Goal: Task Accomplishment & Management: Manage account settings

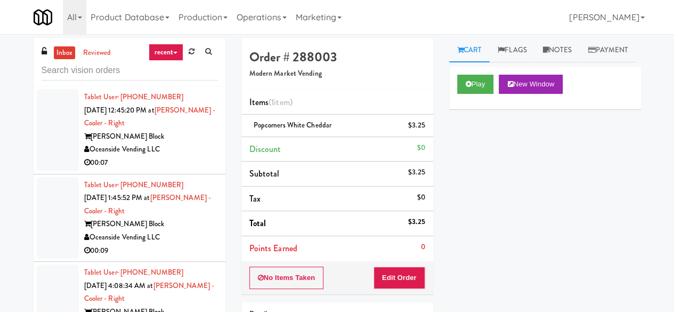
click at [63, 52] on link "inbox" at bounding box center [65, 52] width 22 height 13
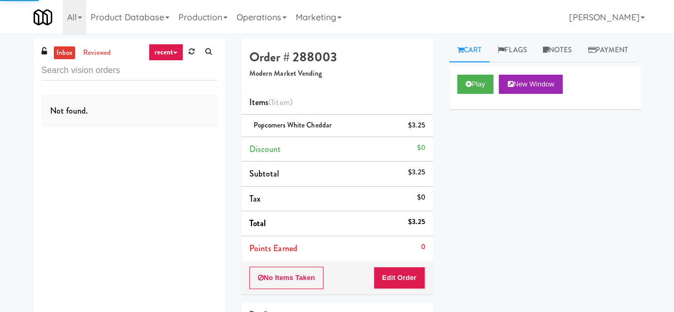
click at [78, 51] on ul "inbox reviewed" at bounding box center [83, 52] width 65 height 13
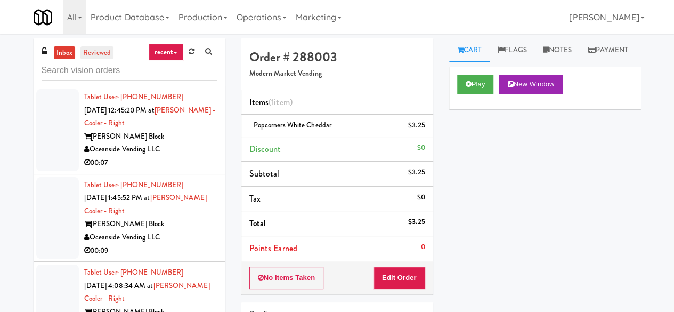
click at [88, 52] on link "reviewed" at bounding box center [96, 52] width 33 height 13
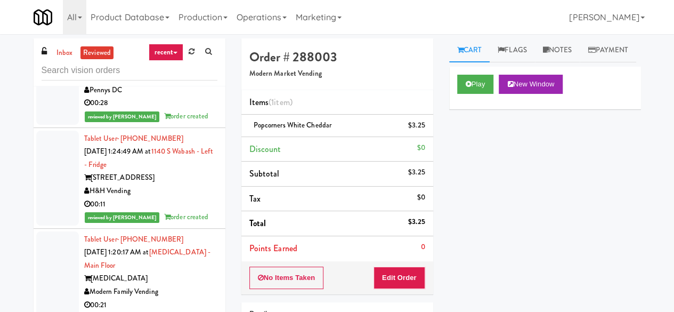
scroll to position [7866, 0]
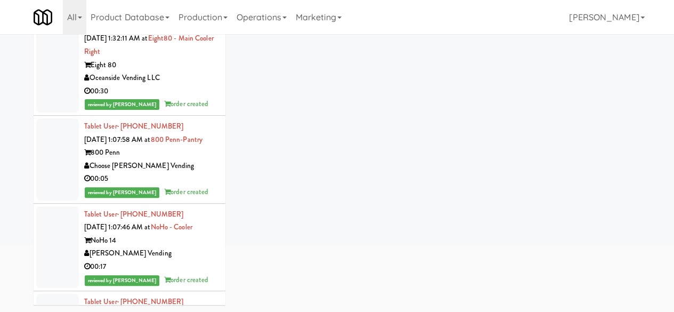
scroll to position [8185, 0]
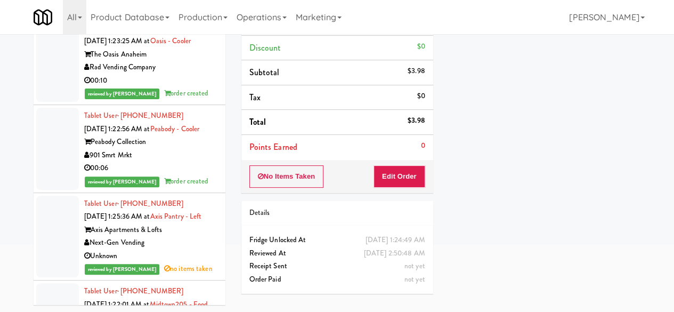
scroll to position [7226, 0]
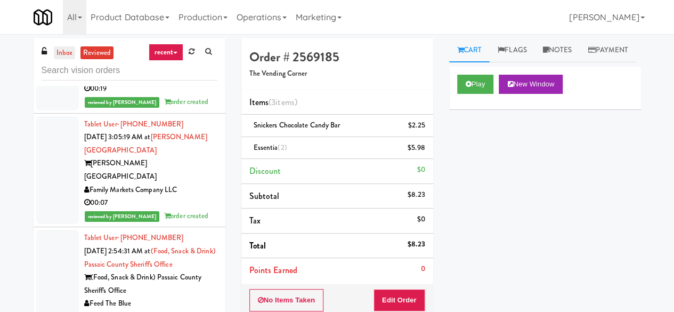
click at [58, 58] on link "inbox" at bounding box center [65, 52] width 22 height 13
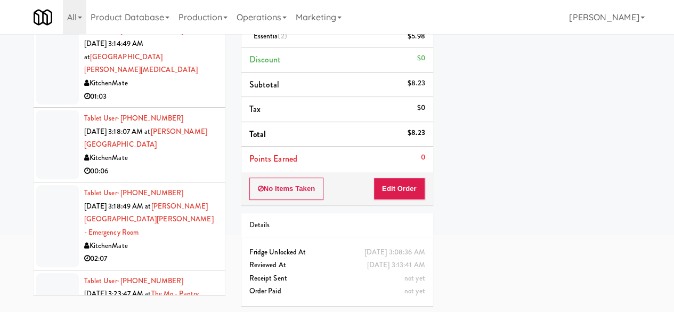
scroll to position [2726, 0]
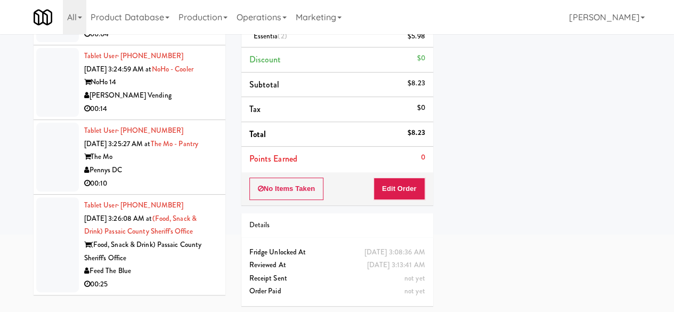
click at [176, 192] on li "Tablet User · (937) 716-8228 Aug 26, 2025 3:25:27 AM at The Mo - Pantry The Mo …" at bounding box center [130, 157] width 192 height 75
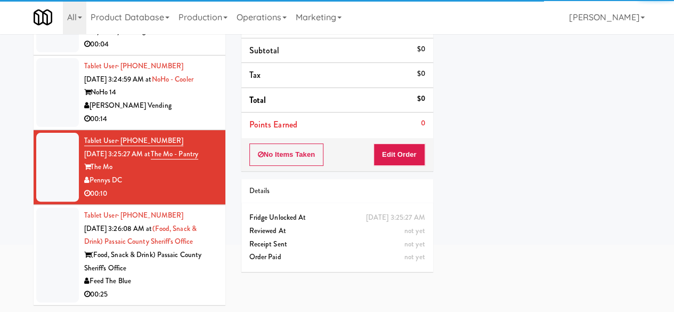
click at [188, 283] on div "Feed The Blue" at bounding box center [150, 280] width 133 height 13
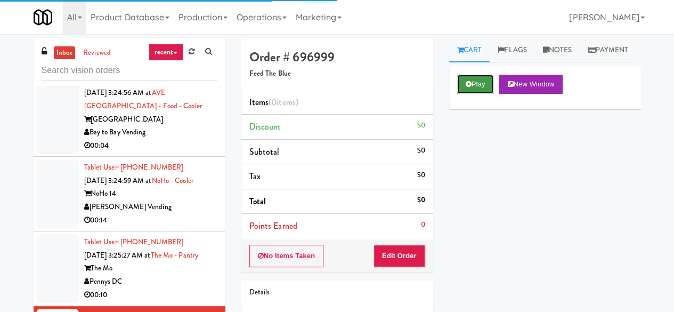
click at [481, 94] on button "Play" at bounding box center [475, 84] width 37 height 19
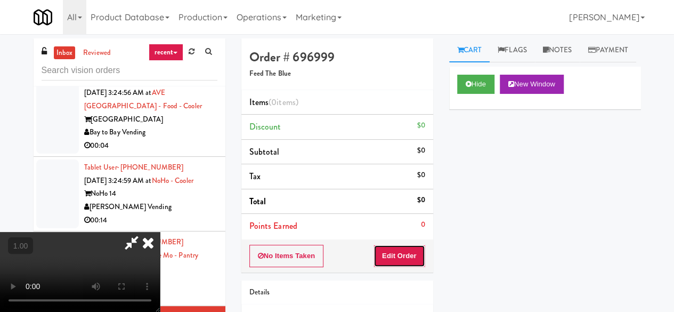
click at [413, 263] on button "Edit Order" at bounding box center [400, 256] width 52 height 22
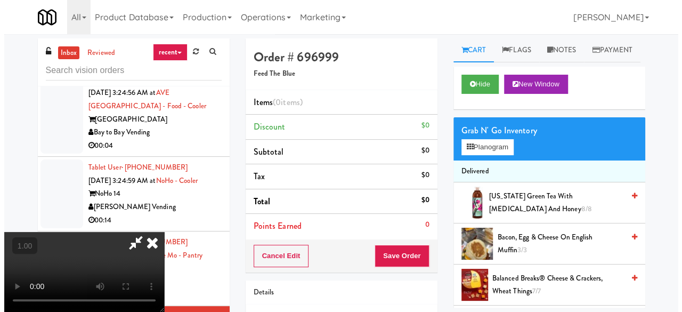
scroll to position [22, 0]
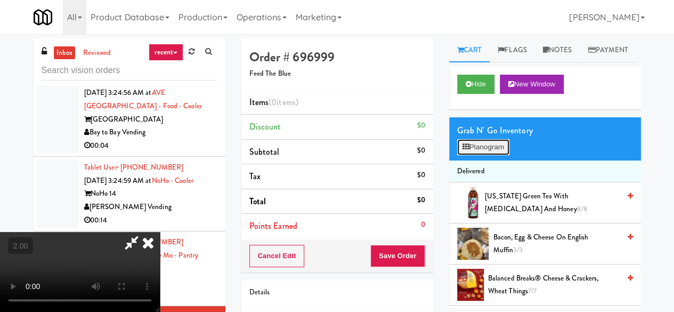
click at [472, 155] on button "Planogram" at bounding box center [483, 147] width 52 height 16
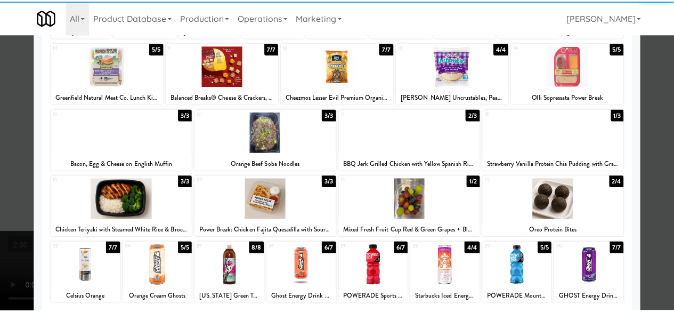
scroll to position [211, 0]
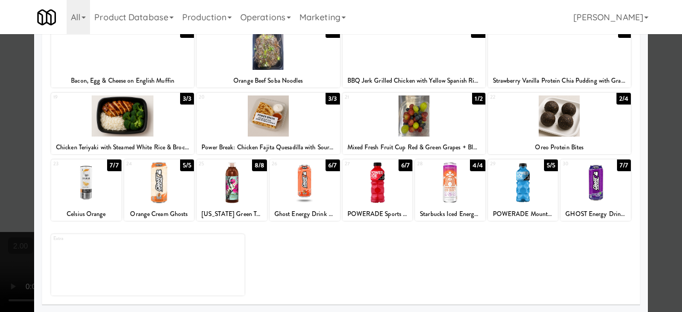
click at [587, 182] on div at bounding box center [596, 182] width 70 height 41
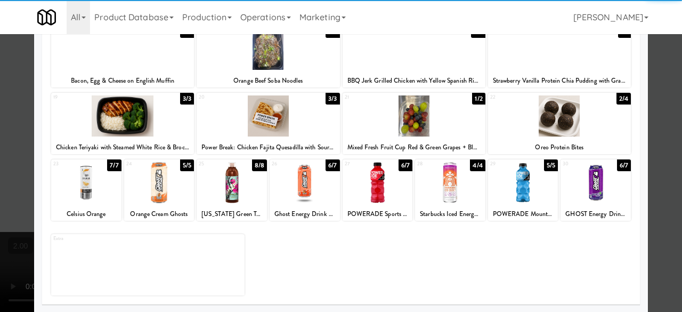
click at [646, 144] on div at bounding box center [341, 156] width 682 height 312
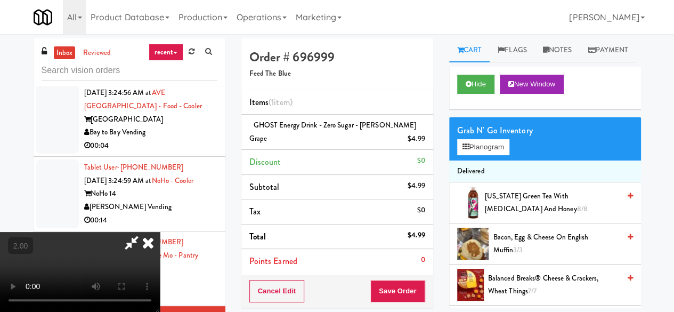
scroll to position [22, 0]
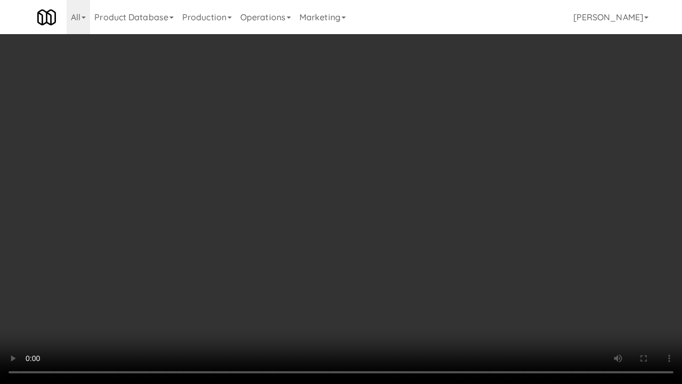
click at [378, 311] on video at bounding box center [341, 192] width 682 height 384
click at [417, 249] on video at bounding box center [341, 192] width 682 height 384
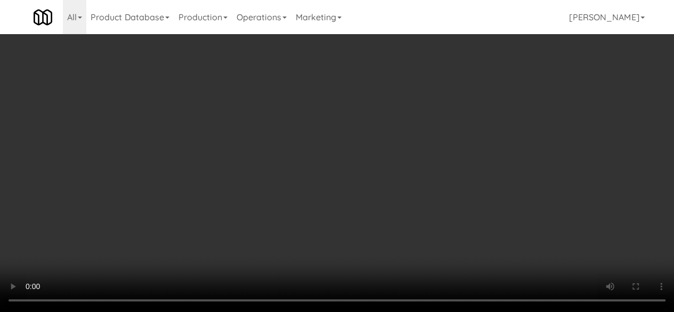
scroll to position [0, 0]
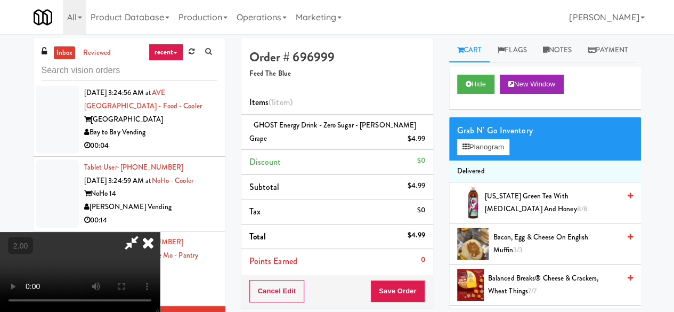
click at [144, 232] on icon at bounding box center [131, 242] width 25 height 21
click at [392, 293] on button "Save Order" at bounding box center [397, 291] width 54 height 22
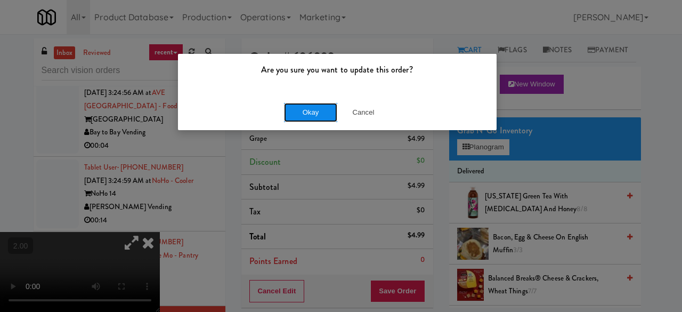
click at [294, 108] on button "Okay" at bounding box center [310, 112] width 53 height 19
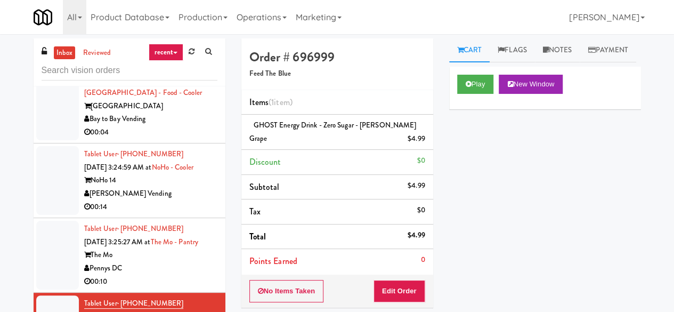
click at [173, 261] on div "The Mo" at bounding box center [150, 254] width 133 height 13
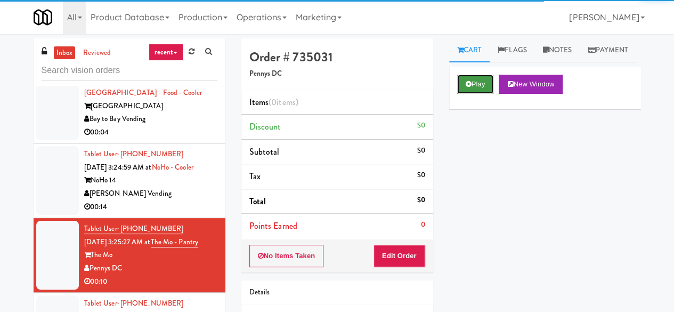
click at [466, 87] on icon at bounding box center [469, 83] width 6 height 7
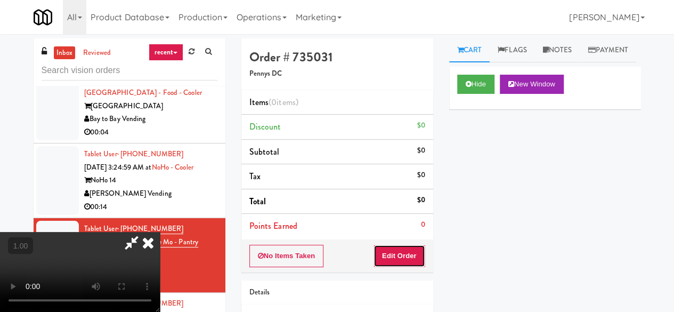
click at [386, 264] on button "Edit Order" at bounding box center [400, 256] width 52 height 22
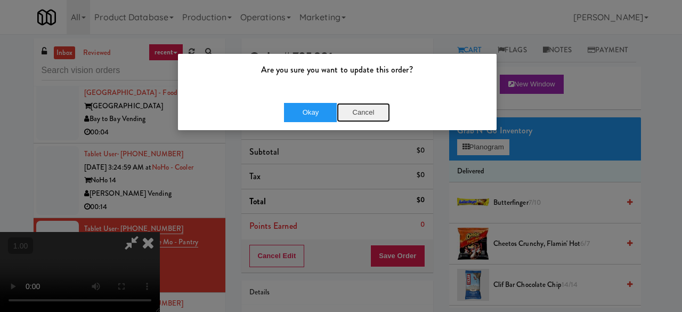
click at [355, 111] on button "Cancel" at bounding box center [363, 112] width 53 height 19
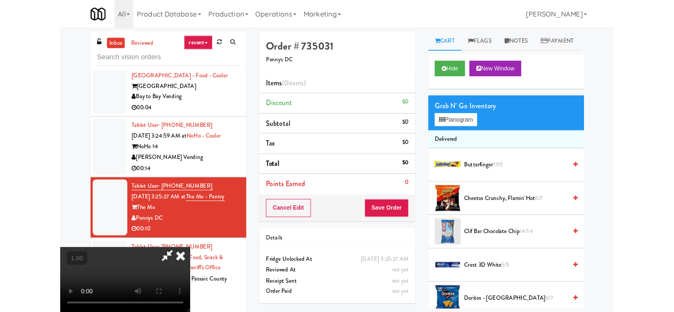
scroll to position [22, 0]
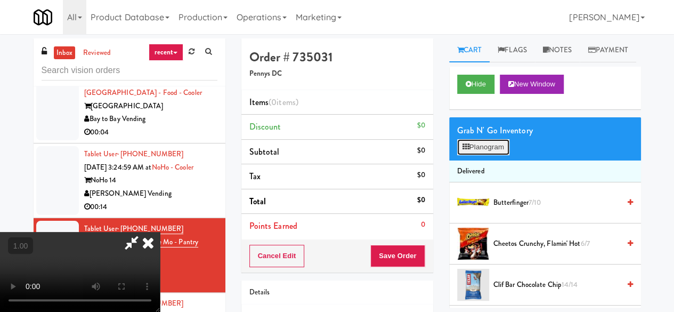
click at [490, 155] on button "Planogram" at bounding box center [483, 147] width 52 height 16
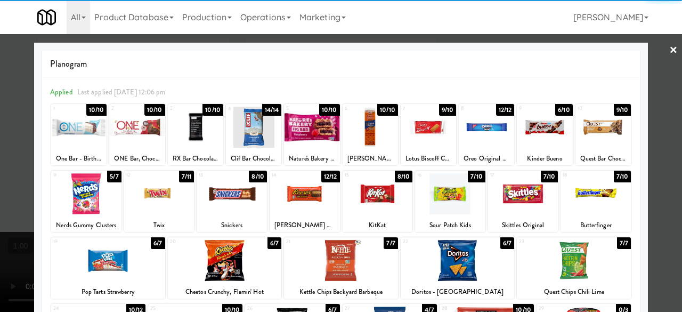
click at [537, 131] on div at bounding box center [544, 127] width 55 height 41
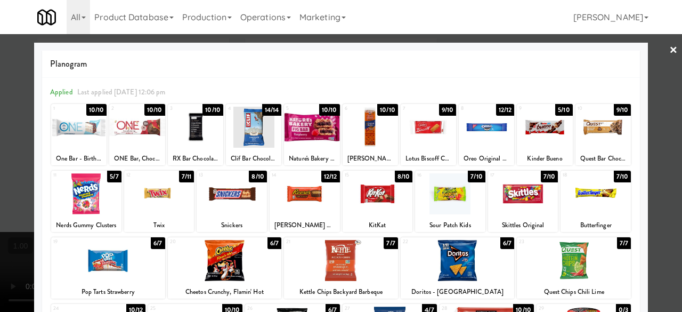
drag, startPoint x: 374, startPoint y: 185, endPoint x: 391, endPoint y: 180, distance: 18.5
click at [374, 185] on div at bounding box center [378, 193] width 70 height 41
click at [638, 63] on div "Planogram Applied Last applied Sunday 12:06 pm 1 10/10 One Bar - Birthday Cake …" at bounding box center [341, 283] width 614 height 481
drag, startPoint x: 657, startPoint y: 47, endPoint x: 640, endPoint y: 45, distance: 16.7
click at [660, 46] on div at bounding box center [341, 156] width 682 height 312
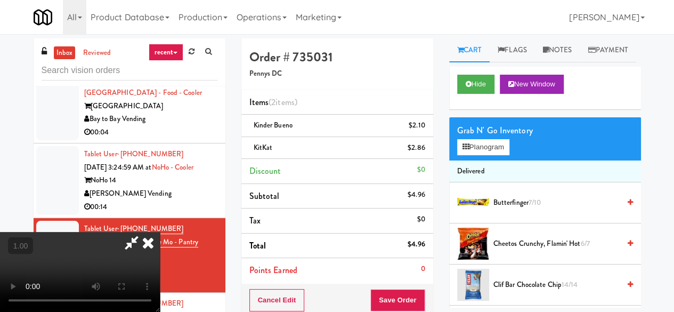
click at [144, 232] on icon at bounding box center [131, 242] width 25 height 21
click at [386, 289] on button "Save Order" at bounding box center [397, 300] width 54 height 22
click at [385, 289] on button "Save Order" at bounding box center [397, 300] width 54 height 22
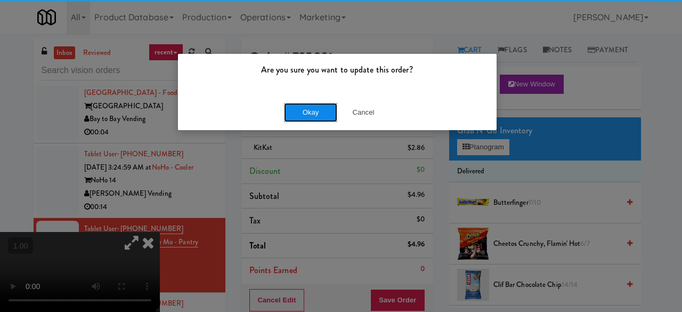
click at [334, 112] on button "Okay" at bounding box center [310, 112] width 53 height 19
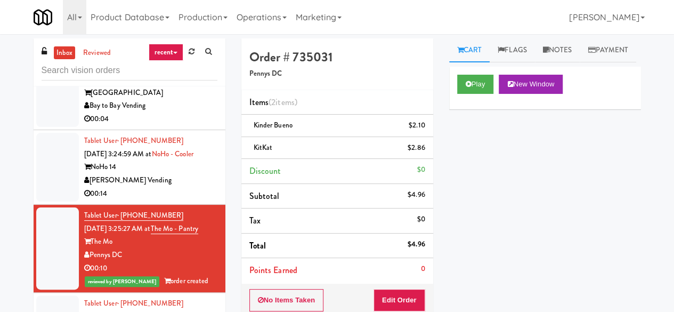
scroll to position [2673, 0]
click at [184, 187] on div "[PERSON_NAME] Vending" at bounding box center [150, 180] width 133 height 13
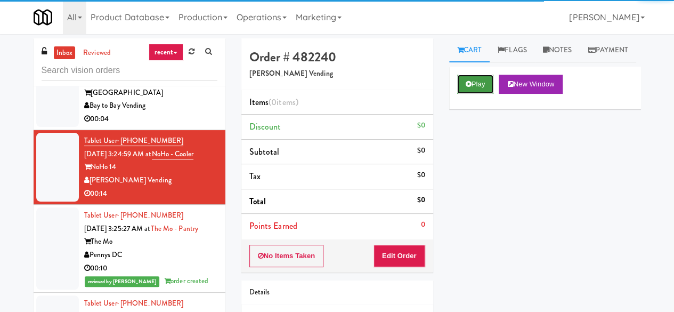
click at [476, 94] on button "Play" at bounding box center [475, 84] width 37 height 19
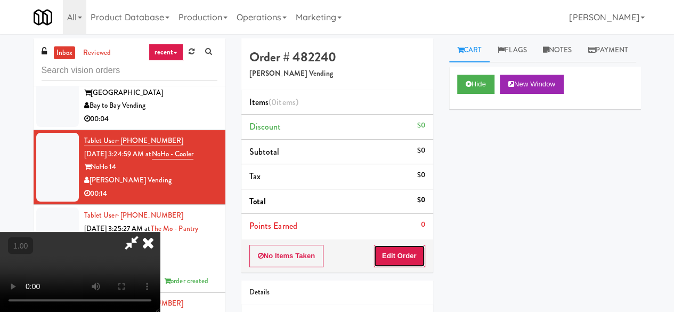
click at [402, 255] on button "Edit Order" at bounding box center [400, 256] width 52 height 22
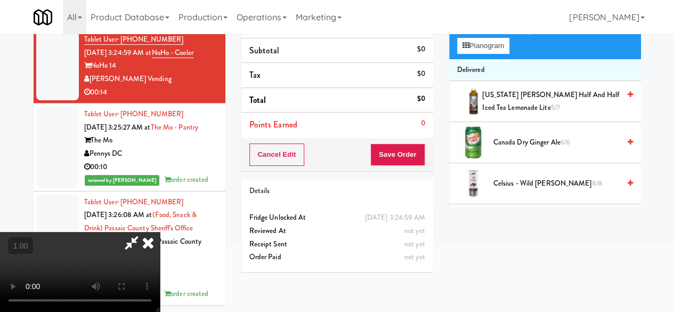
click at [160, 232] on video at bounding box center [80, 272] width 160 height 80
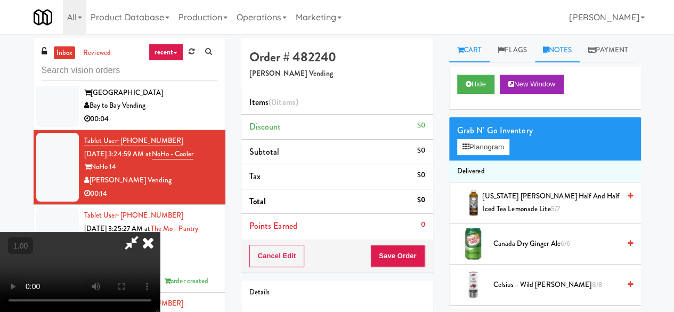
click at [565, 45] on link "Notes" at bounding box center [557, 50] width 45 height 24
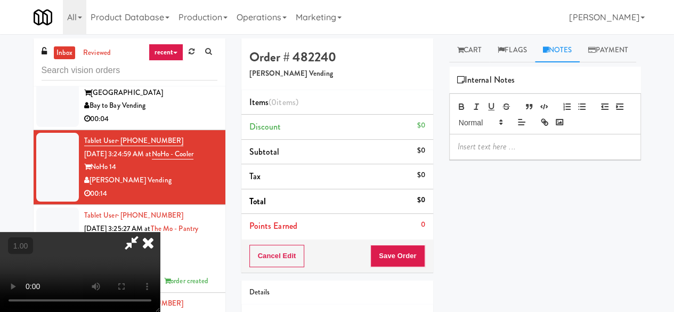
click at [503, 152] on p at bounding box center [545, 147] width 175 height 12
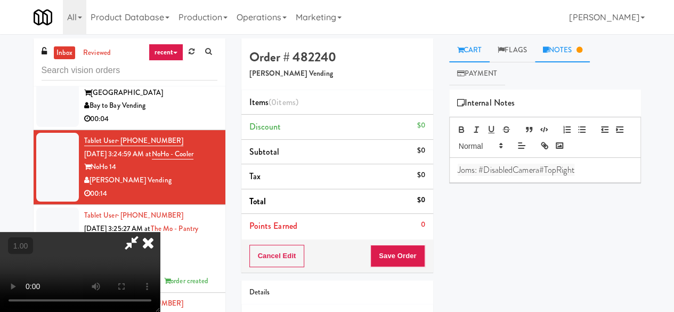
click at [465, 53] on link "Cart" at bounding box center [469, 50] width 41 height 24
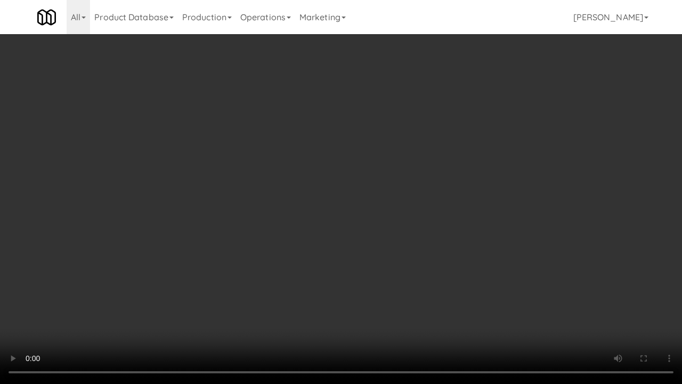
click at [229, 277] on video at bounding box center [341, 192] width 682 height 384
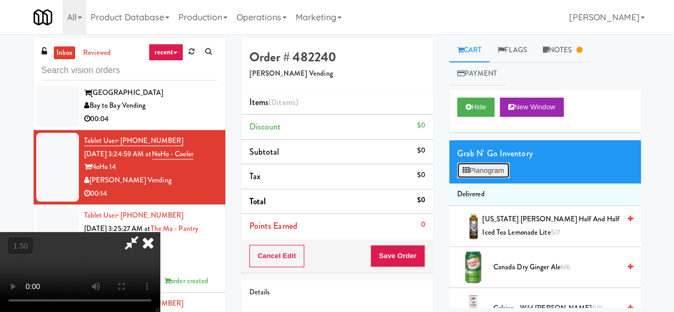
click at [479, 166] on button "Planogram" at bounding box center [483, 171] width 52 height 16
click at [0, 0] on div at bounding box center [0, 0] width 0 height 0
click at [474, 173] on button "Planogram" at bounding box center [483, 171] width 52 height 16
click at [0, 0] on div at bounding box center [0, 0] width 0 height 0
click at [474, 173] on button "Planogram" at bounding box center [483, 171] width 52 height 16
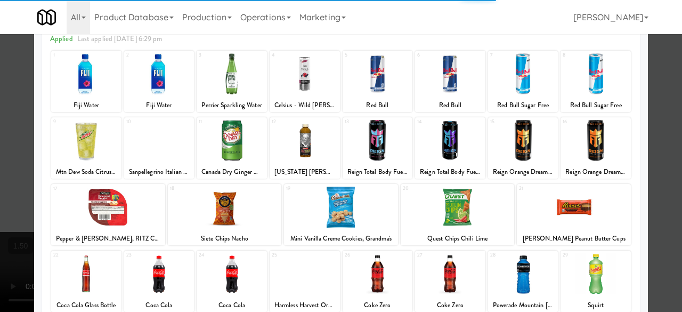
scroll to position [211, 0]
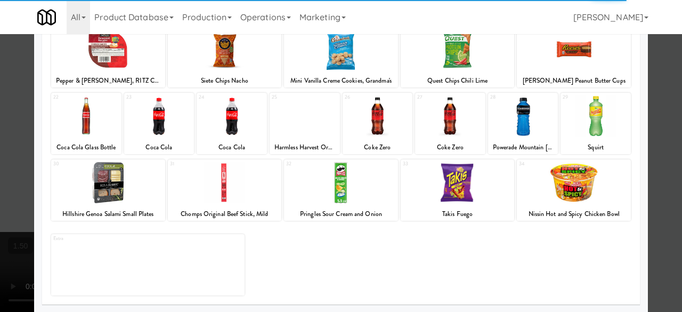
click at [449, 194] on div at bounding box center [458, 182] width 114 height 41
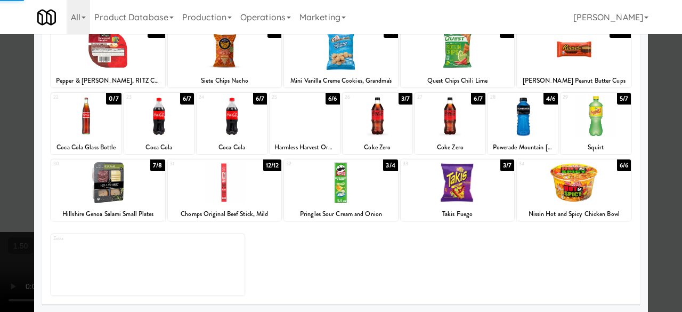
click at [551, 182] on div at bounding box center [574, 182] width 114 height 41
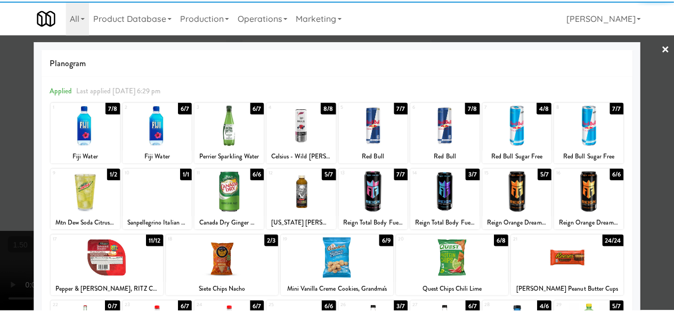
scroll to position [0, 0]
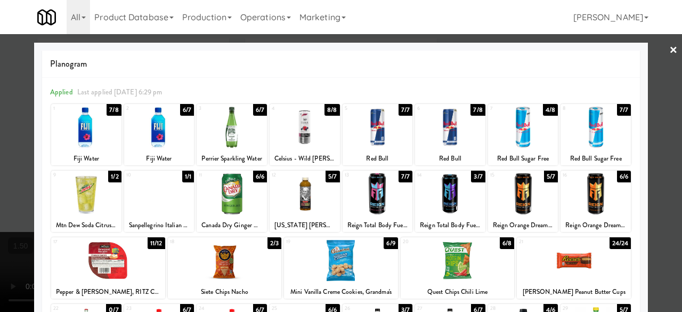
click at [650, 104] on div at bounding box center [341, 156] width 682 height 312
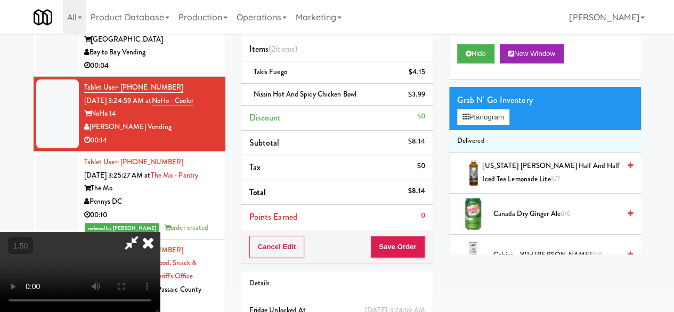
scroll to position [39, 0]
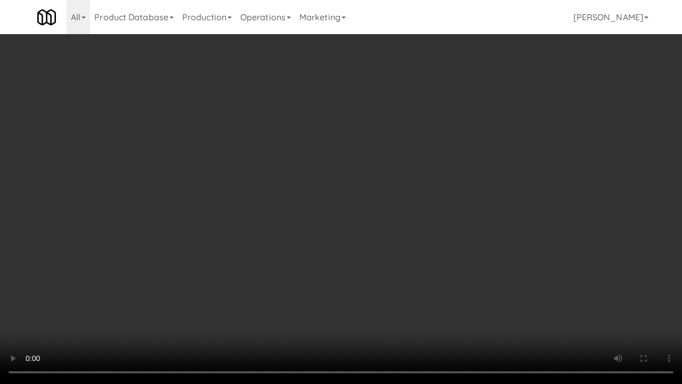
click at [391, 308] on video at bounding box center [341, 192] width 682 height 384
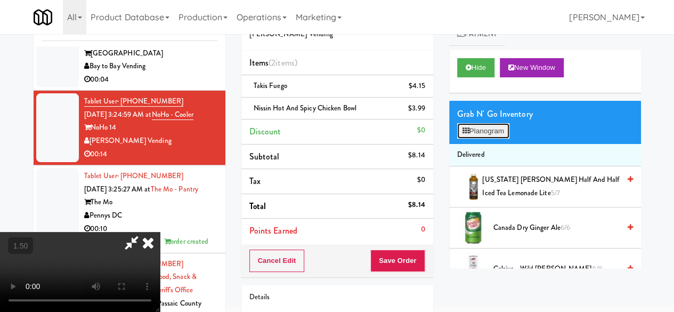
click at [488, 133] on button "Planogram" at bounding box center [483, 131] width 52 height 16
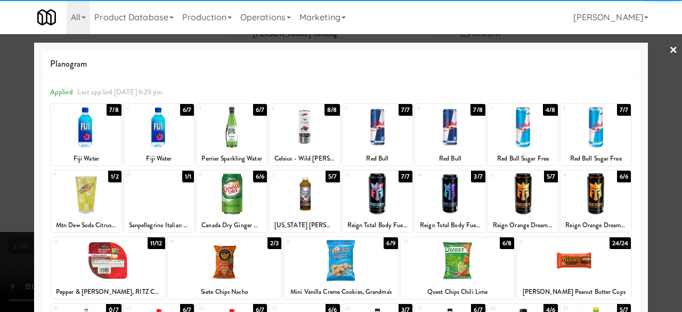
click at [522, 128] on div at bounding box center [523, 127] width 70 height 41
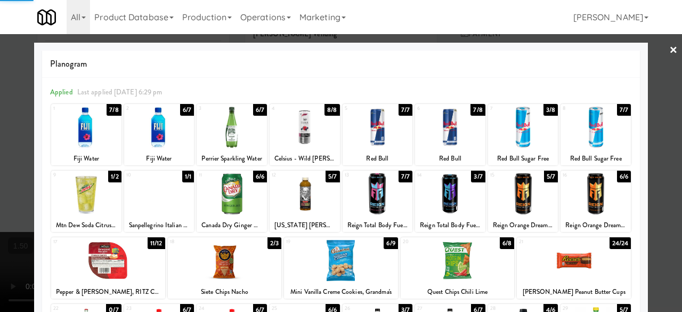
click at [582, 120] on div at bounding box center [596, 127] width 70 height 41
click at [649, 53] on div at bounding box center [341, 156] width 682 height 312
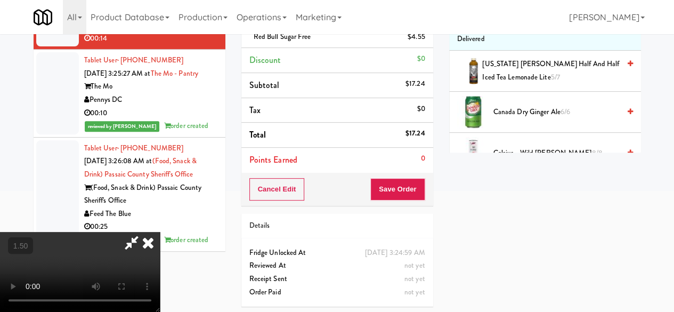
scroll to position [83, 0]
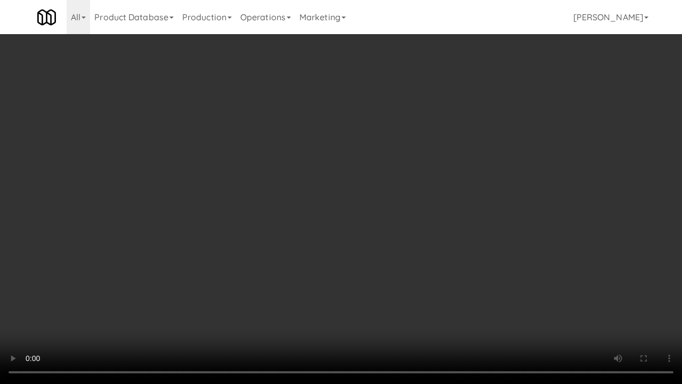
click at [374, 292] on video at bounding box center [341, 192] width 682 height 384
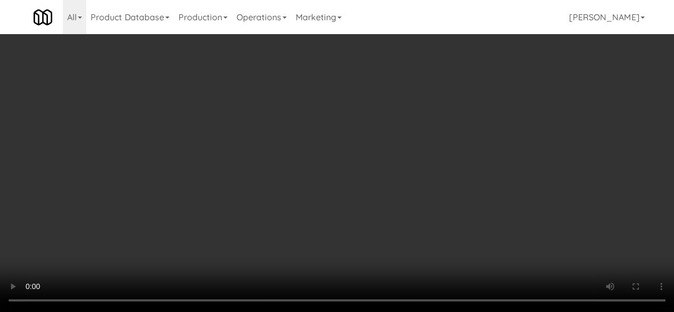
scroll to position [30, 0]
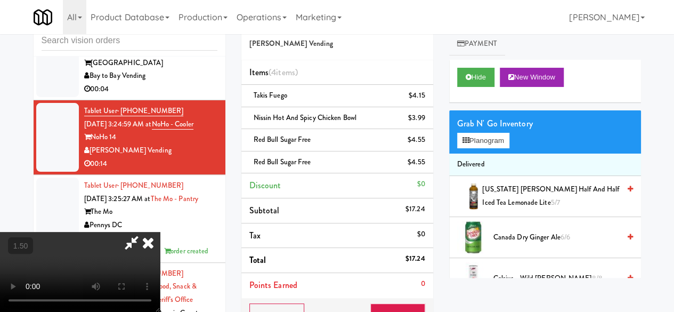
click at [144, 232] on icon at bounding box center [131, 242] width 25 height 21
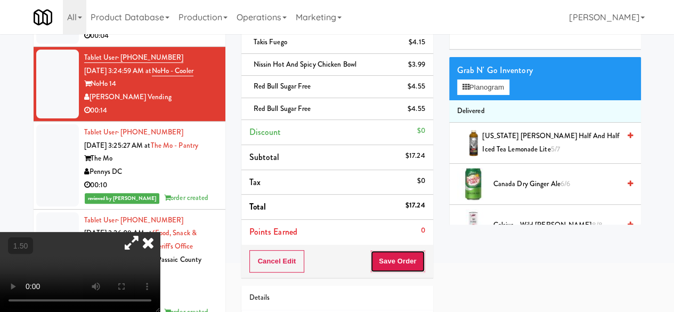
click at [387, 258] on button "Save Order" at bounding box center [397, 261] width 54 height 22
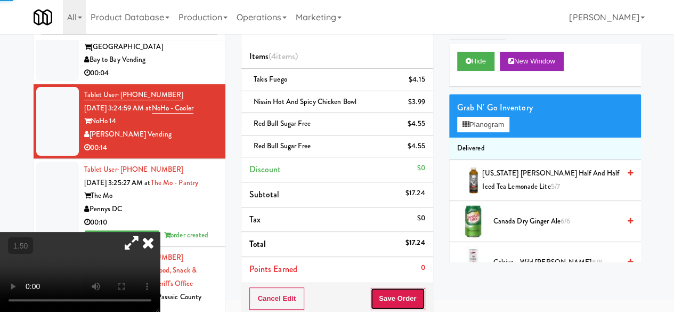
scroll to position [0, 0]
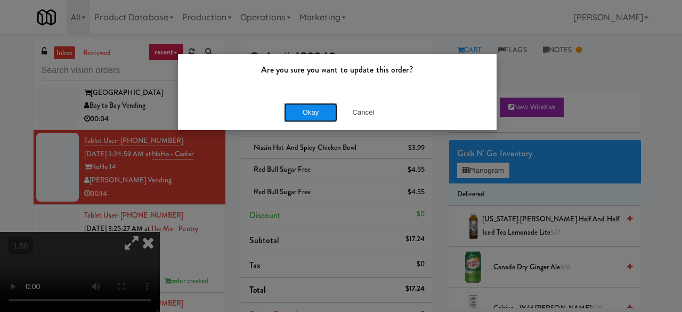
click at [318, 112] on button "Okay" at bounding box center [310, 112] width 53 height 19
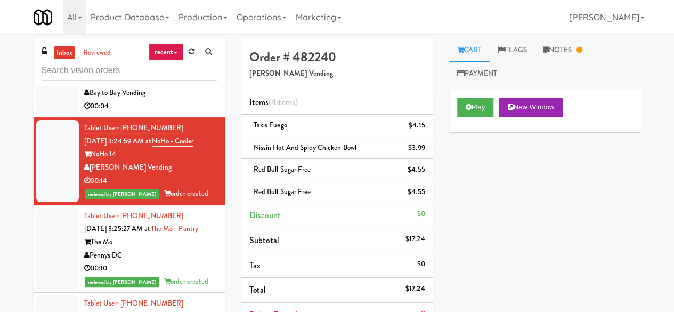
click at [181, 100] on div "Bay to Bay Vending" at bounding box center [150, 92] width 133 height 13
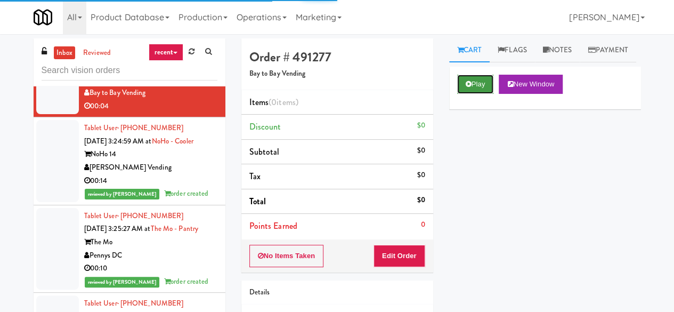
click at [485, 94] on button "Play" at bounding box center [475, 84] width 37 height 19
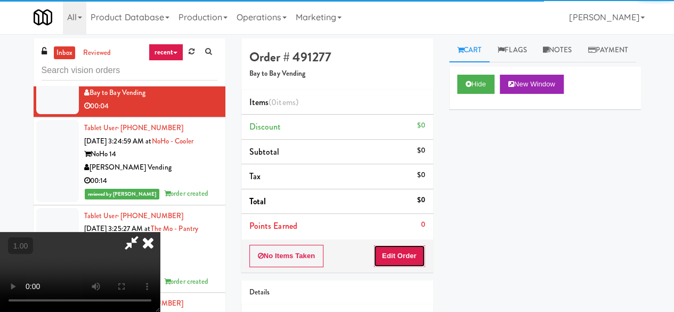
click at [415, 262] on button "Edit Order" at bounding box center [400, 256] width 52 height 22
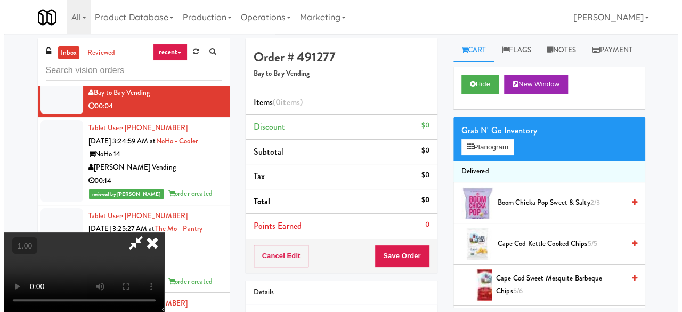
scroll to position [22, 0]
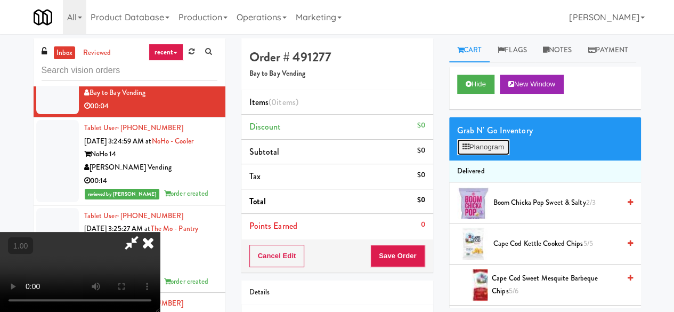
click at [495, 155] on button "Planogram" at bounding box center [483, 147] width 52 height 16
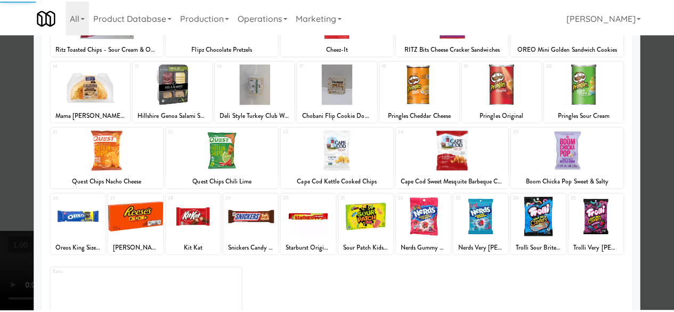
scroll to position [211, 0]
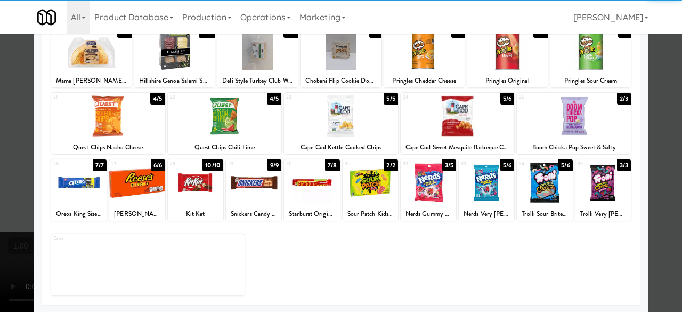
click at [538, 183] on div at bounding box center [544, 182] width 55 height 41
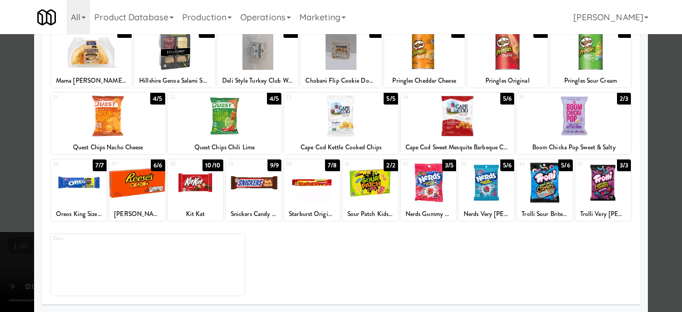
click at [653, 119] on div at bounding box center [341, 156] width 682 height 312
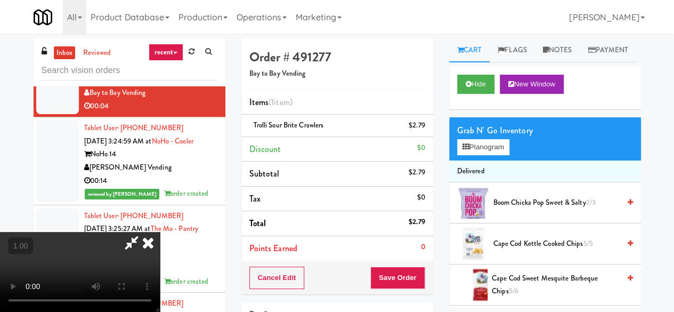
click at [160, 232] on icon at bounding box center [147, 242] width 23 height 21
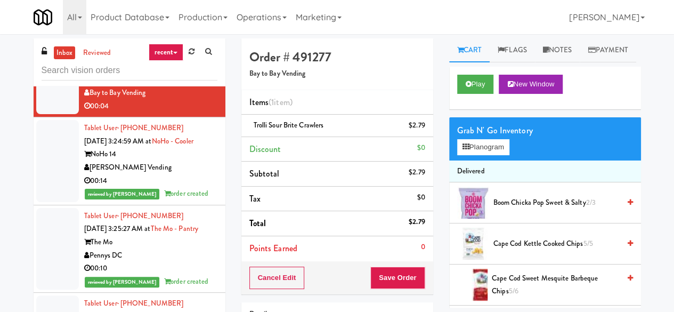
click at [177, 174] on div "00:14" at bounding box center [150, 180] width 133 height 13
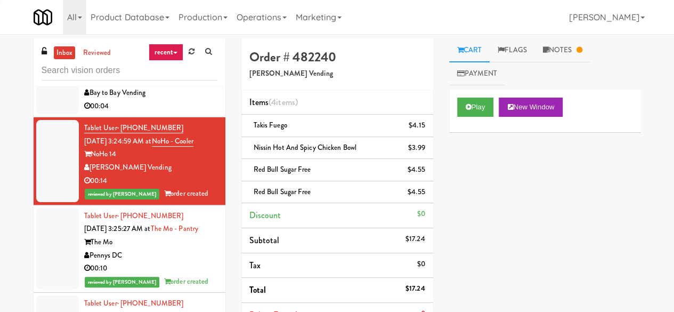
scroll to position [2659, 0]
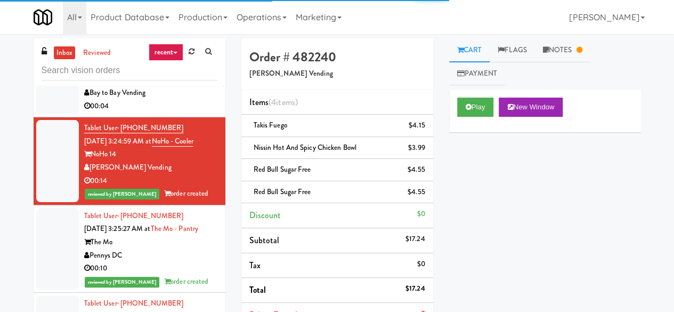
click at [182, 100] on div "Bay to Bay Vending" at bounding box center [150, 92] width 133 height 13
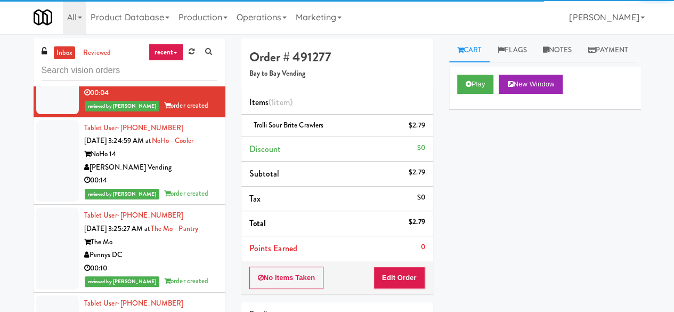
scroll to position [2553, 0]
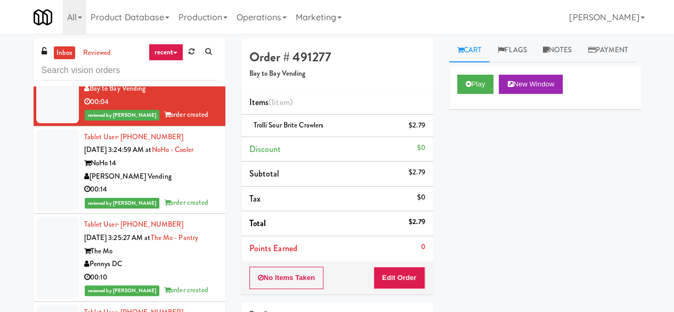
click at [63, 52] on link "inbox" at bounding box center [65, 52] width 22 height 13
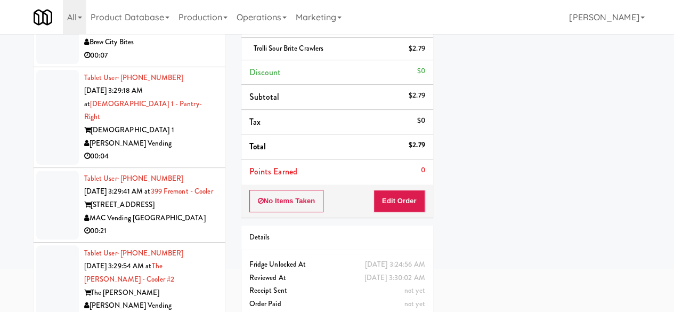
scroll to position [101, 0]
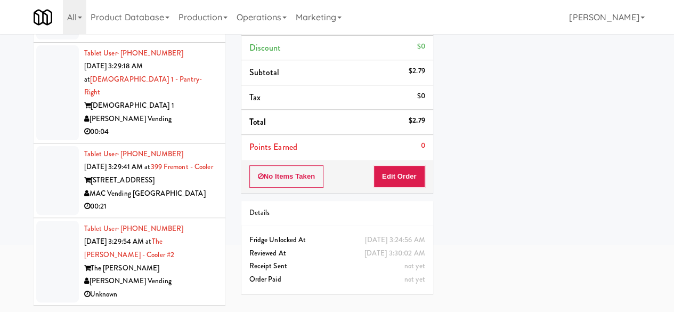
click at [188, 184] on div "[STREET_ADDRESS]" at bounding box center [150, 180] width 133 height 13
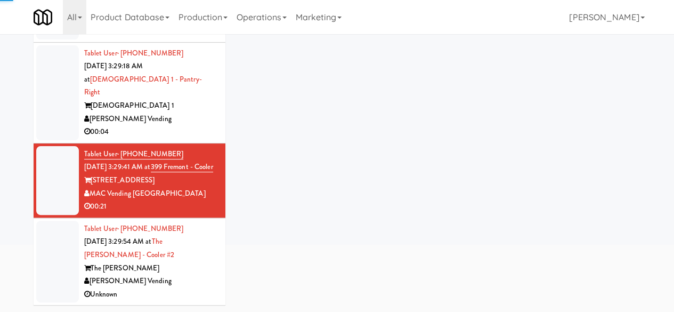
scroll to position [2882, 0]
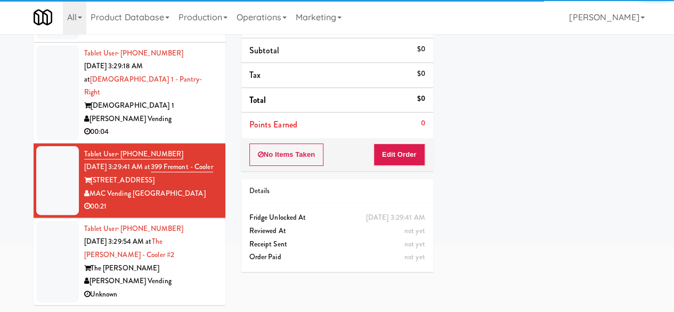
click at [164, 126] on div "[PERSON_NAME] Vending" at bounding box center [150, 118] width 133 height 13
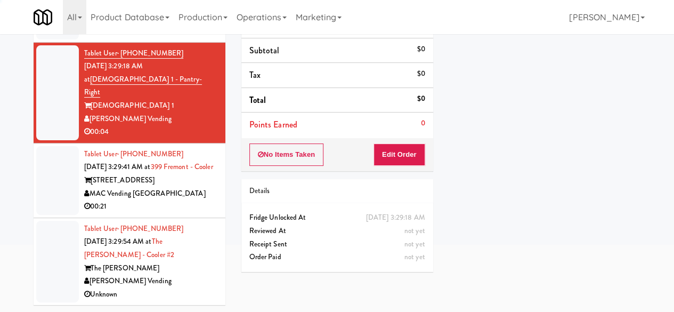
scroll to position [2989, 0]
click at [190, 195] on div "MAC Vending [GEOGRAPHIC_DATA]" at bounding box center [150, 193] width 133 height 13
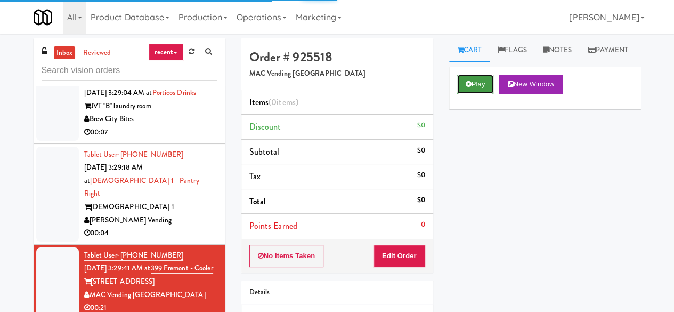
click at [464, 94] on button "Play" at bounding box center [475, 84] width 37 height 19
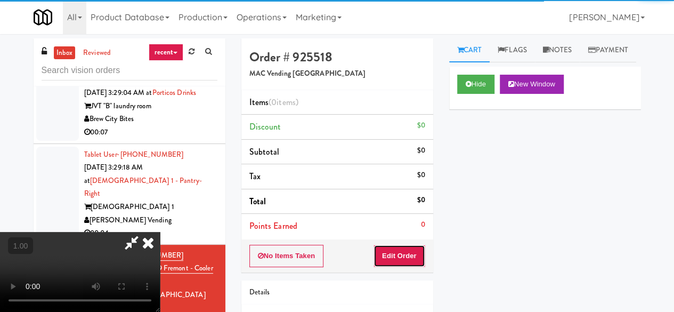
click at [396, 250] on button "Edit Order" at bounding box center [400, 256] width 52 height 22
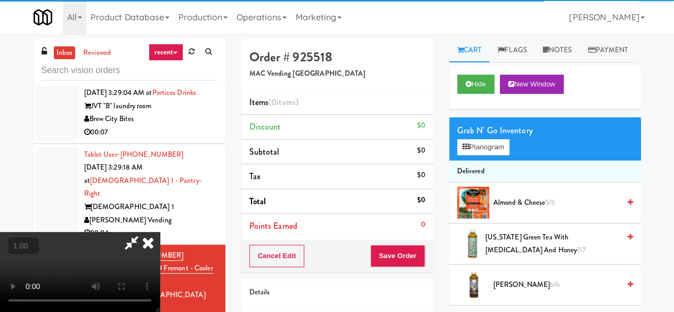
click at [0, 0] on button "»" at bounding box center [0, 0] width 0 height 0
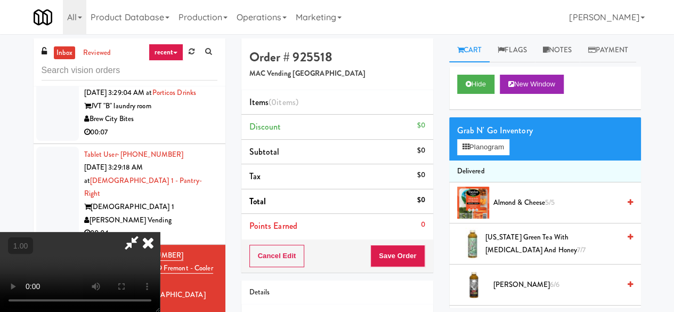
click at [69, 245] on video at bounding box center [80, 272] width 160 height 80
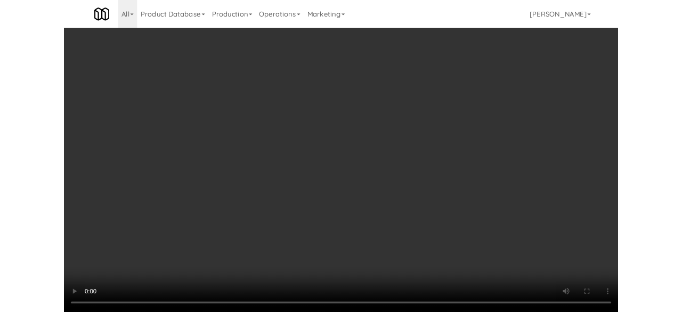
scroll to position [22, 0]
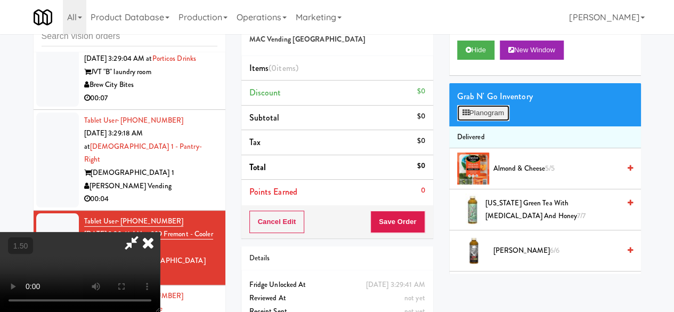
click at [488, 121] on button "Planogram" at bounding box center [483, 113] width 52 height 16
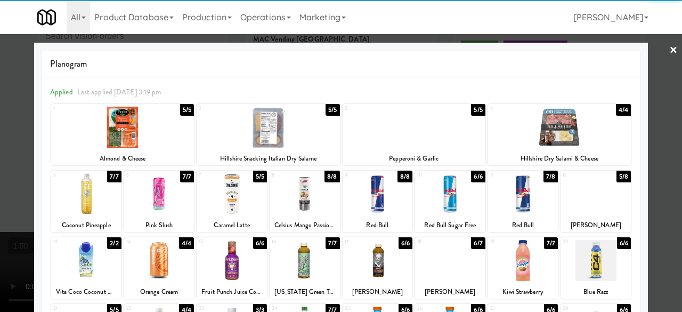
click at [91, 199] on div at bounding box center [86, 193] width 70 height 41
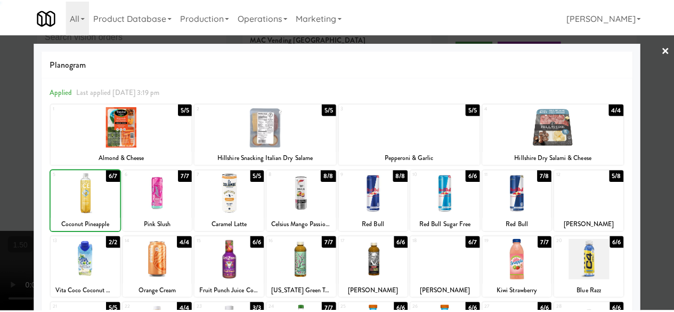
scroll to position [107, 0]
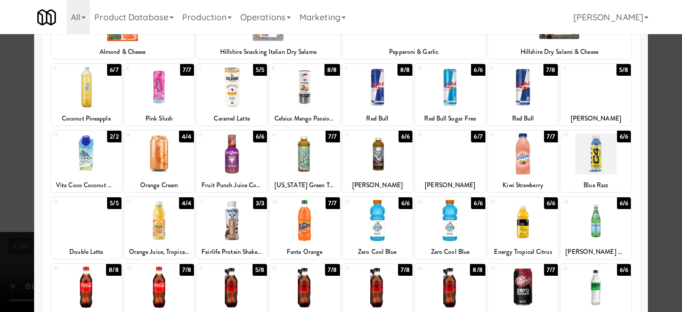
click at [532, 155] on div at bounding box center [523, 153] width 70 height 41
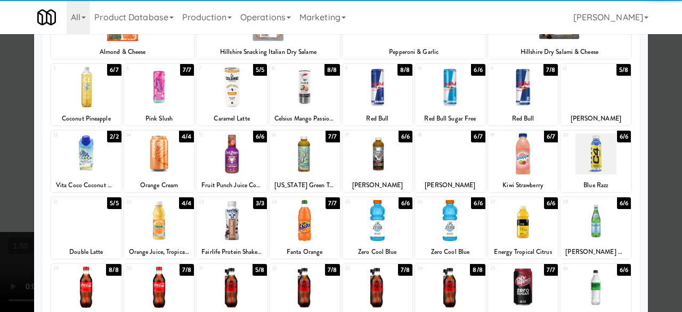
click at [650, 103] on div at bounding box center [341, 156] width 682 height 312
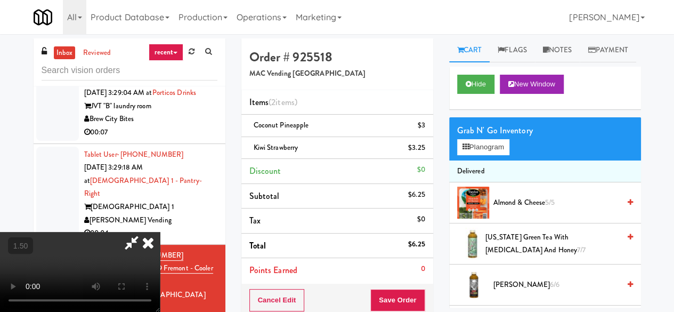
click at [144, 232] on icon at bounding box center [131, 242] width 25 height 21
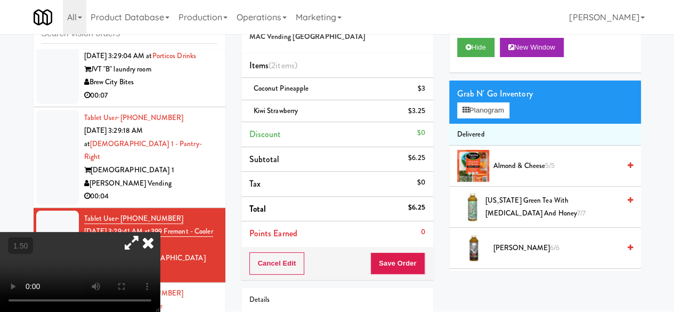
scroll to position [53, 0]
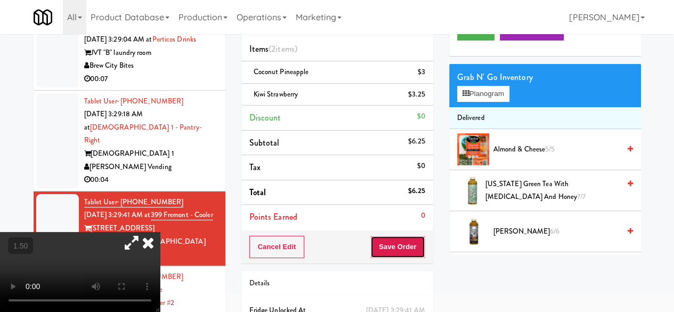
click at [395, 246] on button "Save Order" at bounding box center [397, 247] width 54 height 22
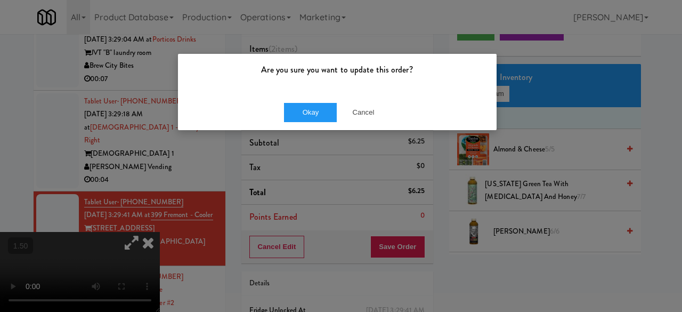
click at [303, 125] on div "Okay Cancel" at bounding box center [337, 112] width 319 height 36
click at [325, 106] on button "Okay" at bounding box center [310, 112] width 53 height 19
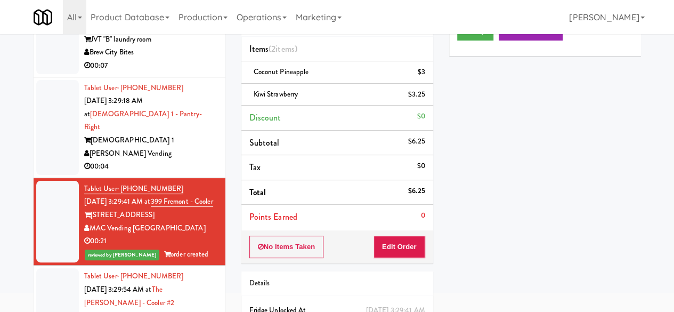
scroll to position [2949, 0]
click at [166, 160] on div "[PERSON_NAME] Vending" at bounding box center [150, 153] width 133 height 13
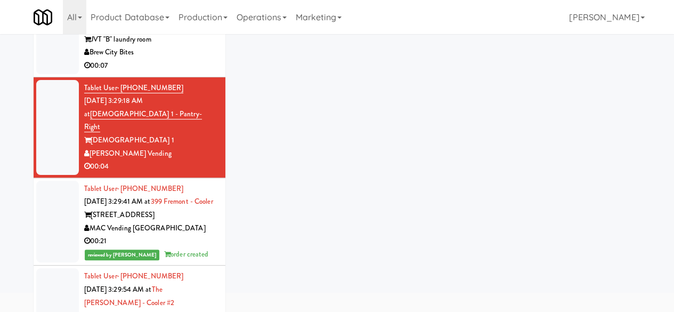
click at [175, 59] on div "Brew City Bites" at bounding box center [150, 52] width 133 height 13
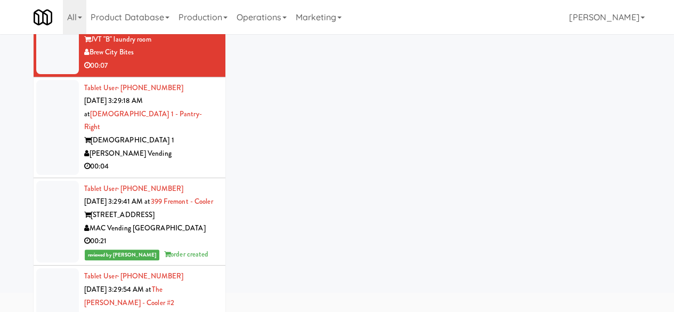
drag, startPoint x: 274, startPoint y: 147, endPoint x: 256, endPoint y: 142, distance: 18.7
click at [274, 147] on div "inbox reviewed recent all unclear take inventory issue suspicious failed recent…" at bounding box center [337, 173] width 623 height 376
click at [188, 160] on div "[PERSON_NAME] Vending" at bounding box center [150, 153] width 133 height 13
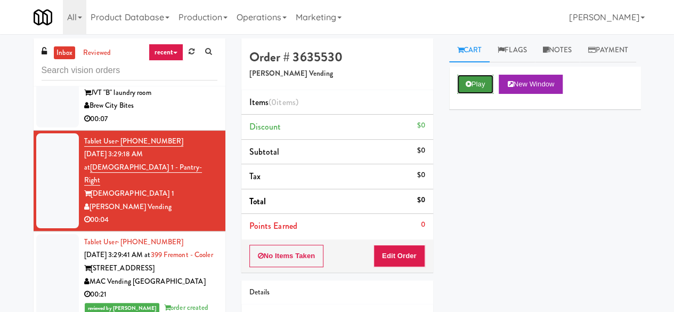
click at [476, 94] on button "Play" at bounding box center [475, 84] width 37 height 19
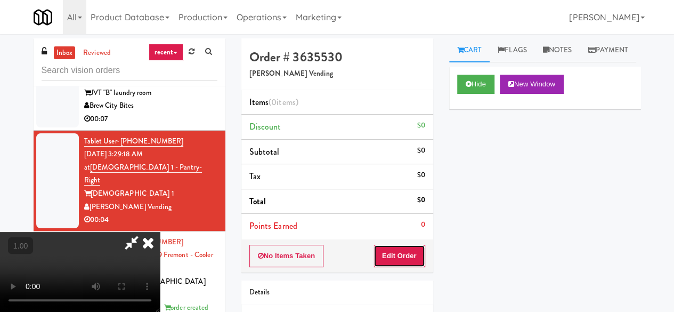
click at [416, 249] on button "Edit Order" at bounding box center [400, 256] width 52 height 22
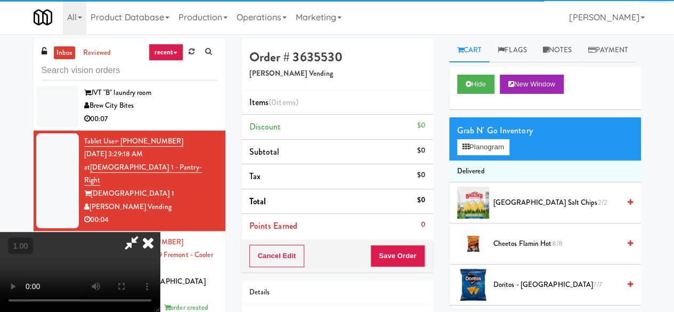
click at [454, 160] on div "Grab N' Go Inventory Planogram" at bounding box center [545, 138] width 192 height 43
click at [469, 155] on button "Planogram" at bounding box center [483, 147] width 52 height 16
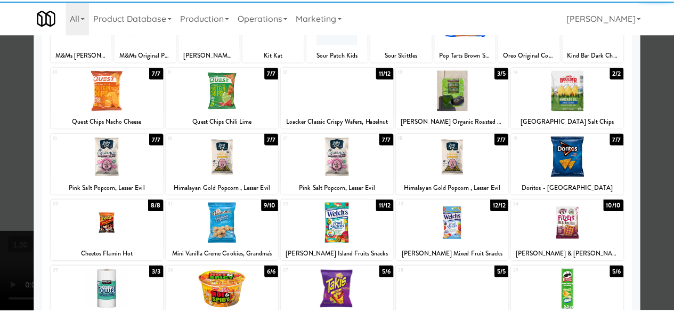
scroll to position [107, 0]
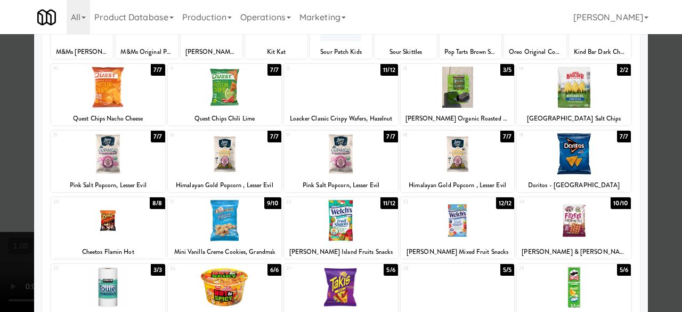
click at [565, 86] on div at bounding box center [574, 87] width 114 height 41
click at [668, 78] on div at bounding box center [341, 156] width 682 height 312
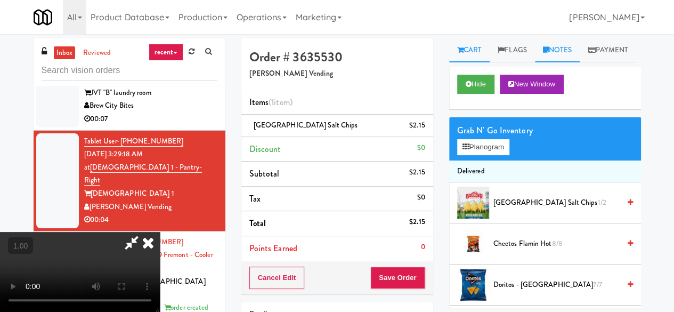
click at [547, 50] on icon at bounding box center [546, 49] width 6 height 7
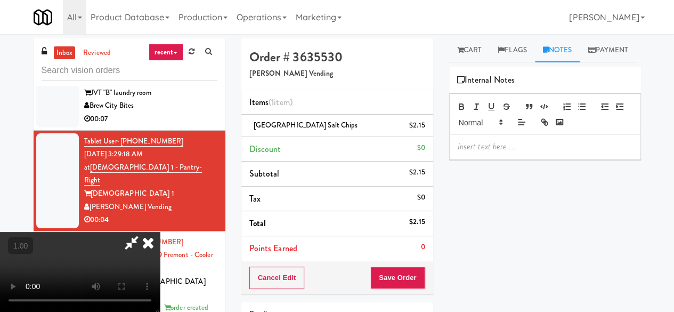
click at [488, 152] on p at bounding box center [545, 147] width 175 height 12
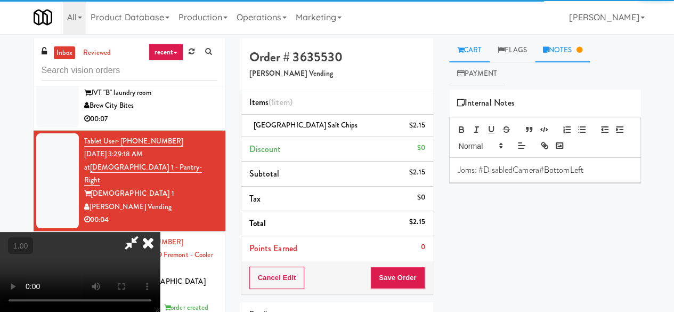
click at [478, 50] on link "Cart" at bounding box center [469, 50] width 41 height 24
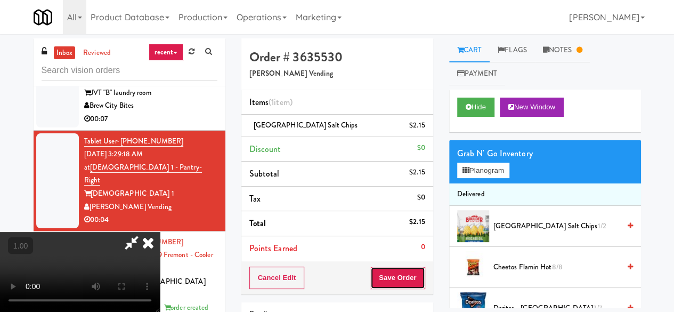
click at [420, 274] on button "Save Order" at bounding box center [397, 277] width 54 height 22
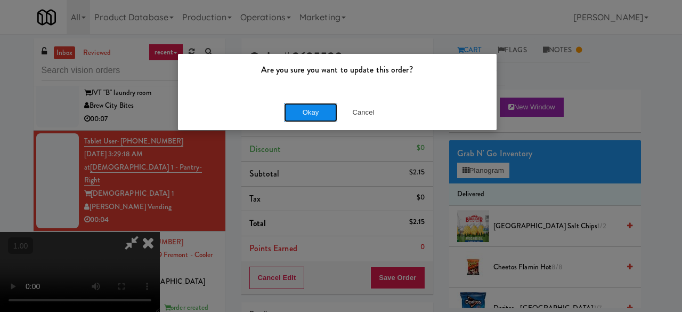
click at [317, 109] on button "Okay" at bounding box center [310, 112] width 53 height 19
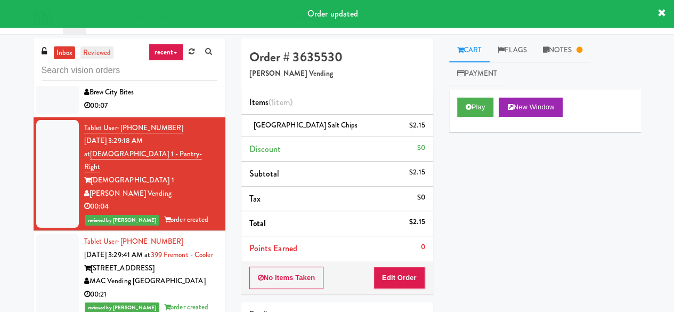
click at [110, 55] on link "reviewed" at bounding box center [96, 52] width 33 height 13
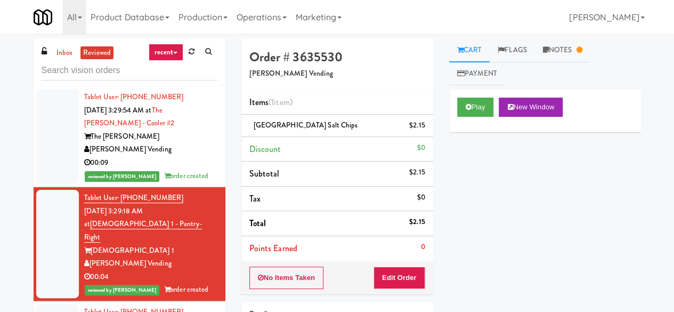
click at [179, 140] on div "The Sutton" at bounding box center [150, 136] width 133 height 13
drag, startPoint x: 179, startPoint y: 140, endPoint x: 180, endPoint y: 146, distance: 6.0
click at [179, 140] on div "The Sutton" at bounding box center [150, 136] width 133 height 13
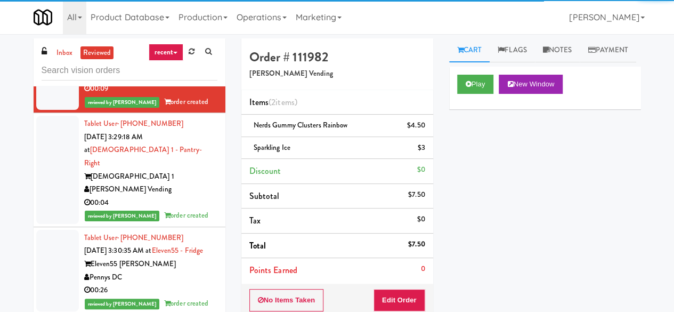
scroll to position [160, 0]
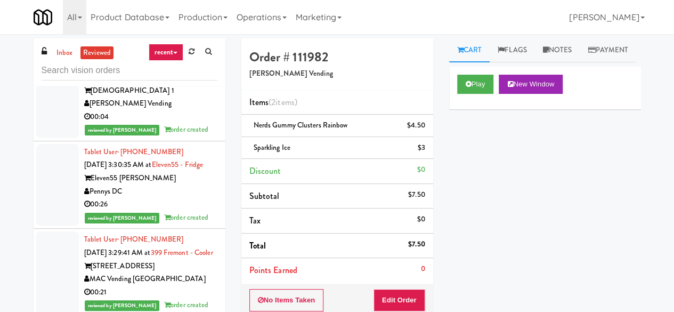
click at [185, 169] on div "Tablet User · (202) 374-1474 Aug 26, 2025 3:30:35 AM at Eleven55 - Fridge Eleve…" at bounding box center [150, 184] width 133 height 79
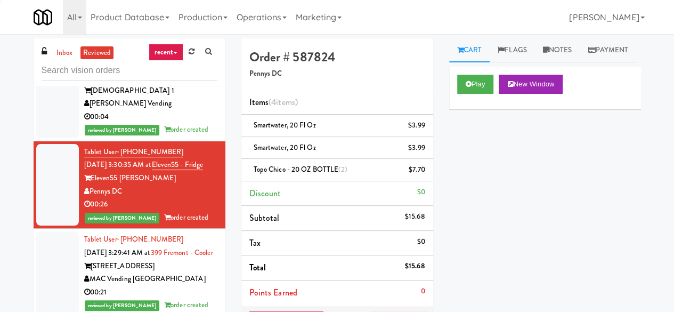
click at [187, 123] on div "reviewed by Jomari Y order created" at bounding box center [150, 129] width 133 height 13
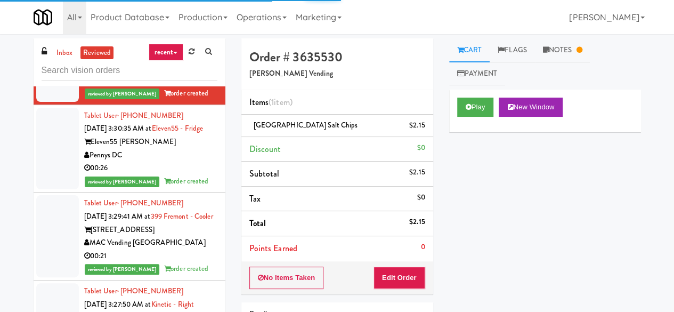
scroll to position [213, 0]
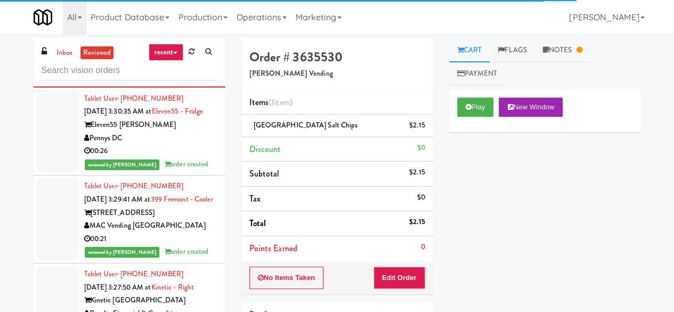
click at [178, 232] on div "MAC Vending [GEOGRAPHIC_DATA]" at bounding box center [150, 225] width 133 height 13
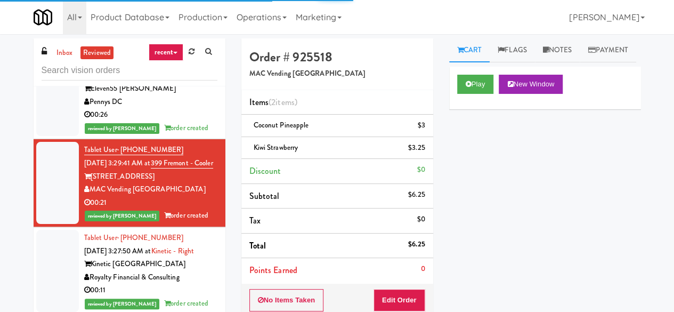
scroll to position [266, 0]
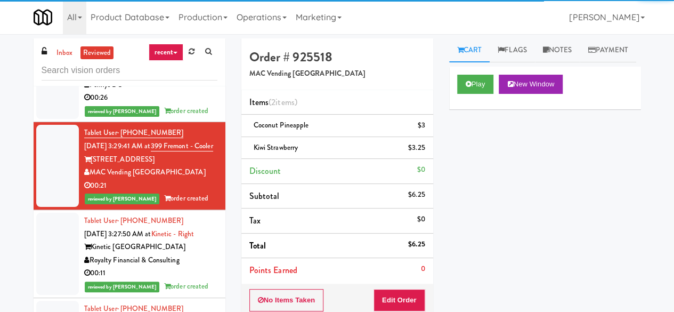
click at [168, 96] on div "00:26" at bounding box center [150, 97] width 133 height 13
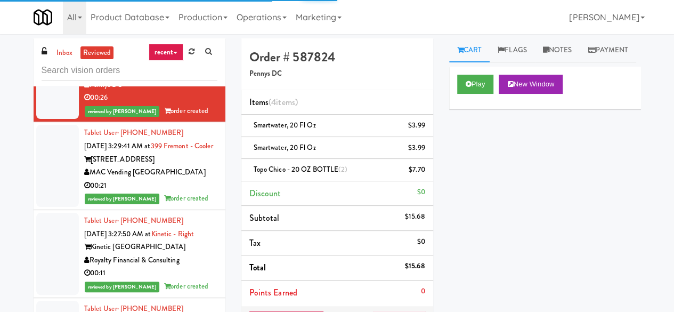
click at [187, 267] on div "Royalty Financial & Consulting" at bounding box center [150, 260] width 133 height 13
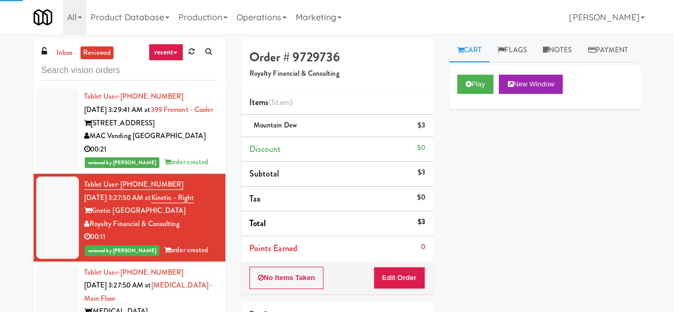
scroll to position [426, 0]
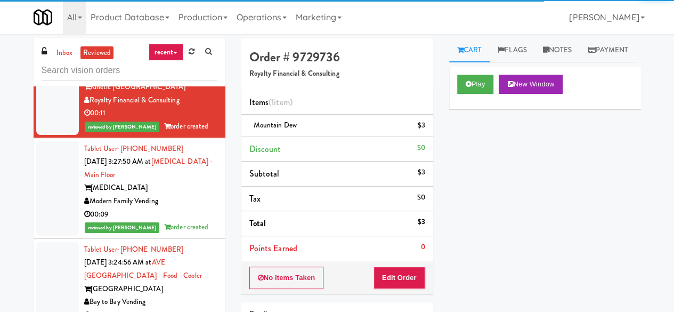
click at [185, 221] on div "00:09" at bounding box center [150, 214] width 133 height 13
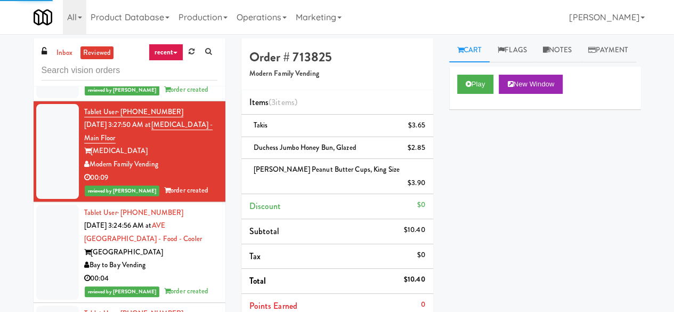
scroll to position [533, 0]
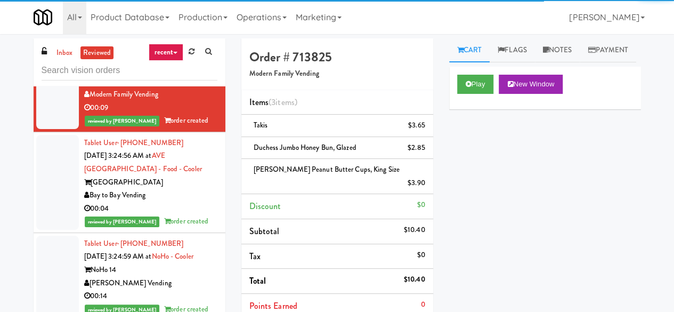
click at [184, 202] on div "Bay to Bay Vending" at bounding box center [150, 195] width 133 height 13
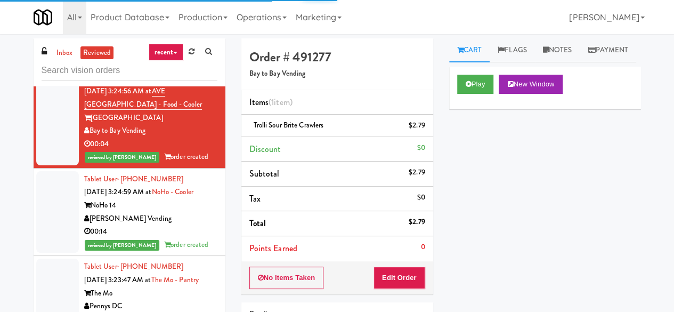
scroll to position [693, 0]
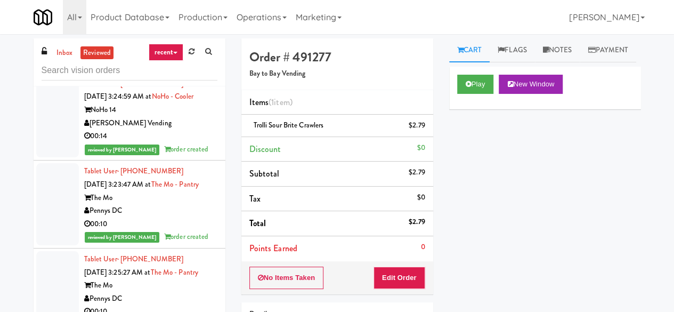
click at [179, 130] on div "[PERSON_NAME] Vending" at bounding box center [150, 123] width 133 height 13
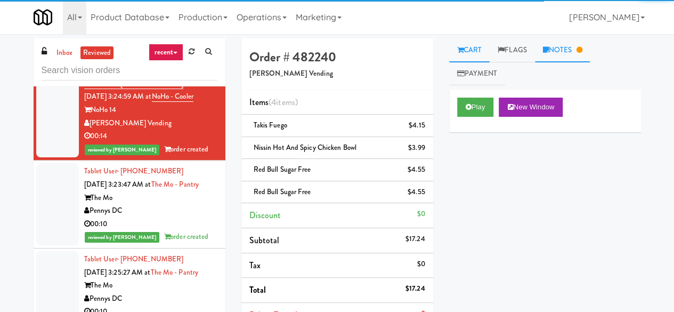
click at [557, 45] on link "Notes" at bounding box center [562, 50] width 55 height 24
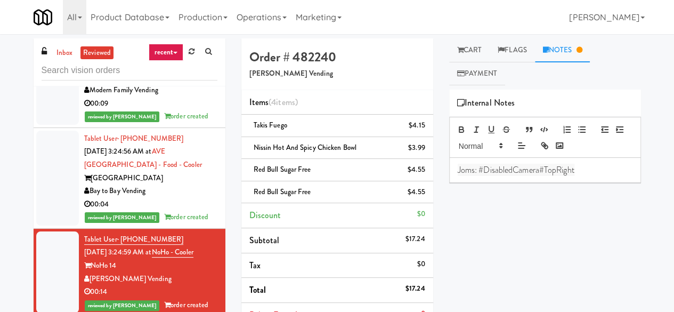
scroll to position [533, 0]
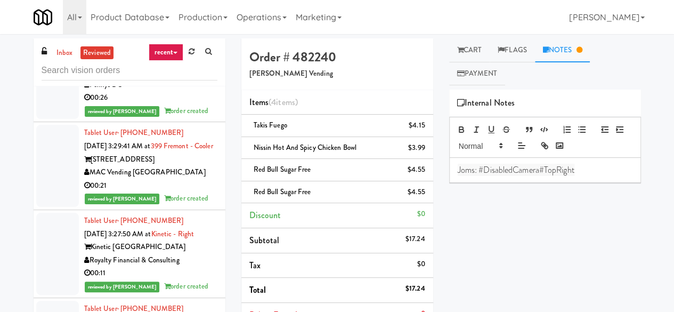
click at [191, 179] on div "MAC Vending [GEOGRAPHIC_DATA]" at bounding box center [150, 172] width 133 height 13
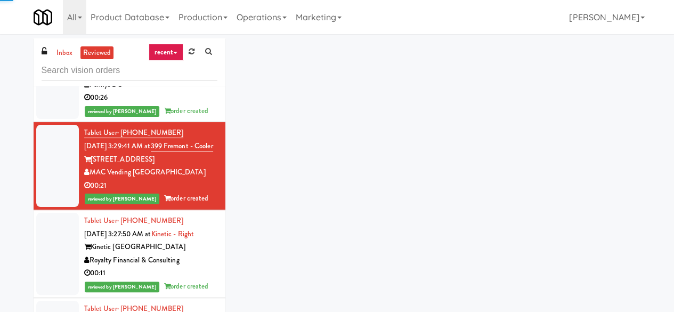
scroll to position [107, 0]
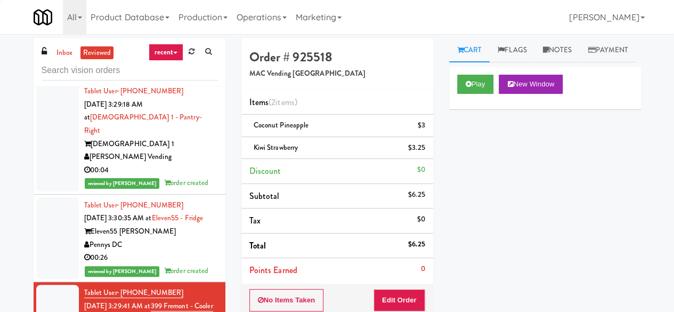
click at [171, 164] on div "00:04" at bounding box center [150, 170] width 133 height 13
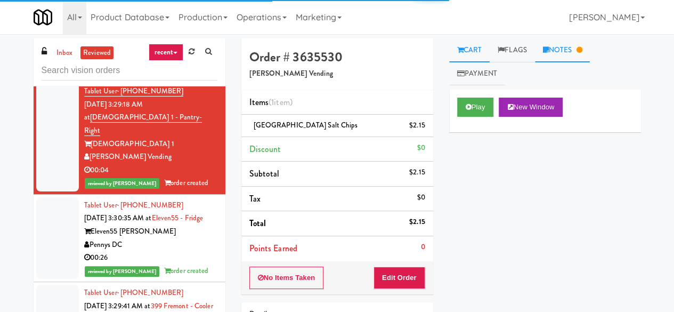
click at [558, 56] on link "Notes" at bounding box center [562, 50] width 55 height 24
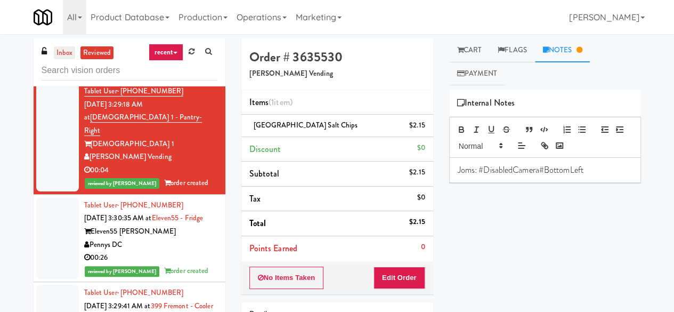
click at [63, 50] on link "inbox" at bounding box center [65, 52] width 22 height 13
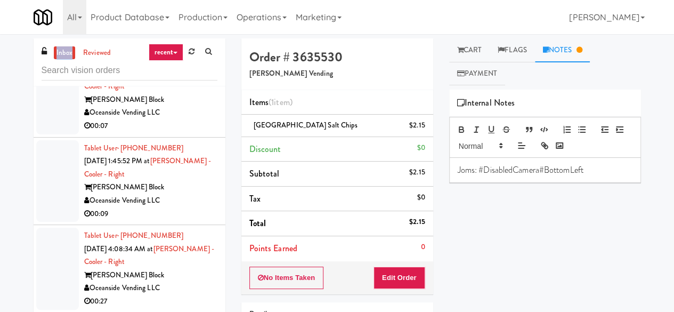
scroll to position [266, 0]
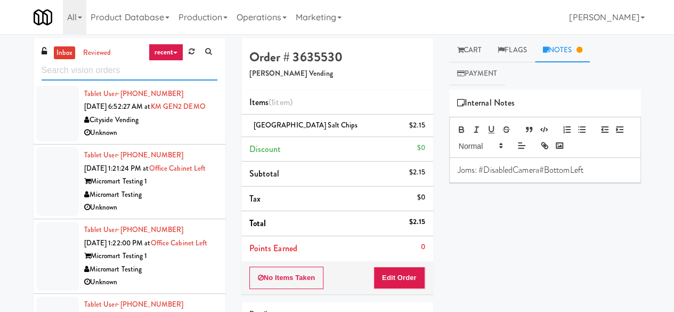
click at [75, 61] on input "text" at bounding box center [130, 71] width 176 height 20
click at [66, 57] on link "inbox" at bounding box center [65, 52] width 22 height 13
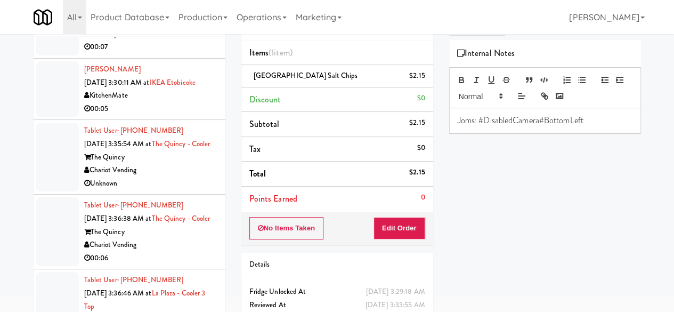
scroll to position [101, 0]
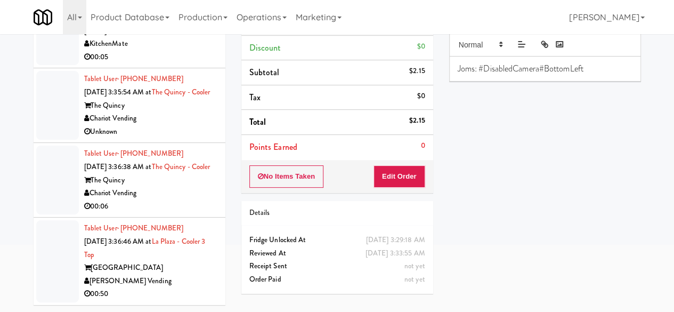
click at [182, 281] on div "[PERSON_NAME] Vending" at bounding box center [150, 280] width 133 height 13
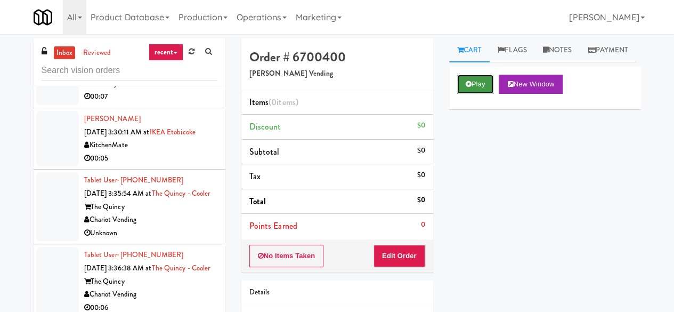
click at [477, 94] on button "Play" at bounding box center [475, 84] width 37 height 19
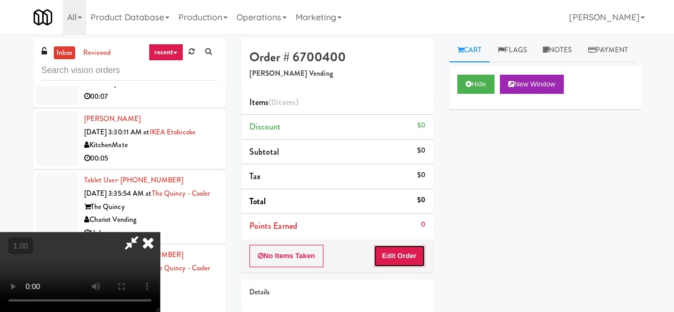
click at [403, 255] on button "Edit Order" at bounding box center [400, 256] width 52 height 22
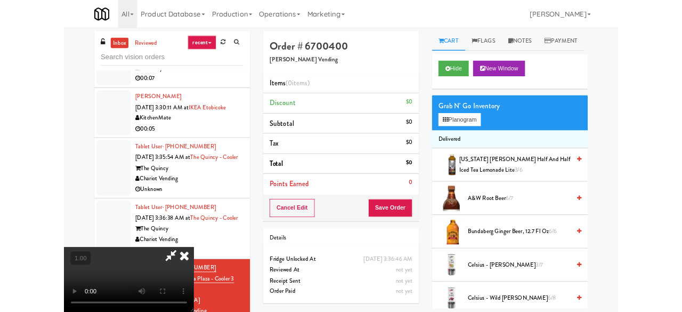
scroll to position [22, 0]
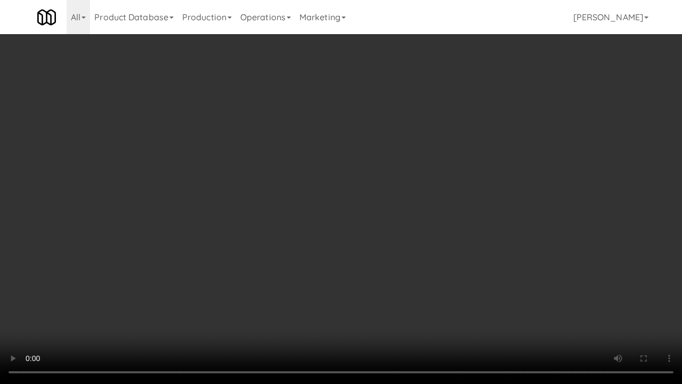
click at [414, 206] on video at bounding box center [341, 192] width 682 height 384
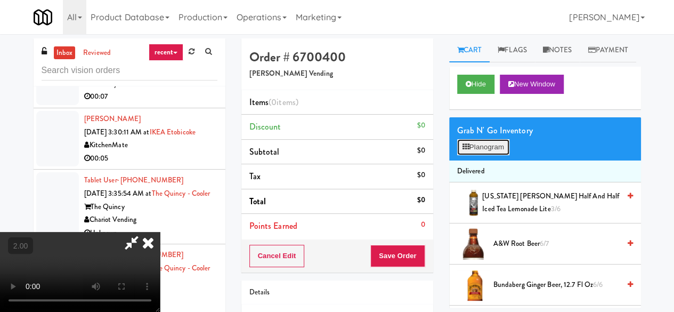
click at [467, 155] on button "Planogram" at bounding box center [483, 147] width 52 height 16
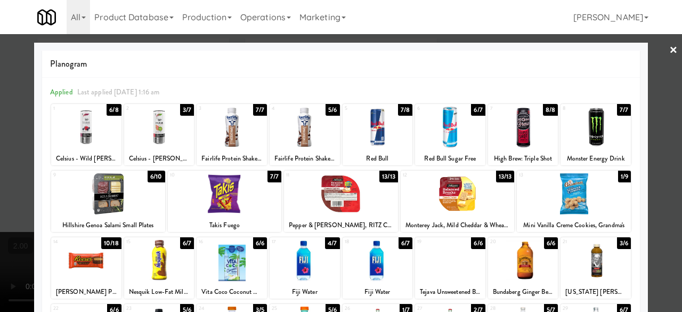
click at [229, 135] on div at bounding box center [232, 127] width 70 height 41
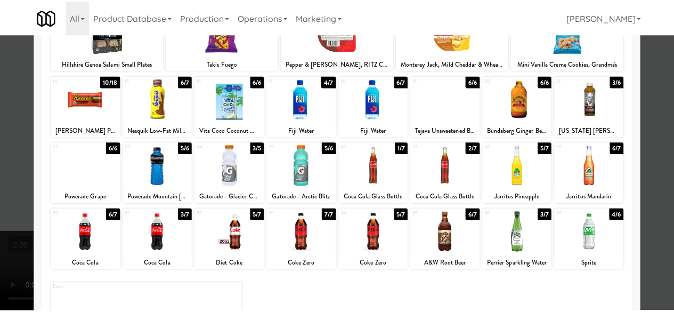
scroll to position [104, 0]
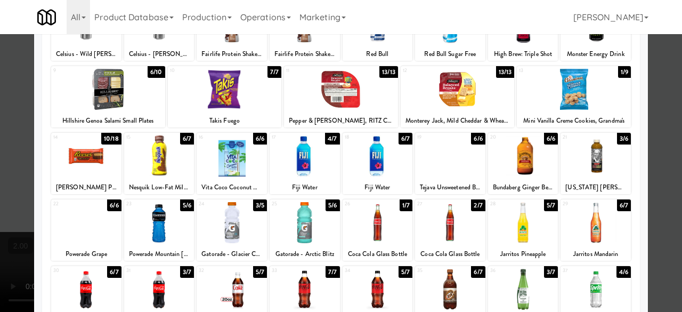
click at [83, 161] on div at bounding box center [86, 155] width 70 height 41
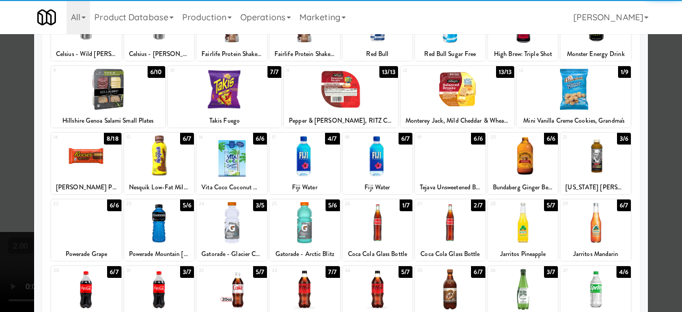
click at [646, 43] on div at bounding box center [341, 156] width 682 height 312
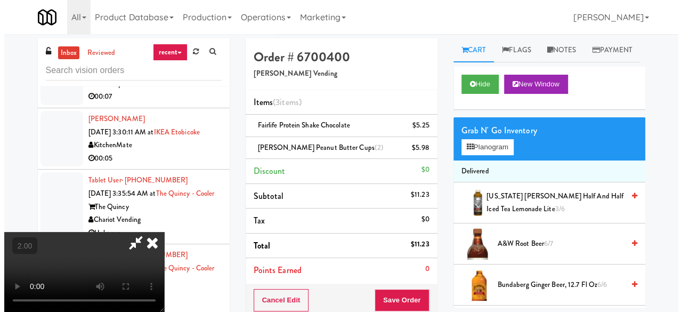
scroll to position [22, 0]
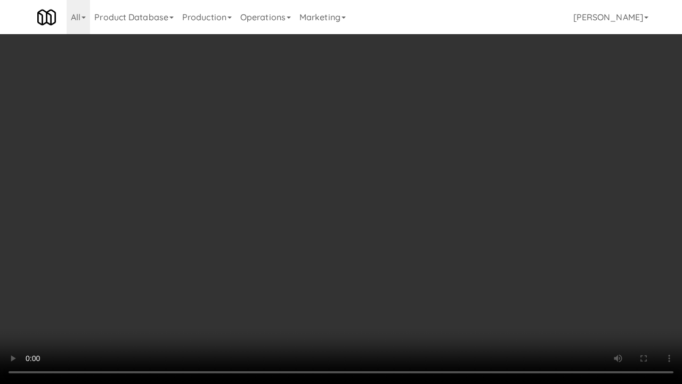
click at [384, 266] on video at bounding box center [341, 192] width 682 height 384
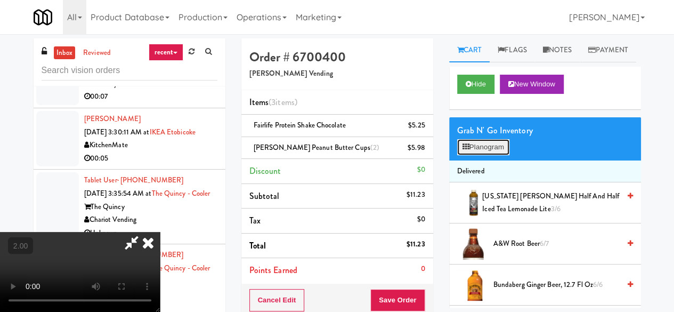
click at [493, 155] on button "Planogram" at bounding box center [483, 147] width 52 height 16
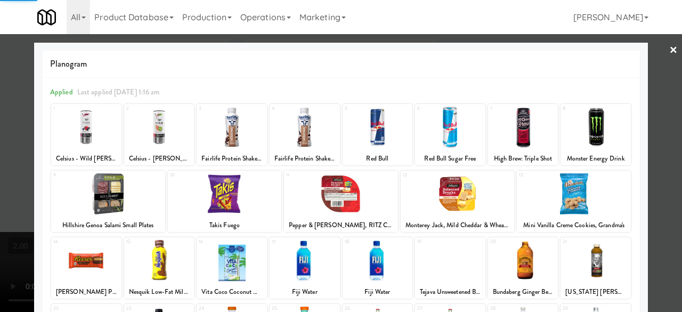
scroll to position [211, 0]
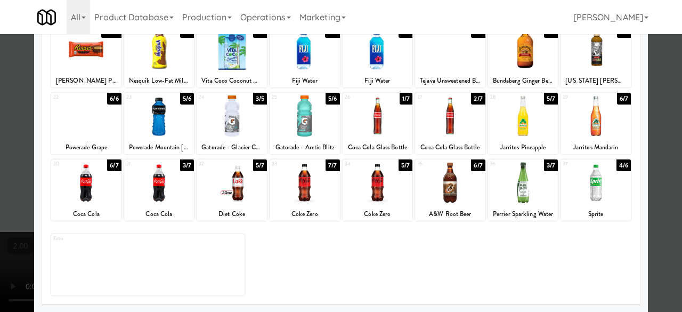
click at [592, 119] on div at bounding box center [596, 115] width 70 height 41
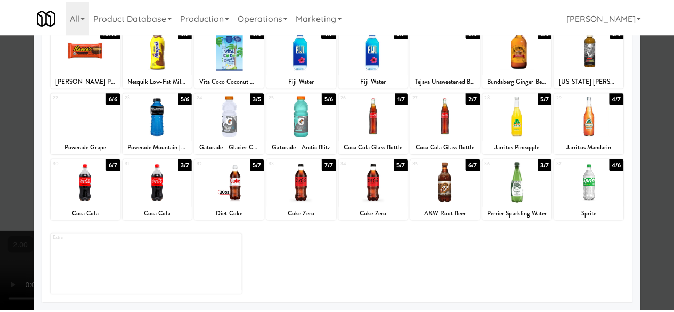
scroll to position [0, 0]
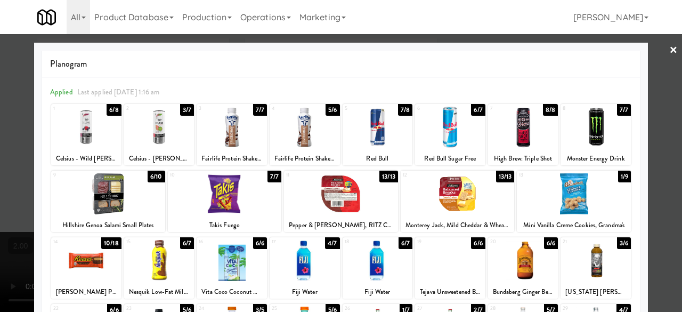
click at [664, 127] on div at bounding box center [341, 156] width 682 height 312
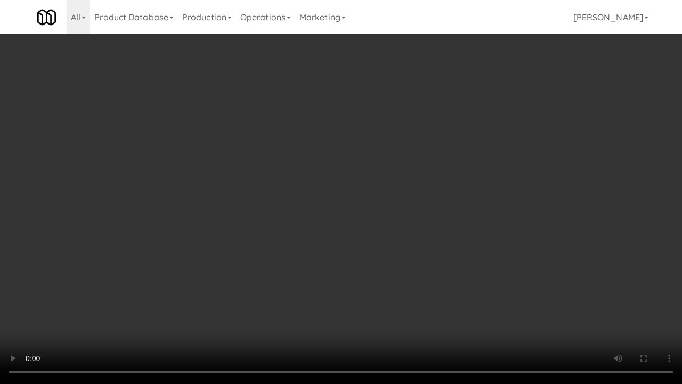
click at [357, 311] on video at bounding box center [341, 192] width 682 height 384
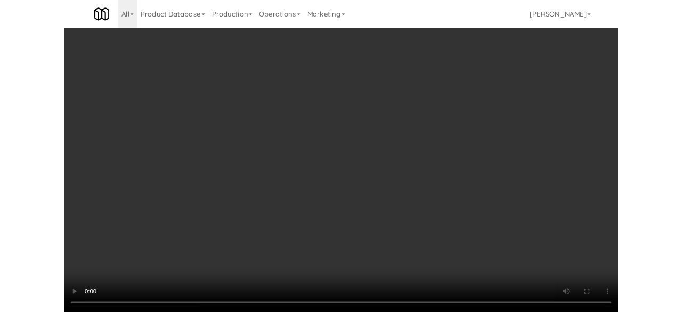
scroll to position [22, 0]
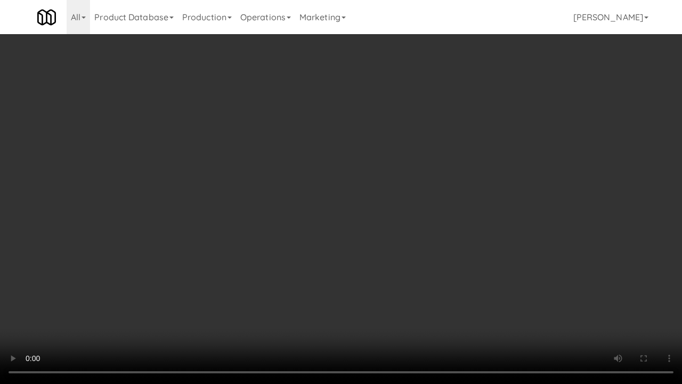
click at [377, 242] on video at bounding box center [341, 192] width 682 height 384
click at [369, 237] on video at bounding box center [341, 192] width 682 height 384
click at [334, 180] on video at bounding box center [341, 192] width 682 height 384
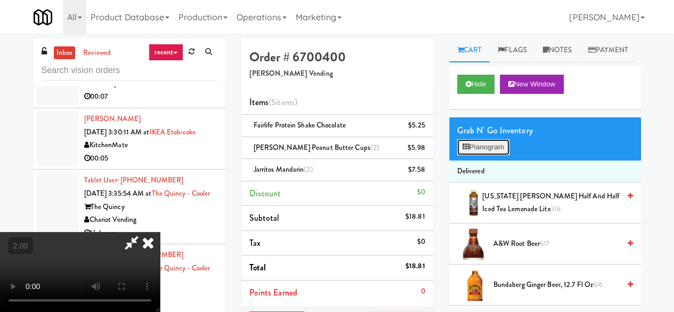
click at [457, 155] on button "Planogram" at bounding box center [483, 147] width 52 height 16
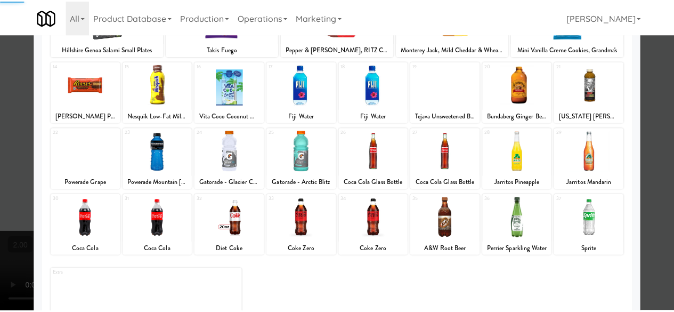
scroll to position [211, 0]
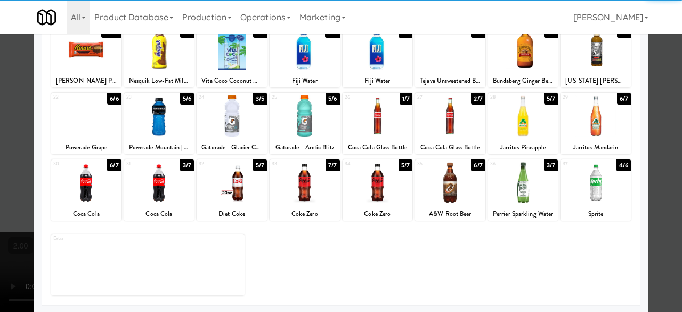
click at [525, 197] on div at bounding box center [523, 182] width 70 height 41
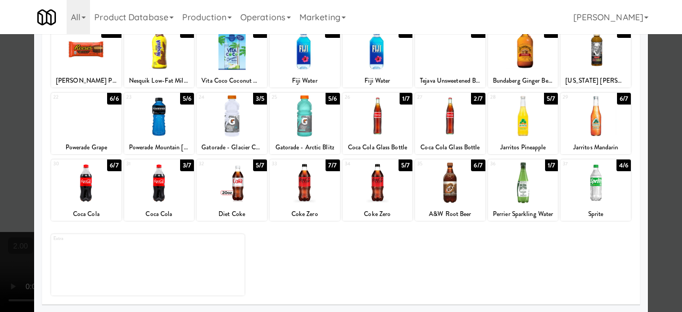
click at [649, 107] on div at bounding box center [341, 156] width 682 height 312
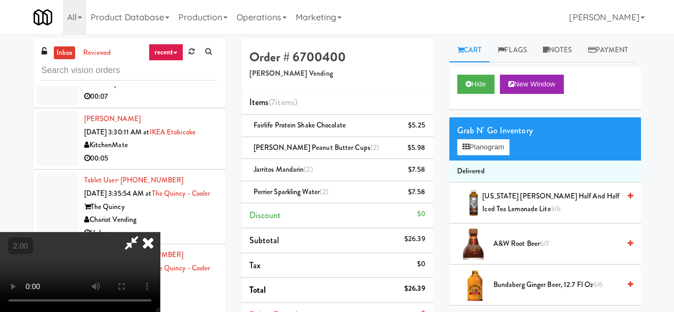
scroll to position [22, 0]
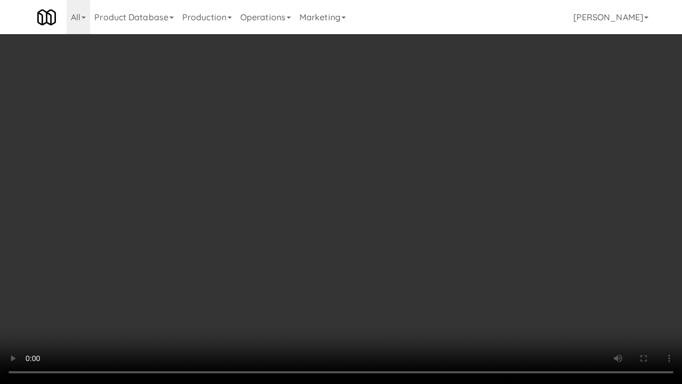
click at [356, 226] on video at bounding box center [341, 192] width 682 height 384
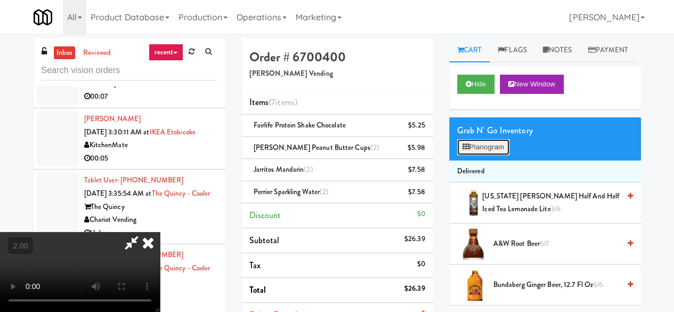
click at [481, 155] on button "Planogram" at bounding box center [483, 147] width 52 height 16
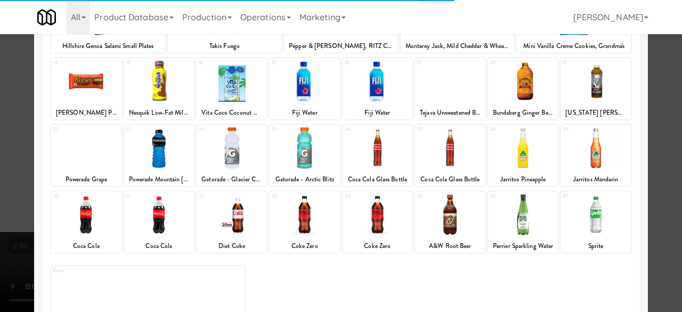
scroll to position [211, 0]
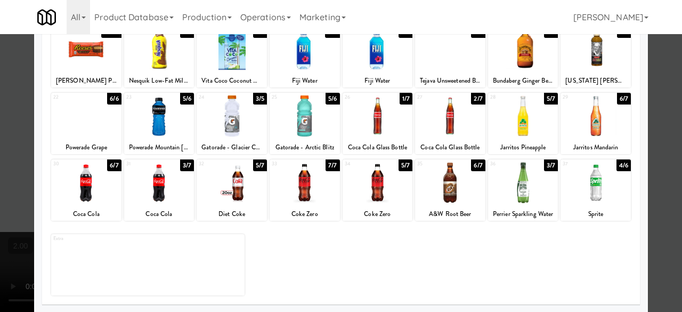
click at [307, 185] on div at bounding box center [305, 182] width 70 height 41
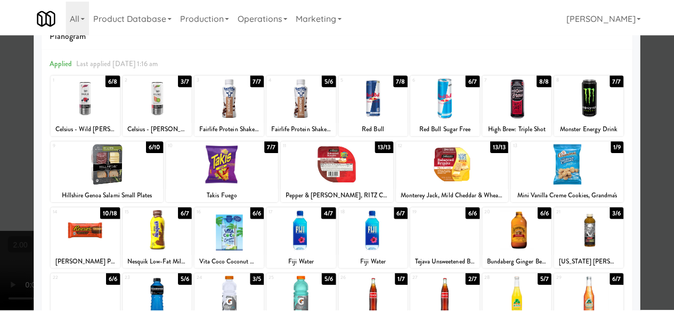
scroll to position [0, 0]
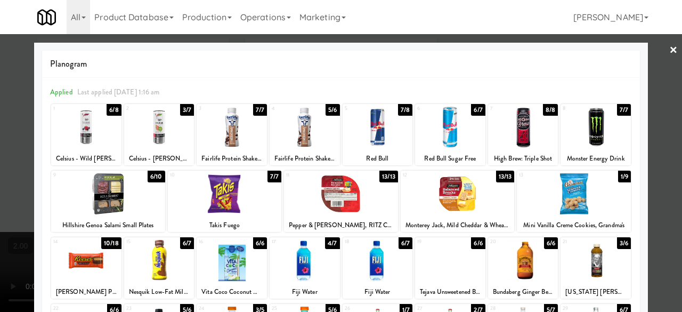
click at [669, 55] on link "×" at bounding box center [673, 50] width 9 height 33
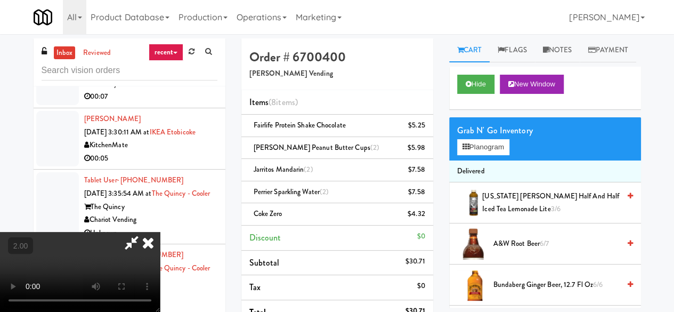
click at [144, 232] on icon at bounding box center [131, 242] width 25 height 21
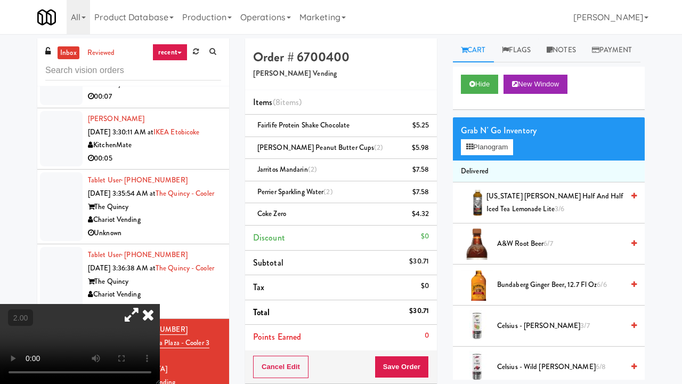
click at [160, 304] on video at bounding box center [80, 344] width 160 height 80
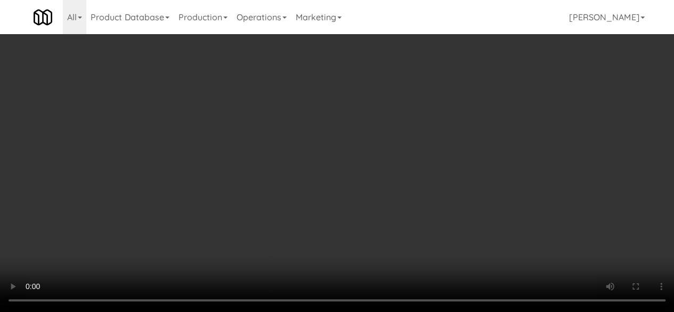
scroll to position [107, 0]
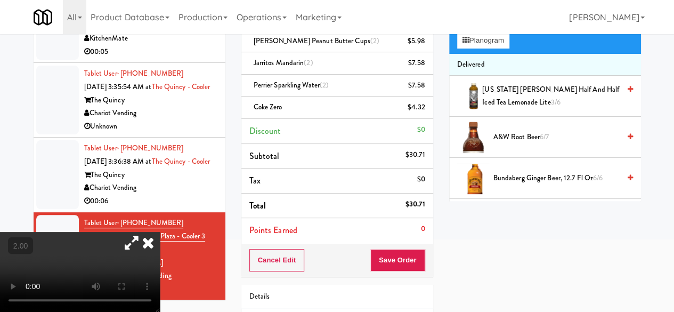
click at [414, 279] on div "Order # 6700400 Cordray Vending Items (8 items ) Fairlife Protein Shake Chocola…" at bounding box center [337, 158] width 208 height 453
click at [409, 264] on button "Save Order" at bounding box center [397, 260] width 54 height 22
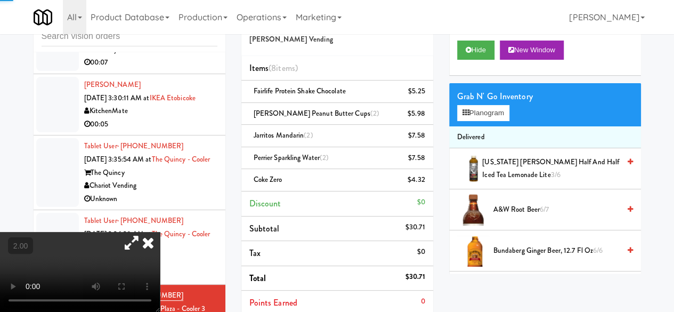
scroll to position [0, 0]
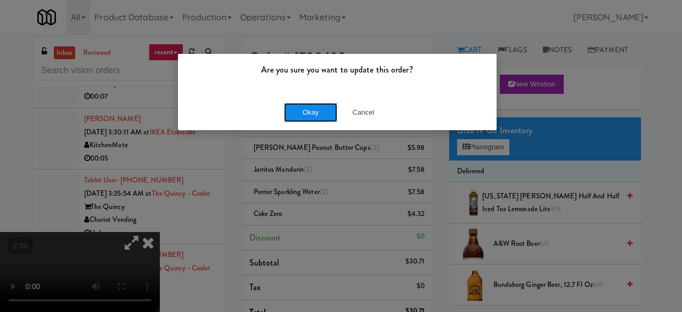
click at [317, 120] on button "Okay" at bounding box center [310, 112] width 53 height 19
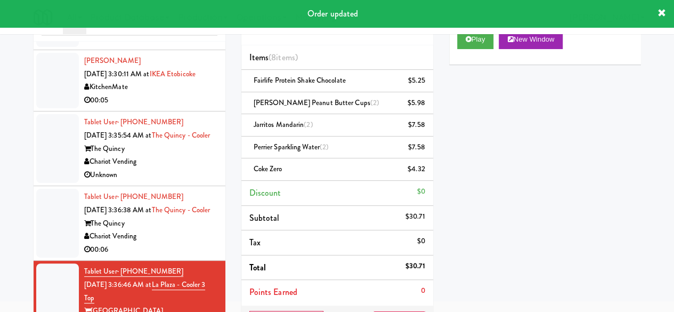
scroll to position [107, 0]
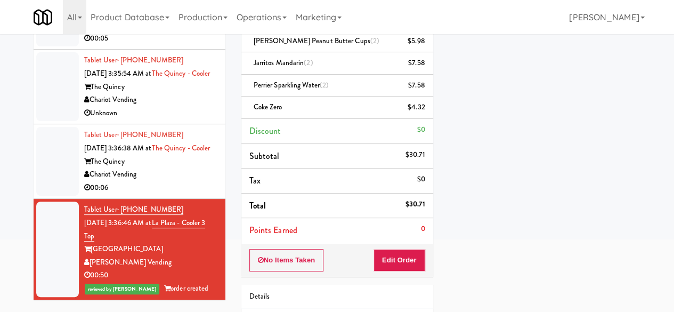
click at [189, 181] on div "Chariot Vending" at bounding box center [150, 174] width 133 height 13
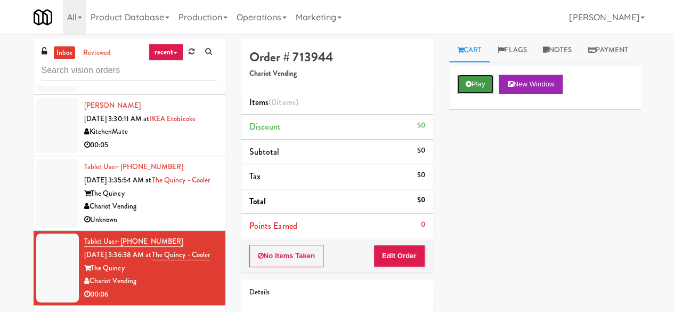
click at [480, 94] on button "Play" at bounding box center [475, 84] width 37 height 19
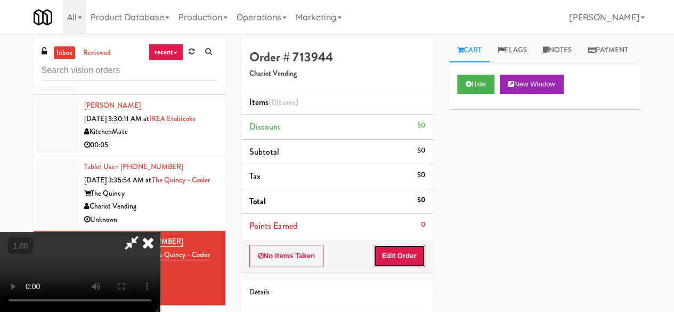
click at [394, 257] on button "Edit Order" at bounding box center [400, 256] width 52 height 22
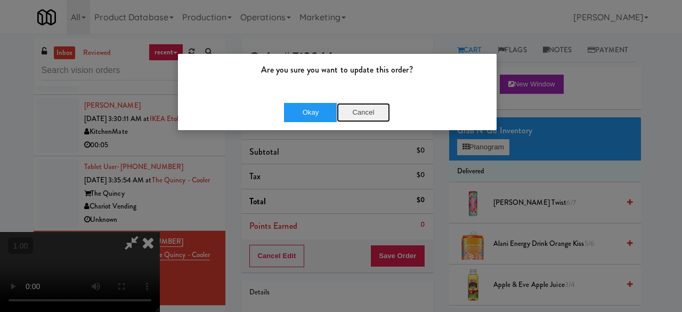
click at [358, 111] on button "Cancel" at bounding box center [363, 112] width 53 height 19
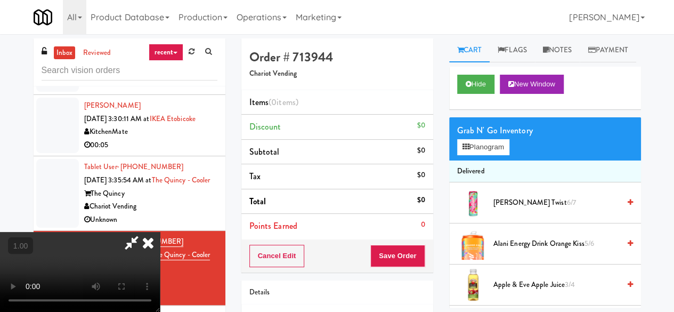
click at [503, 160] on div "Grab N' Go Inventory Planogram" at bounding box center [545, 138] width 192 height 43
click at [503, 155] on button "Planogram" at bounding box center [483, 147] width 52 height 16
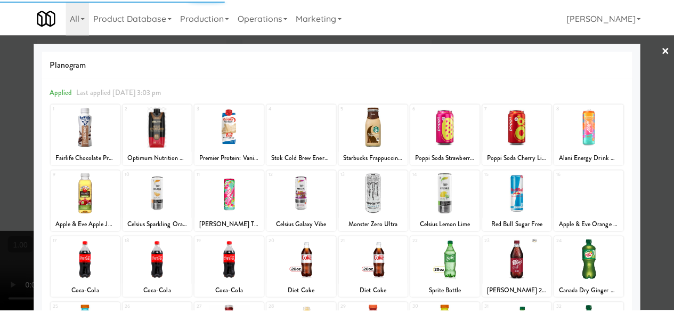
scroll to position [211, 0]
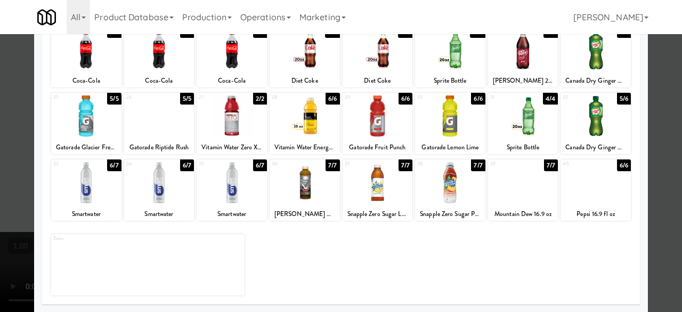
click at [589, 188] on div at bounding box center [596, 182] width 70 height 41
click at [654, 144] on div at bounding box center [341, 156] width 682 height 312
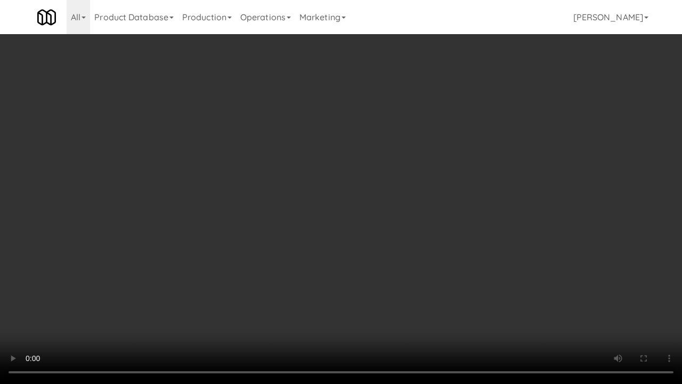
click at [381, 264] on video at bounding box center [341, 192] width 682 height 384
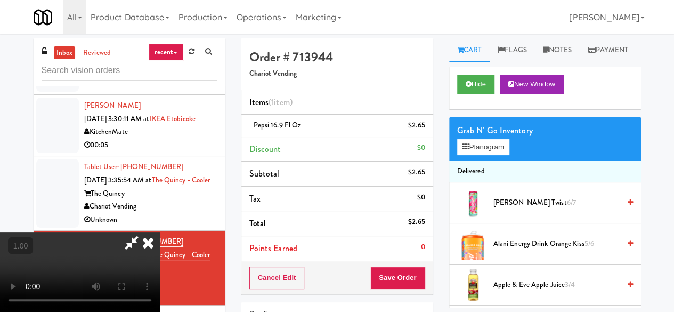
click at [144, 232] on icon at bounding box center [131, 242] width 25 height 21
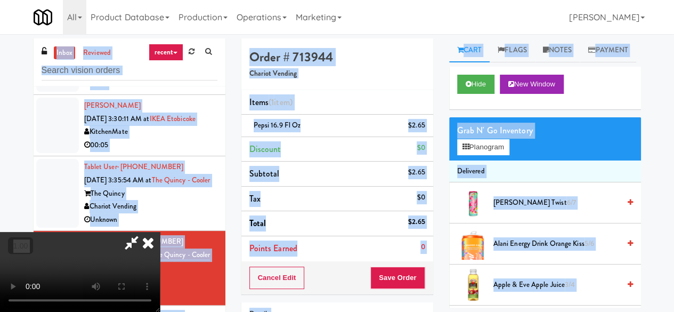
click at [144, 232] on icon at bounding box center [131, 242] width 25 height 21
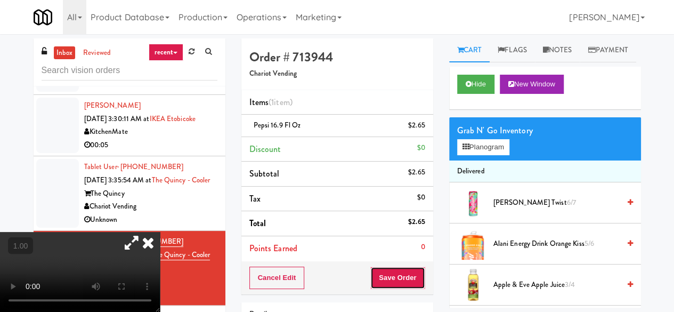
click at [393, 280] on button "Save Order" at bounding box center [397, 277] width 54 height 22
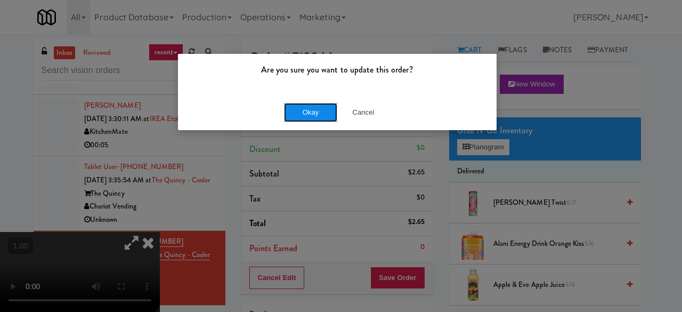
click at [290, 112] on button "Okay" at bounding box center [310, 112] width 53 height 19
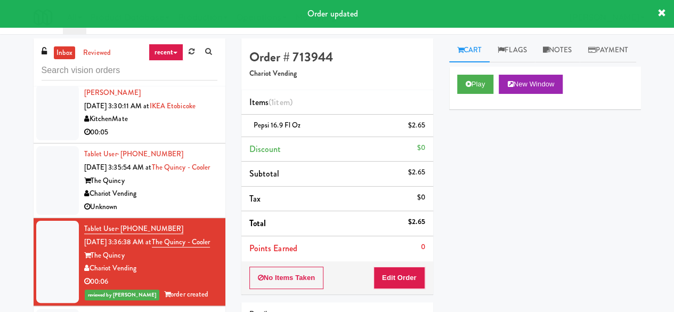
click at [178, 200] on div "Chariot Vending" at bounding box center [150, 193] width 133 height 13
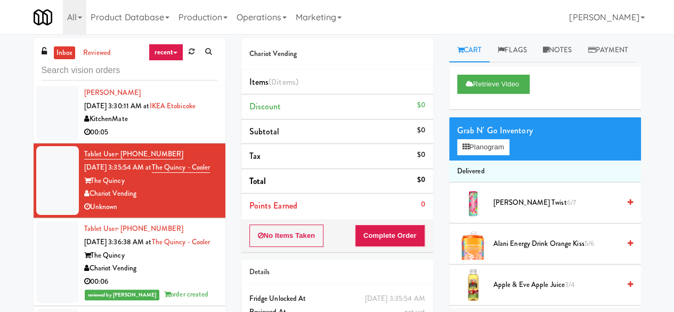
click at [177, 132] on div "00:05" at bounding box center [150, 132] width 133 height 13
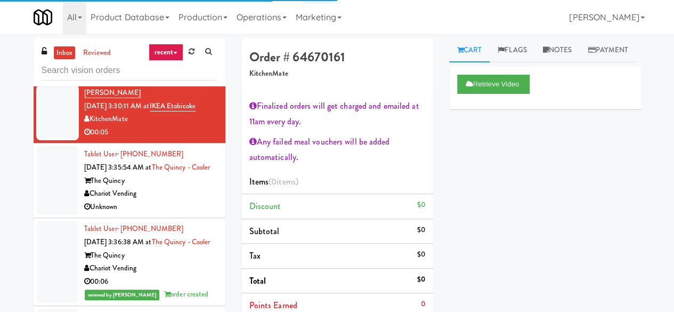
scroll to position [2782, 0]
click at [181, 77] on div "00:07" at bounding box center [150, 70] width 133 height 13
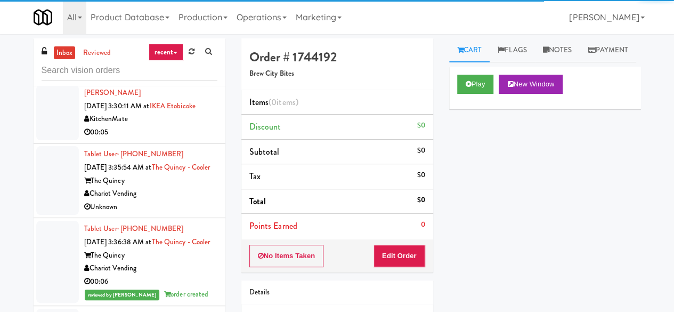
scroll to position [2675, 0]
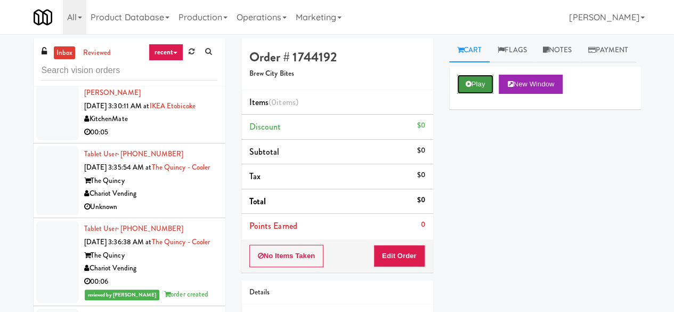
drag, startPoint x: 488, startPoint y: 100, endPoint x: 472, endPoint y: 116, distance: 22.6
click at [487, 94] on button "Play" at bounding box center [475, 84] width 37 height 19
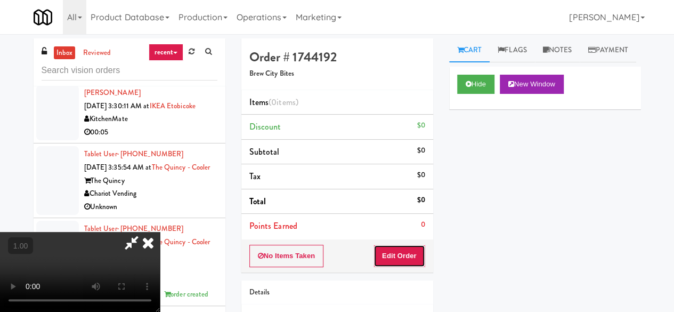
click at [400, 263] on button "Edit Order" at bounding box center [400, 256] width 52 height 22
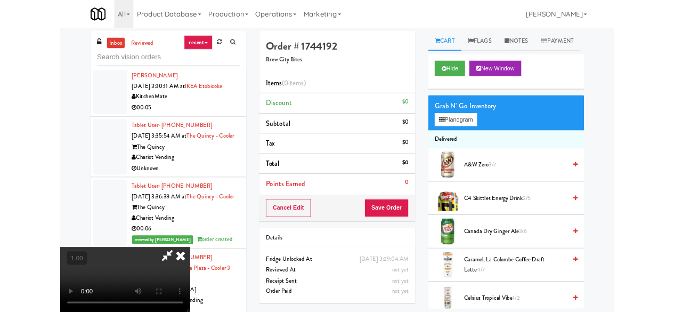
scroll to position [22, 0]
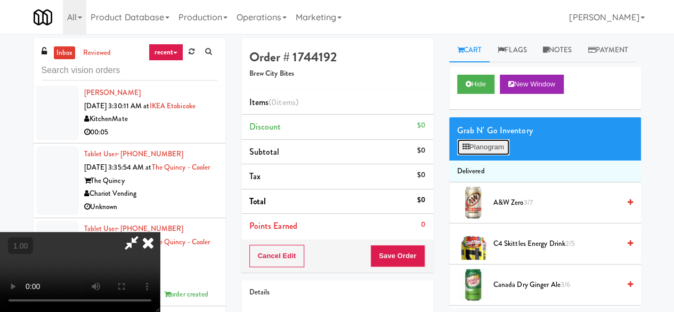
click at [495, 155] on button "Planogram" at bounding box center [483, 147] width 52 height 16
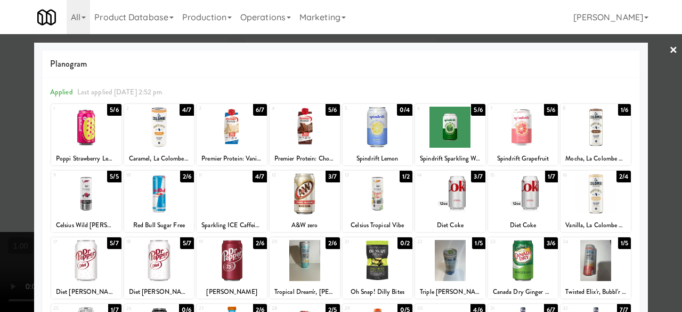
click at [296, 125] on div at bounding box center [305, 127] width 70 height 41
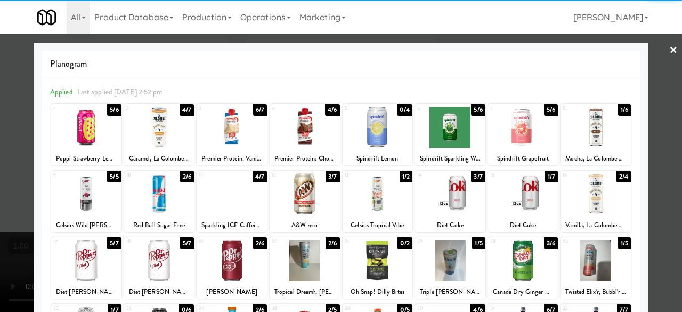
click at [657, 55] on div at bounding box center [341, 156] width 682 height 312
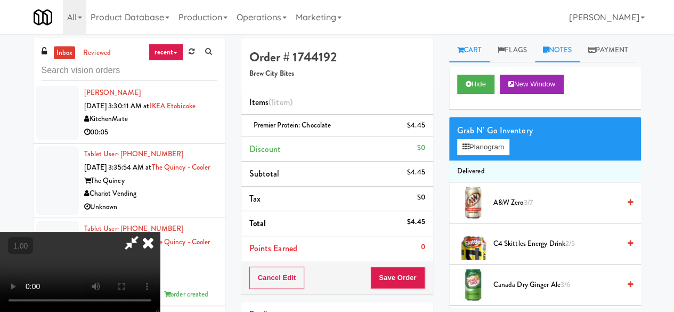
click at [555, 52] on link "Notes" at bounding box center [557, 50] width 45 height 24
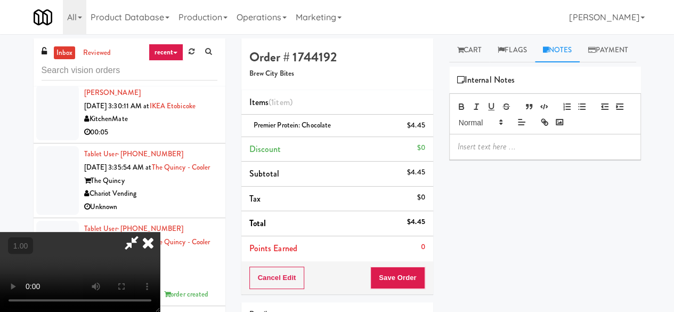
click at [472, 159] on div at bounding box center [545, 146] width 191 height 25
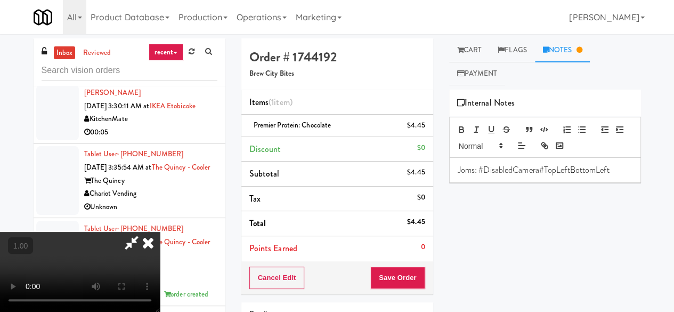
scroll to position [22, 0]
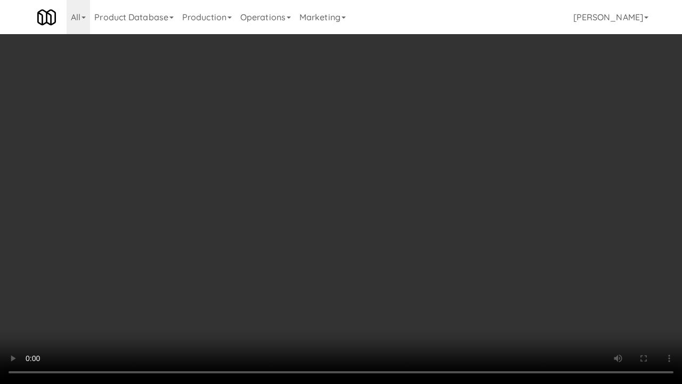
click at [330, 201] on video at bounding box center [341, 192] width 682 height 384
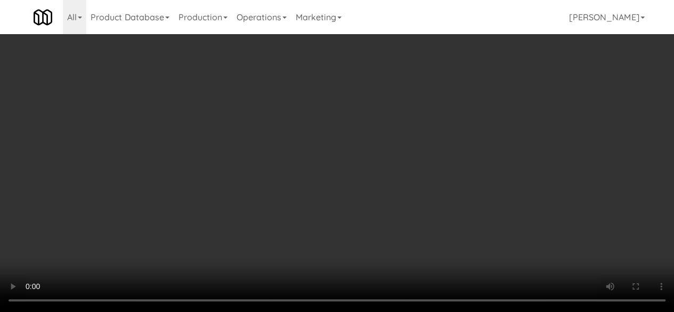
scroll to position [0, 0]
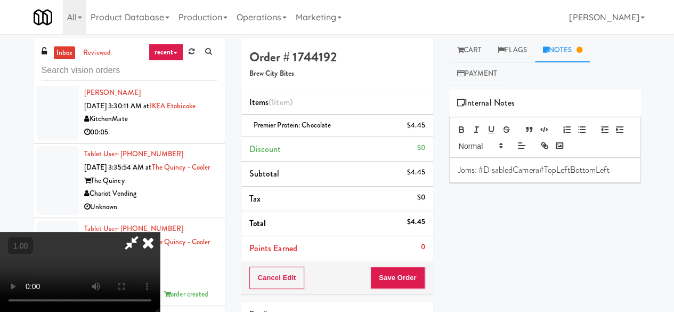
click at [144, 232] on icon at bounding box center [131, 242] width 25 height 21
click at [391, 281] on button "Save Order" at bounding box center [397, 277] width 54 height 22
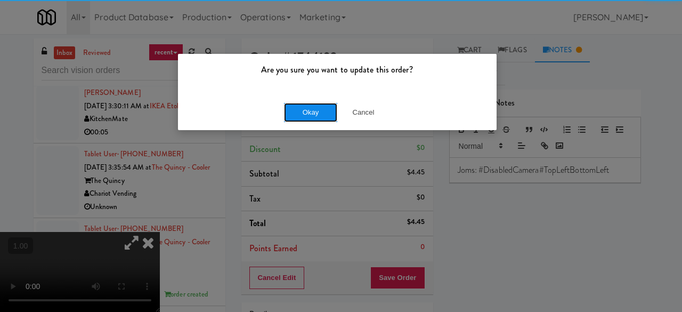
click at [313, 110] on button "Okay" at bounding box center [310, 112] width 53 height 19
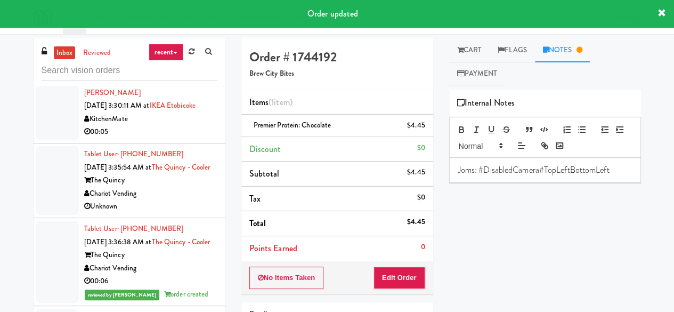
scroll to position [2622, 0]
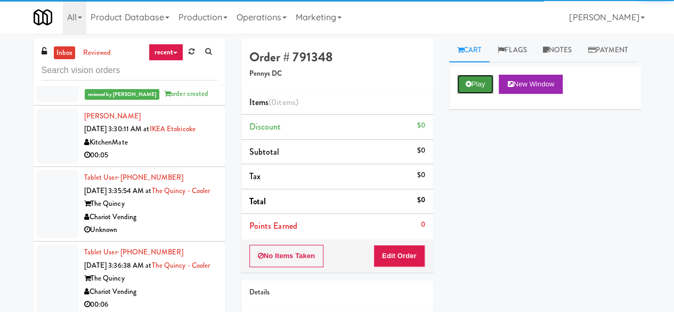
click at [473, 94] on button "Play" at bounding box center [475, 84] width 37 height 19
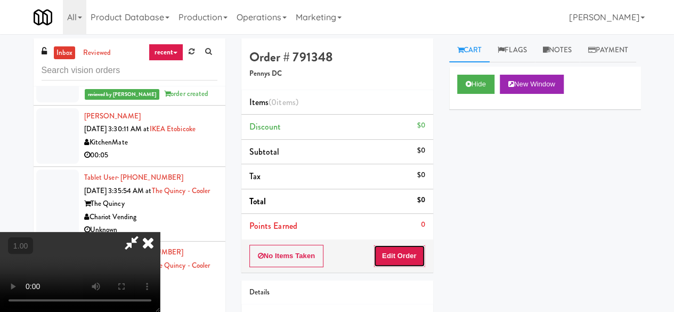
click at [377, 249] on button "Edit Order" at bounding box center [400, 256] width 52 height 22
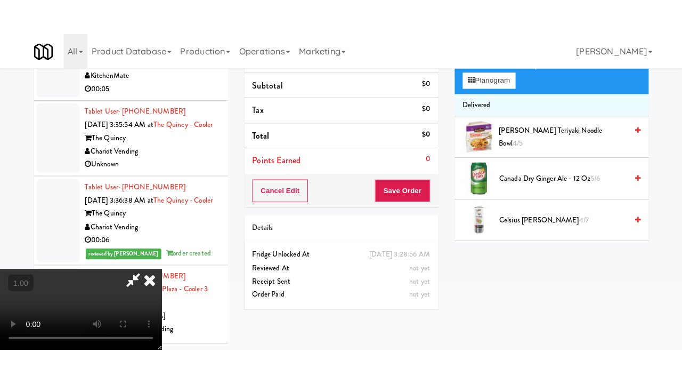
scroll to position [34, 0]
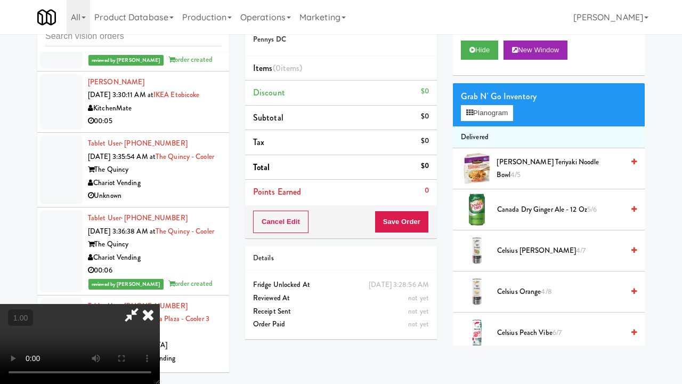
click at [645, 307] on div "inbox reviewed recent all unclear take inventory issue suspicious failed recent…" at bounding box center [340, 192] width 623 height 376
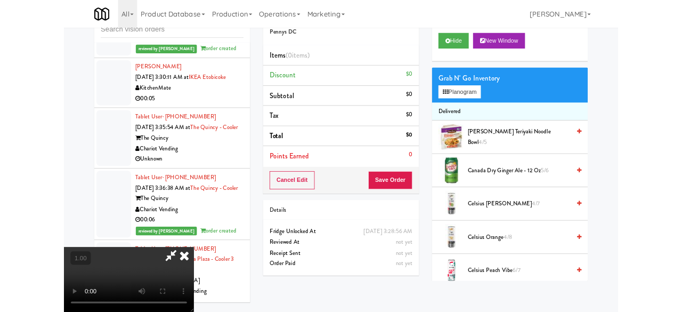
scroll to position [101, 0]
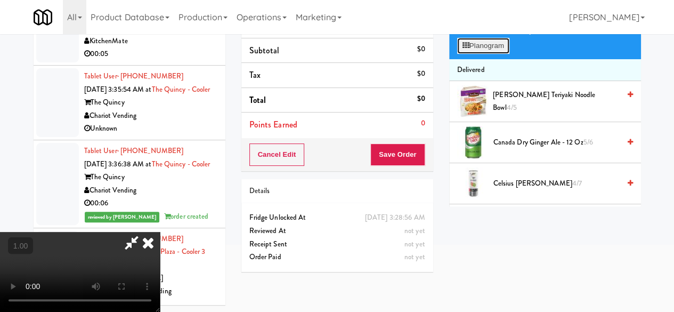
click at [480, 54] on button "Planogram" at bounding box center [483, 46] width 52 height 16
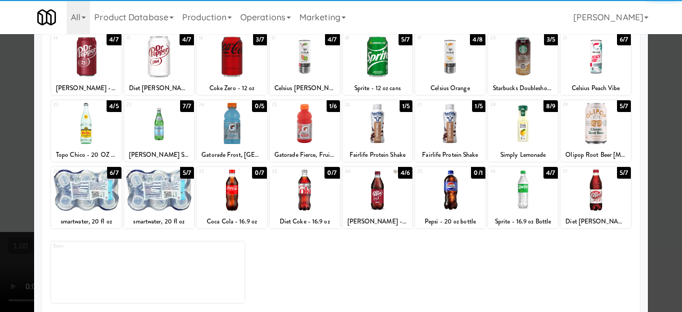
scroll to position [211, 0]
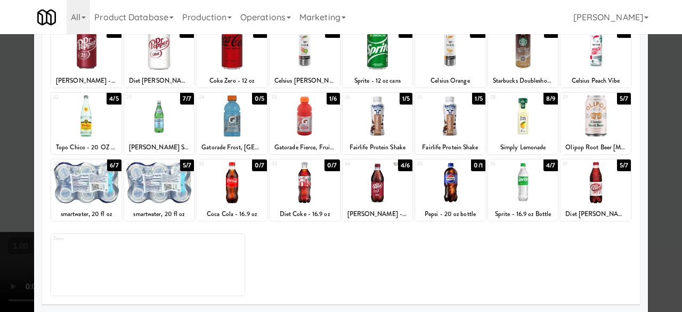
click at [86, 179] on div at bounding box center [86, 182] width 70 height 41
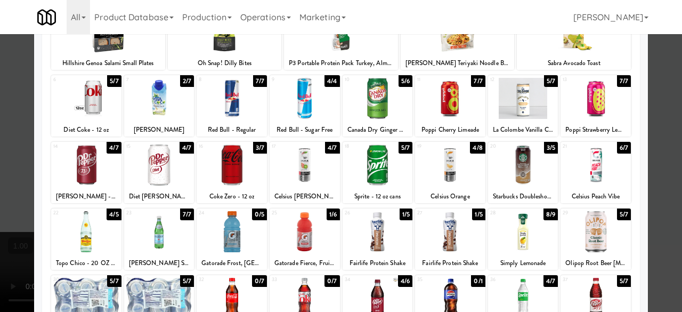
scroll to position [104, 0]
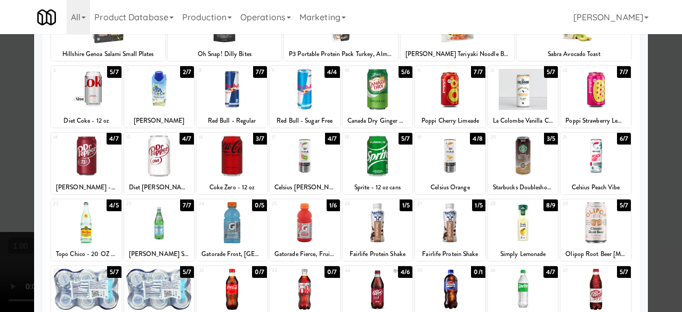
click at [597, 148] on div at bounding box center [596, 155] width 70 height 41
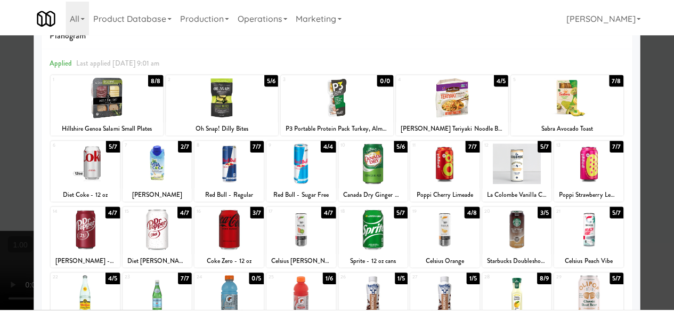
scroll to position [53, 0]
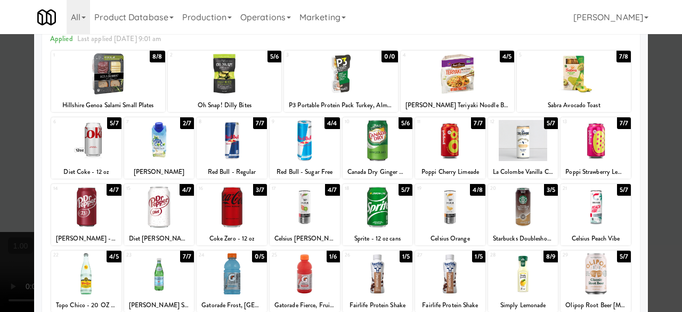
click at [658, 100] on div at bounding box center [341, 156] width 682 height 312
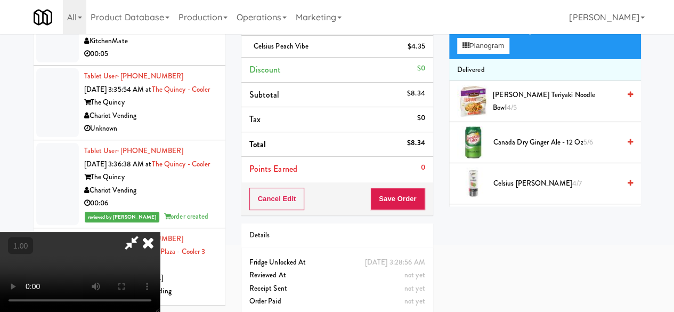
scroll to position [39, 0]
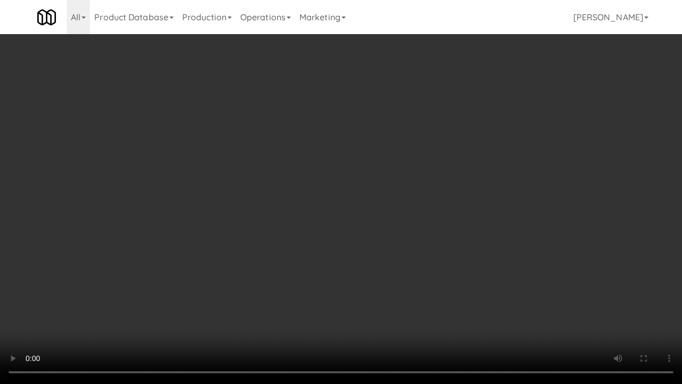
click at [349, 243] on video at bounding box center [341, 192] width 682 height 384
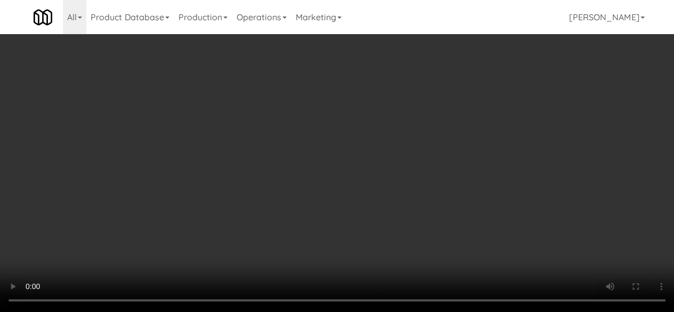
scroll to position [0, 0]
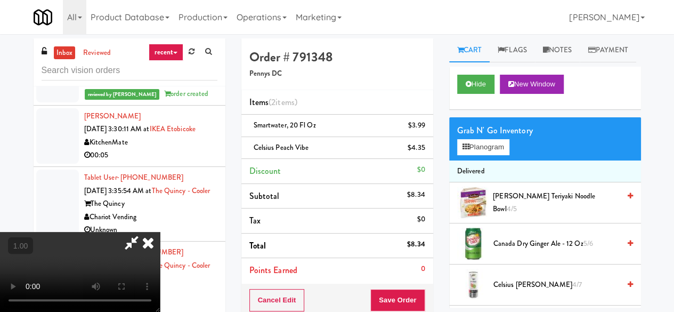
click at [144, 232] on icon at bounding box center [131, 242] width 25 height 21
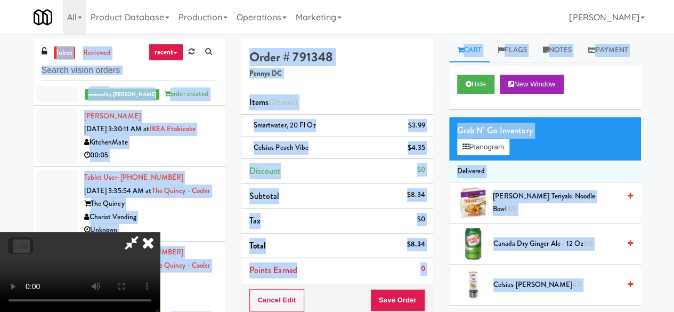
click at [144, 232] on icon at bounding box center [131, 242] width 25 height 21
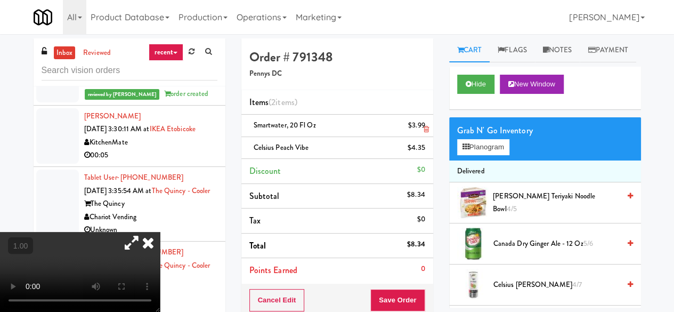
click at [425, 127] on icon at bounding box center [425, 129] width 5 height 7
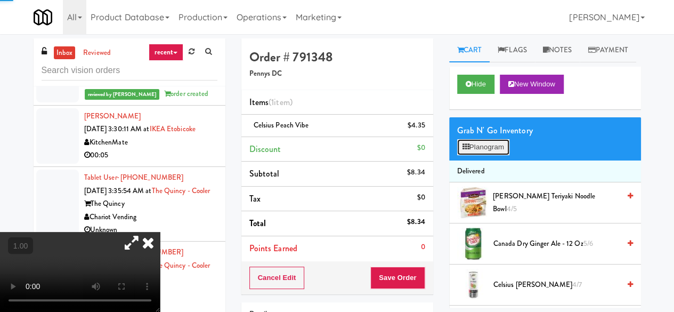
click at [495, 155] on button "Planogram" at bounding box center [483, 147] width 52 height 16
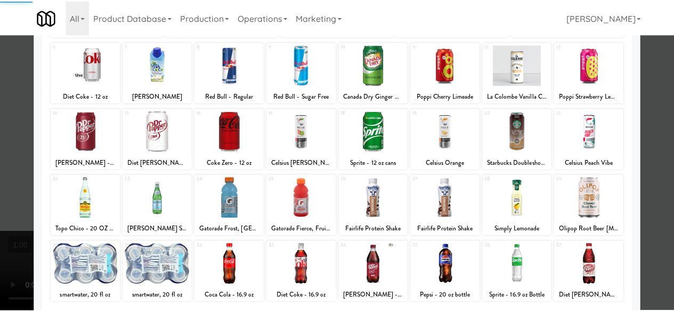
scroll to position [211, 0]
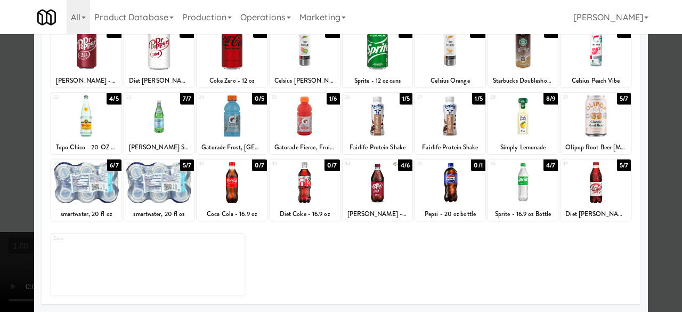
click at [167, 183] on div at bounding box center [159, 182] width 70 height 41
click at [656, 109] on div at bounding box center [341, 156] width 682 height 312
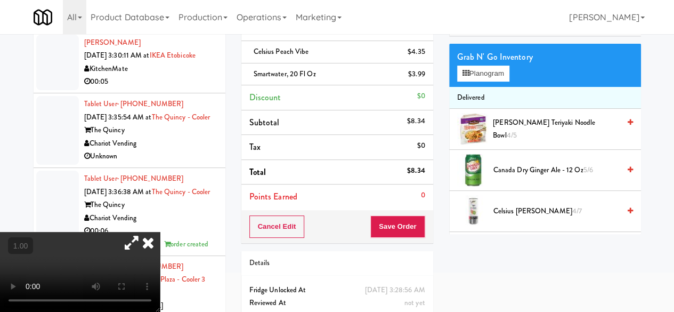
scroll to position [111, 0]
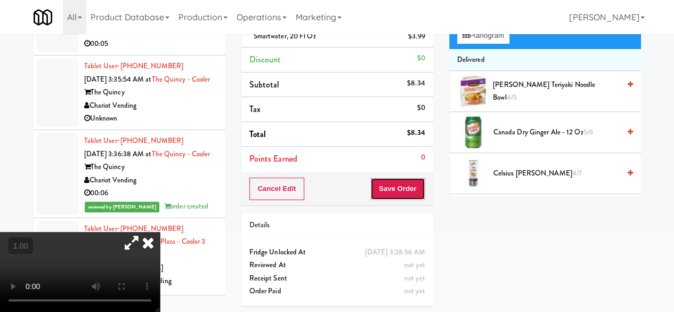
click at [395, 182] on button "Save Order" at bounding box center [397, 188] width 54 height 22
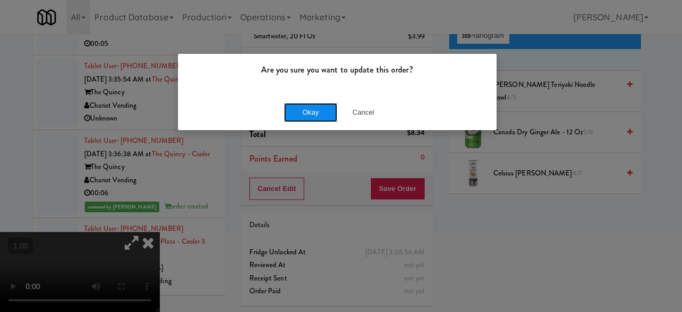
click at [321, 111] on button "Okay" at bounding box center [310, 112] width 53 height 19
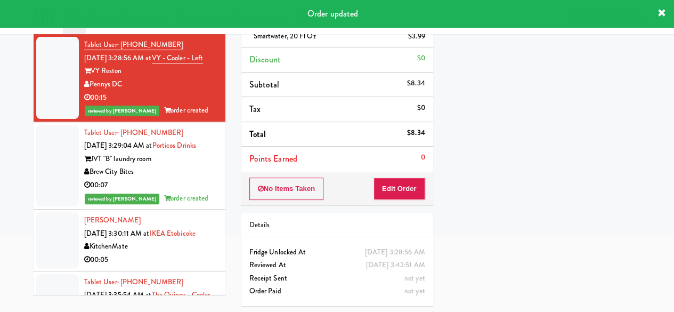
scroll to position [2409, 0]
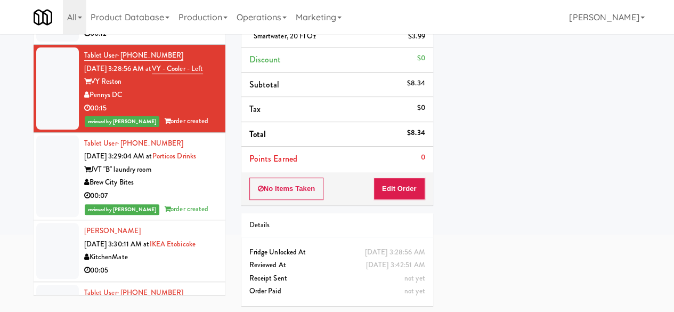
click at [177, 41] on div "00:12" at bounding box center [150, 33] width 133 height 13
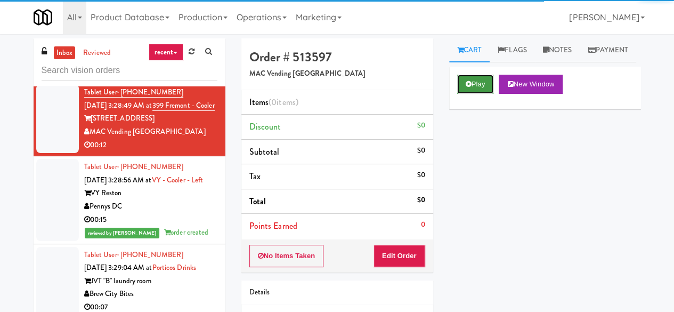
click at [476, 94] on button "Play" at bounding box center [475, 84] width 37 height 19
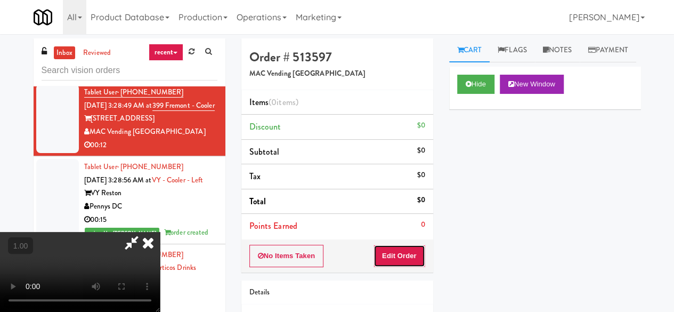
click at [407, 254] on button "Edit Order" at bounding box center [400, 256] width 52 height 22
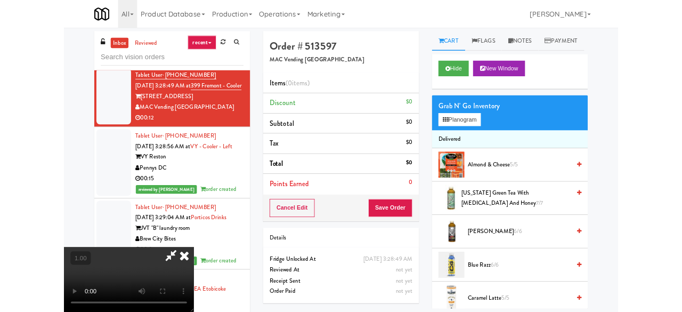
scroll to position [22, 0]
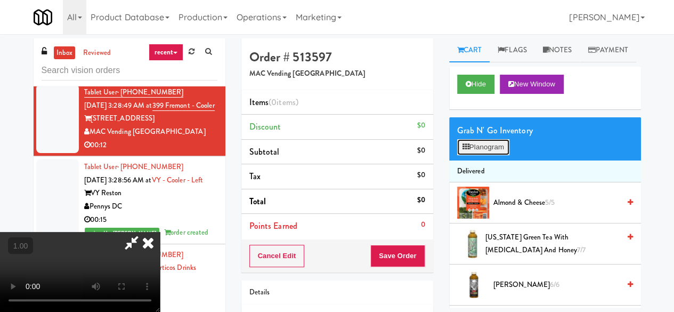
click at [479, 155] on button "Planogram" at bounding box center [483, 147] width 52 height 16
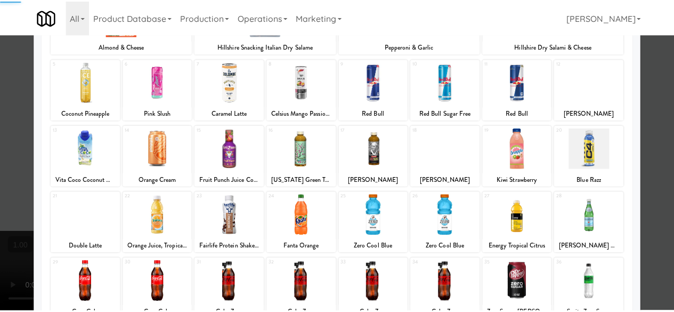
scroll to position [211, 0]
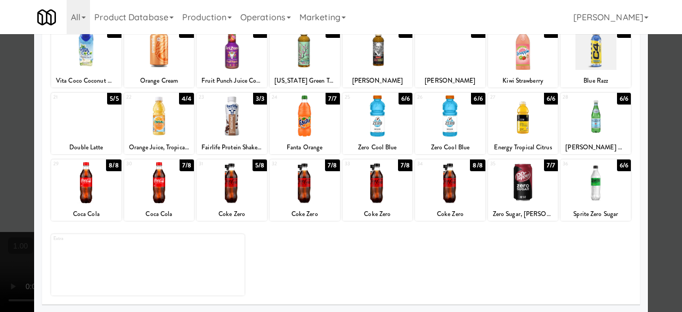
click at [456, 131] on div at bounding box center [450, 115] width 70 height 41
click at [648, 103] on div at bounding box center [341, 156] width 682 height 312
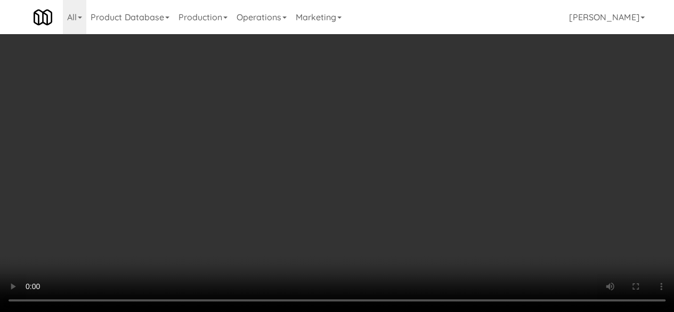
scroll to position [22, 0]
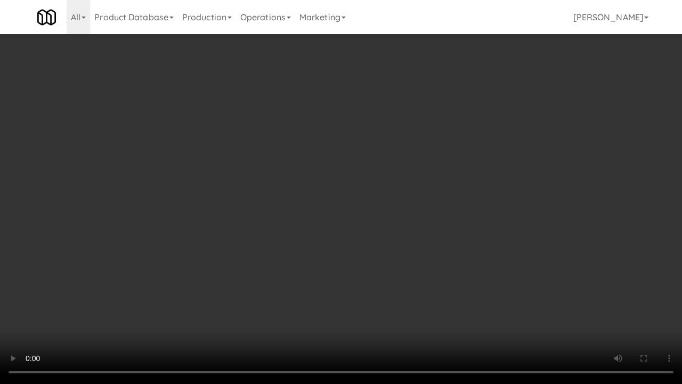
click at [392, 222] on video at bounding box center [341, 192] width 682 height 384
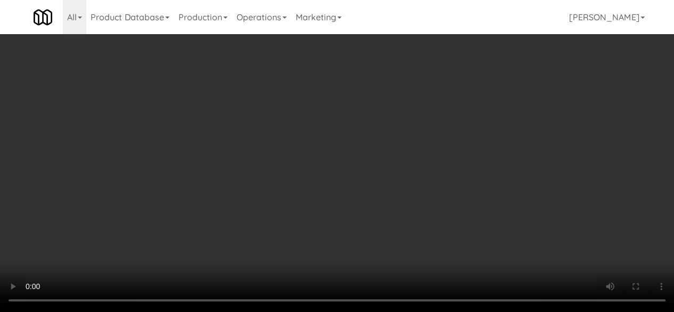
scroll to position [0, 0]
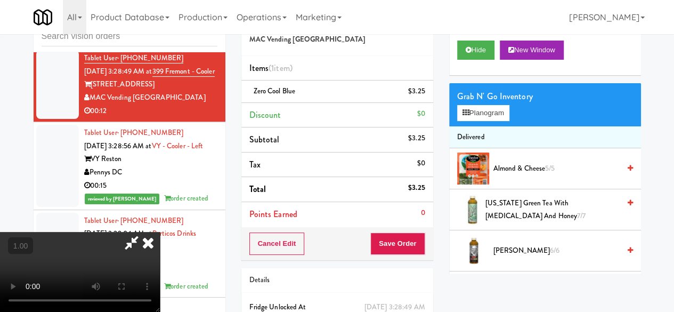
click at [144, 232] on icon at bounding box center [131, 242] width 25 height 21
click at [375, 235] on button "Save Order" at bounding box center [397, 243] width 54 height 22
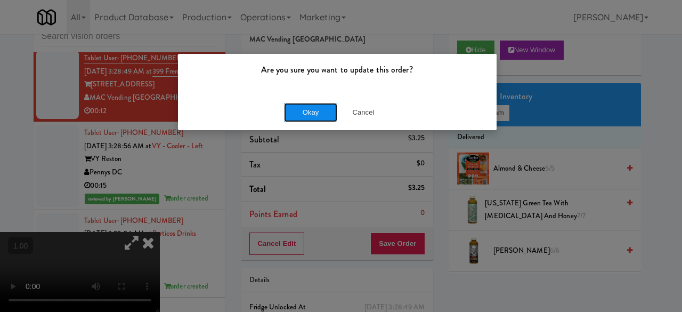
click at [309, 109] on button "Okay" at bounding box center [310, 112] width 53 height 19
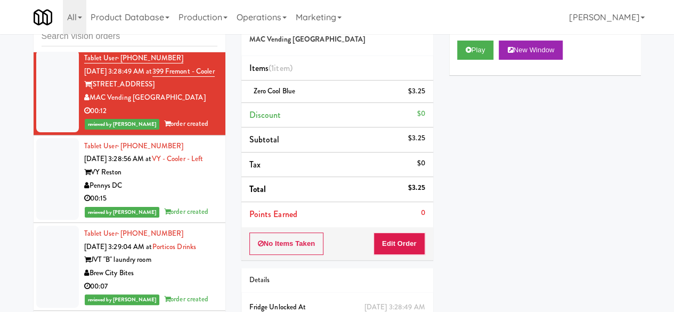
click at [176, 30] on div "MAC Vending [GEOGRAPHIC_DATA]" at bounding box center [150, 23] width 133 height 13
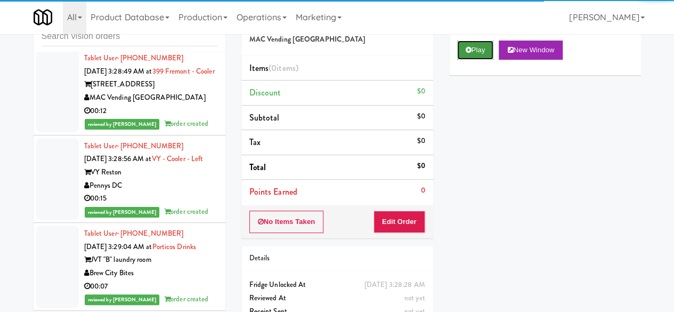
click at [475, 60] on button "Play" at bounding box center [475, 50] width 37 height 19
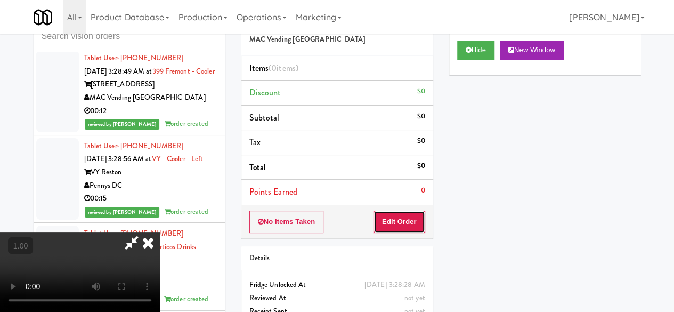
click at [403, 228] on button "Edit Order" at bounding box center [400, 221] width 52 height 22
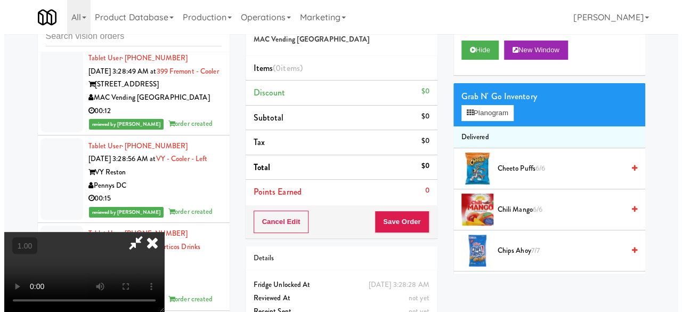
scroll to position [22, 0]
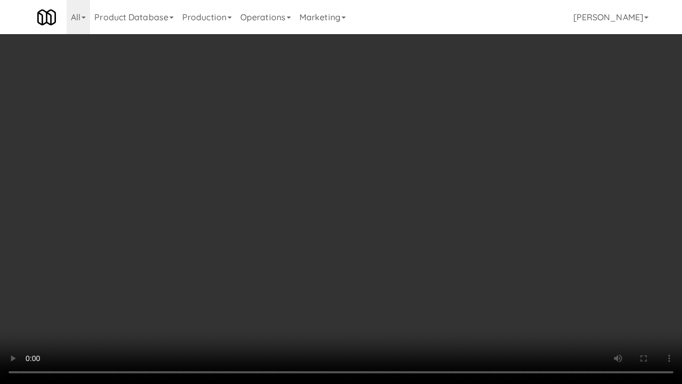
click at [218, 230] on video at bounding box center [341, 192] width 682 height 384
click at [152, 229] on video at bounding box center [341, 192] width 682 height 384
click at [236, 263] on video at bounding box center [341, 192] width 682 height 384
click at [11, 311] on video at bounding box center [341, 192] width 682 height 384
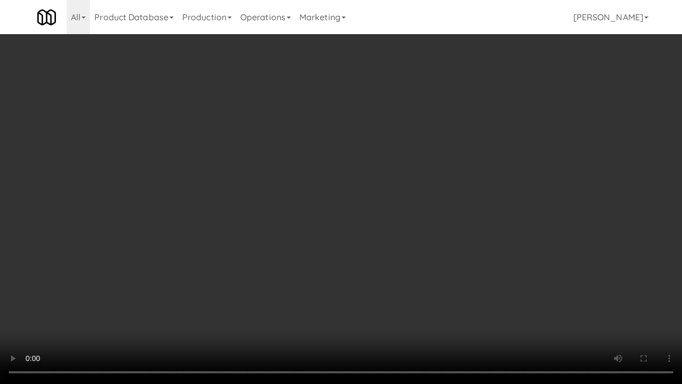
click at [11, 311] on video at bounding box center [341, 192] width 682 height 384
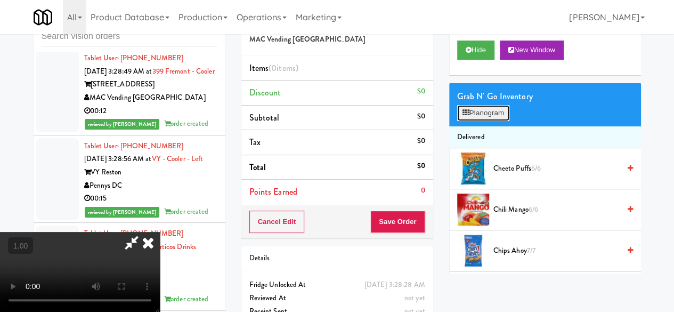
click at [482, 121] on button "Planogram" at bounding box center [483, 113] width 52 height 16
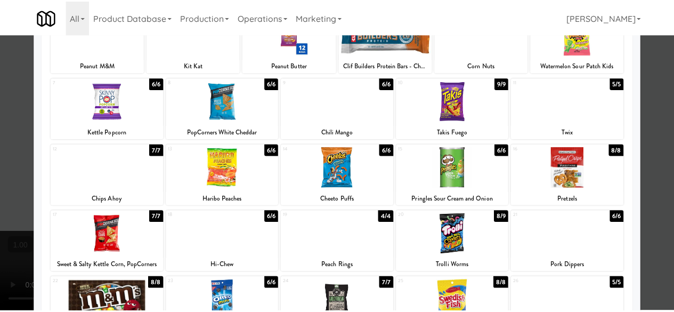
scroll to position [107, 0]
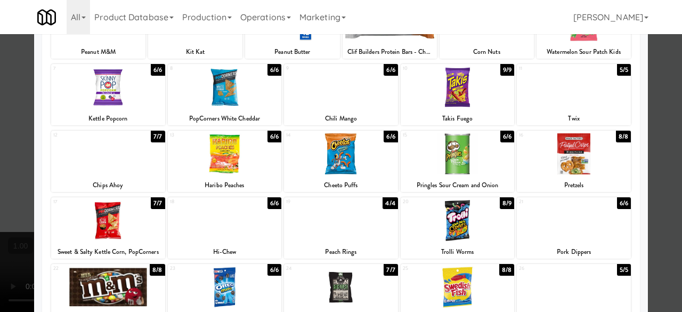
click at [102, 97] on div at bounding box center [108, 87] width 114 height 41
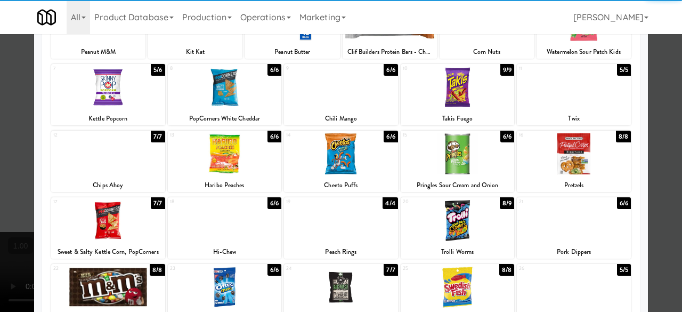
click at [438, 164] on div at bounding box center [458, 153] width 114 height 41
click at [648, 106] on div at bounding box center [341, 156] width 682 height 312
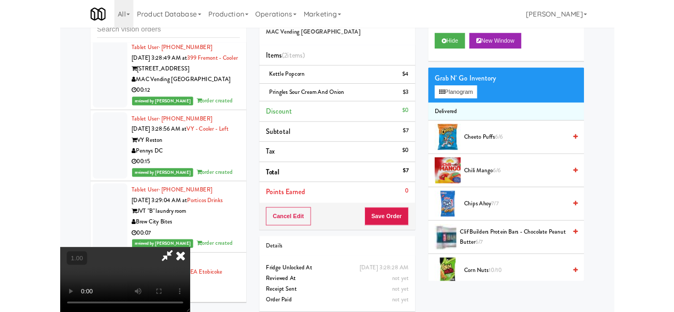
scroll to position [22, 0]
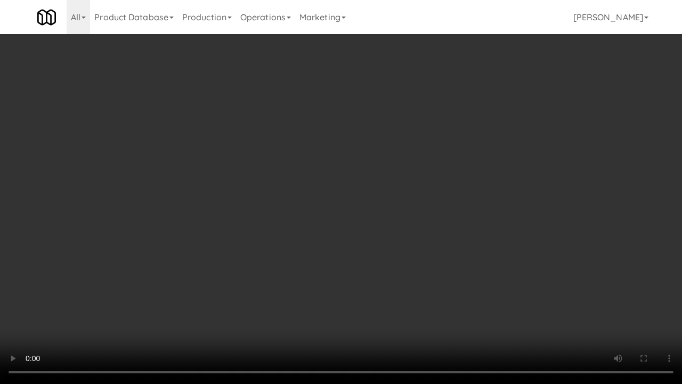
click at [338, 280] on video at bounding box center [341, 192] width 682 height 384
click at [313, 188] on video at bounding box center [341, 192] width 682 height 384
click at [369, 239] on video at bounding box center [341, 192] width 682 height 384
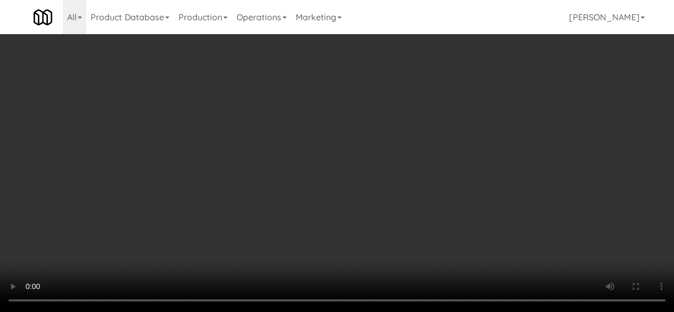
click at [473, 104] on div "Grab N' Go Inventory" at bounding box center [545, 96] width 176 height 16
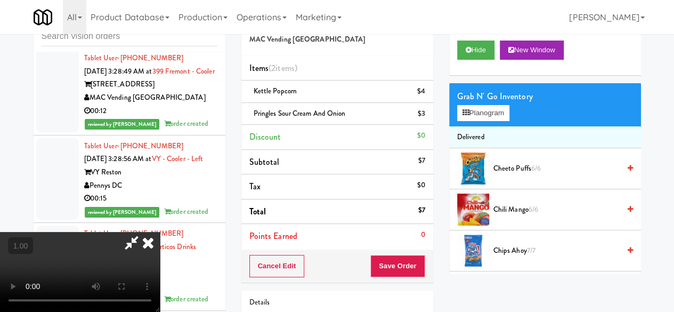
drag, startPoint x: 473, startPoint y: 122, endPoint x: 476, endPoint y: 131, distance: 9.3
click at [473, 104] on div "Grab N' Go Inventory" at bounding box center [545, 96] width 176 height 16
click at [476, 121] on button "Planogram" at bounding box center [483, 113] width 52 height 16
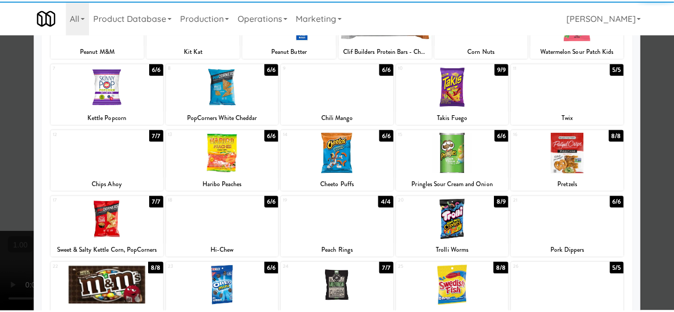
scroll to position [104, 0]
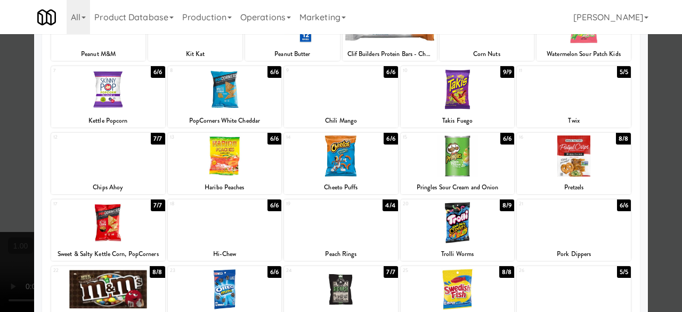
click at [333, 166] on div at bounding box center [341, 155] width 114 height 41
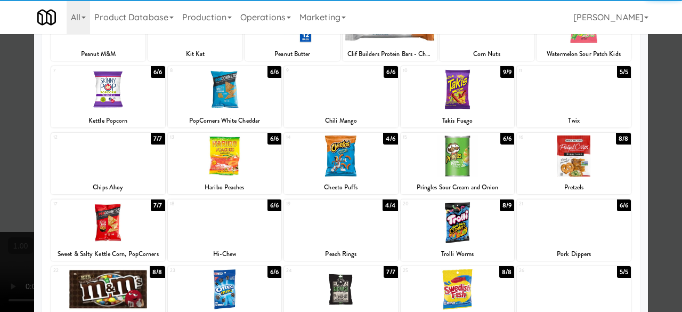
click at [482, 157] on div at bounding box center [458, 155] width 114 height 41
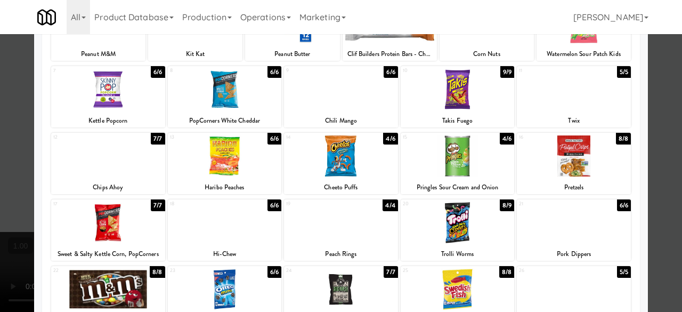
click at [670, 169] on div at bounding box center [341, 156] width 682 height 312
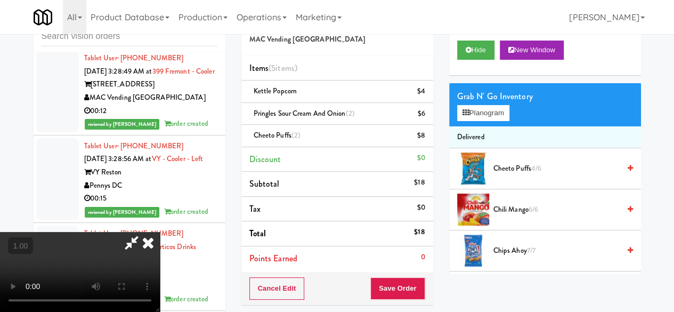
click at [144, 232] on icon at bounding box center [131, 242] width 25 height 21
click at [369, 49] on div "Order # 736889 MAC Vending USA Items (5 items ) Kettle Popcorn $4 Pringles Sour…" at bounding box center [441, 208] width 400 height 409
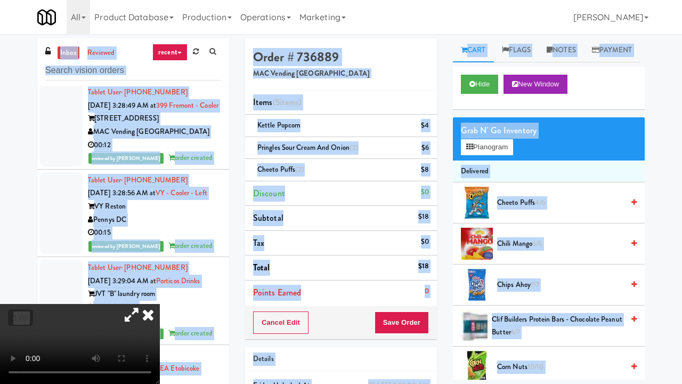
click at [160, 304] on video at bounding box center [80, 344] width 160 height 80
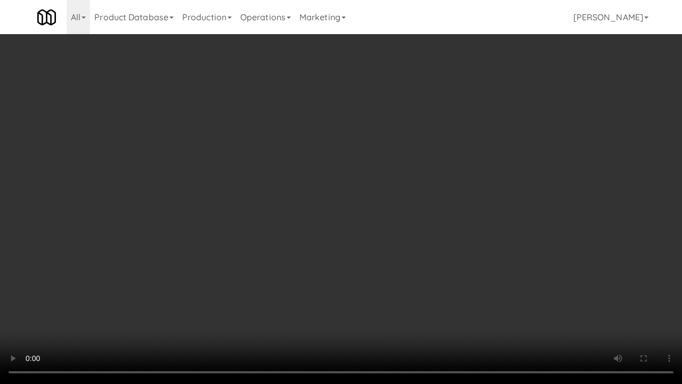
click at [639, 310] on div "Order # 736889 MAC Vending USA Items (5 items ) Kettle Popcorn $4 Pringles Sour…" at bounding box center [445, 242] width 416 height 409
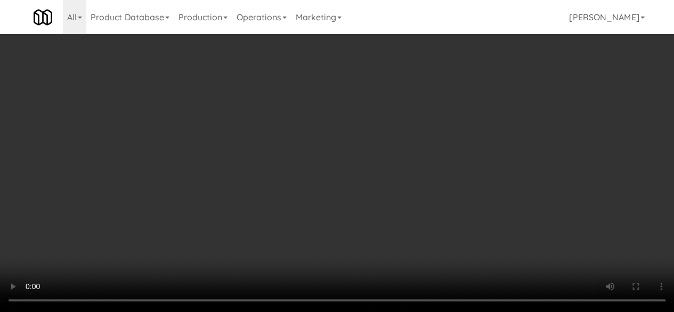
click at [425, 175] on icon at bounding box center [425, 173] width 5 height 7
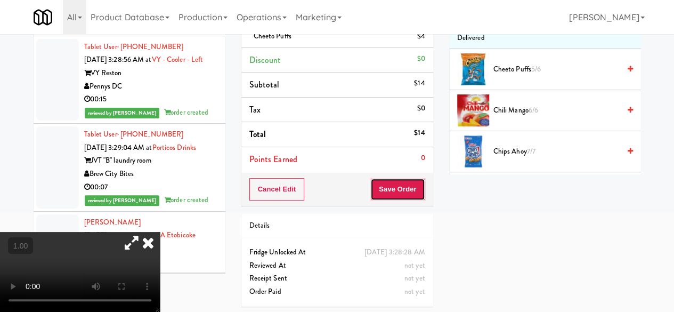
click at [394, 183] on button "Save Order" at bounding box center [397, 189] width 54 height 22
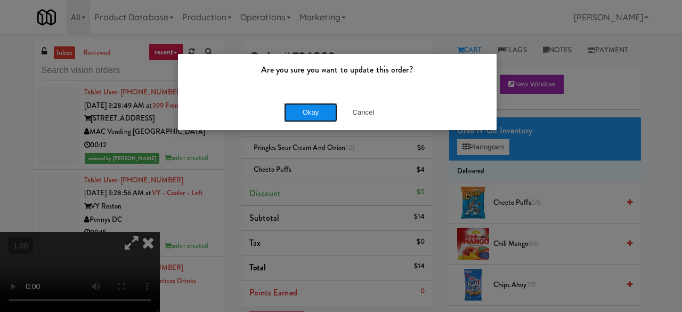
click at [317, 112] on button "Okay" at bounding box center [310, 112] width 53 height 19
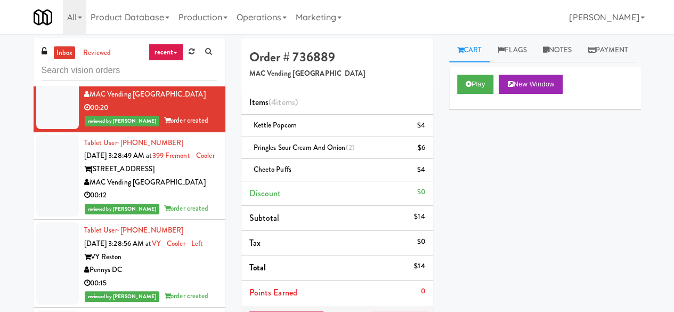
scroll to position [2355, 0]
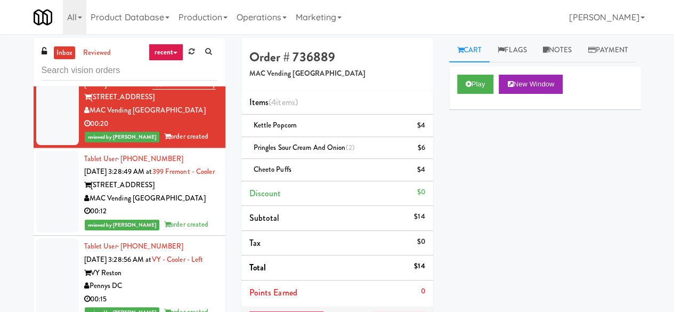
click at [160, 61] on li "Tablet User · (647) 530-2171 Aug 26, 2025 3:18:49 AM at Mackenzie Richmond Hill…" at bounding box center [130, 17] width 192 height 88
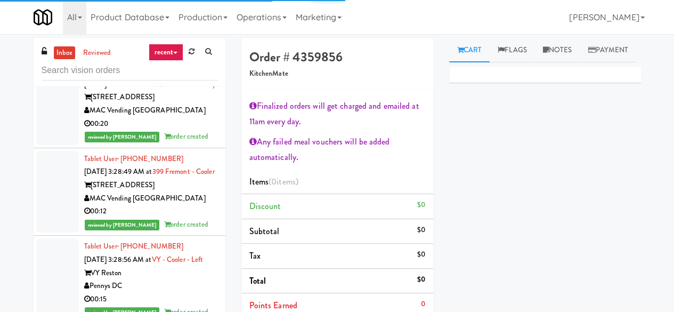
click at [64, 48] on link "inbox" at bounding box center [65, 52] width 22 height 13
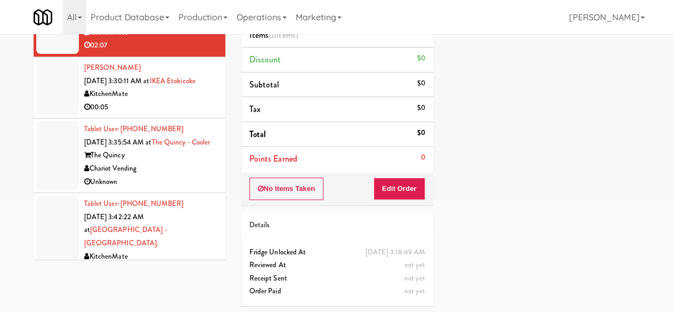
scroll to position [1874, 0]
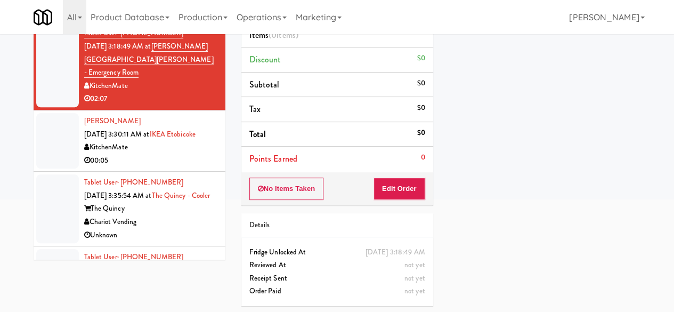
click at [172, 18] on div "00:15" at bounding box center [150, 11] width 133 height 13
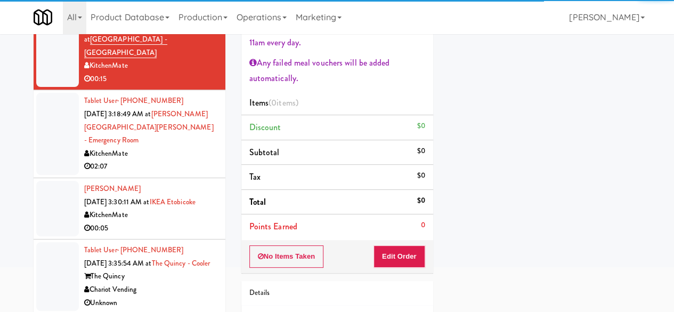
scroll to position [40, 0]
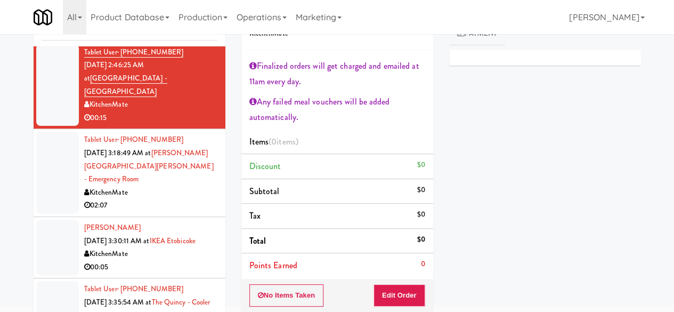
click at [178, 24] on div "KitchenMate" at bounding box center [150, 17] width 133 height 13
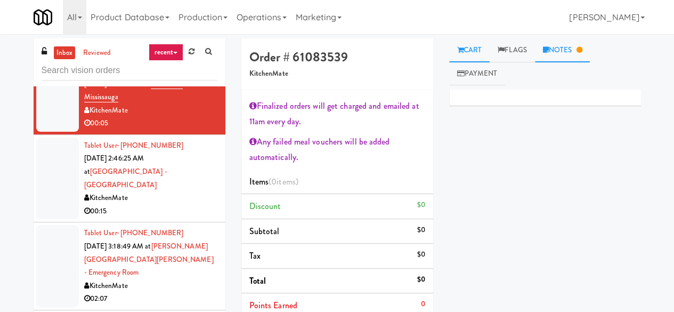
click at [564, 54] on link "Notes" at bounding box center [562, 50] width 55 height 24
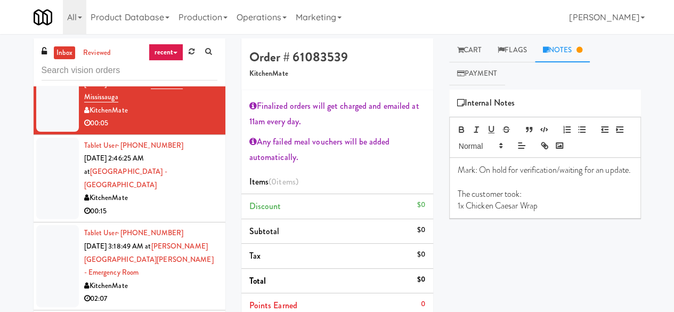
scroll to position [1980, 0]
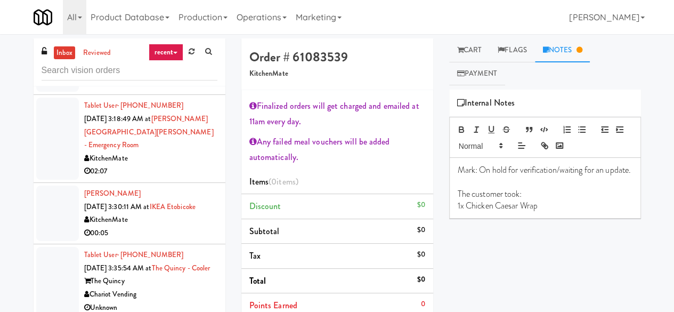
click at [179, 77] on div "KitchenMate" at bounding box center [150, 70] width 133 height 13
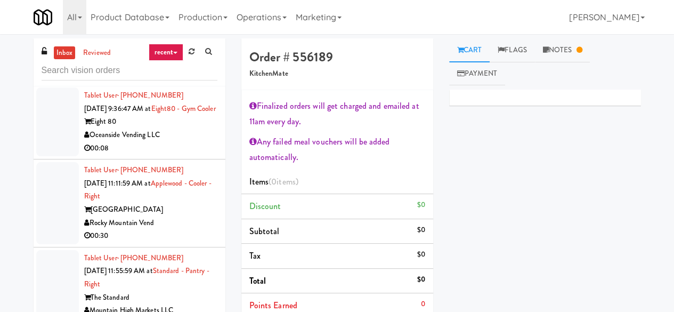
click at [64, 55] on link "inbox" at bounding box center [65, 52] width 22 height 13
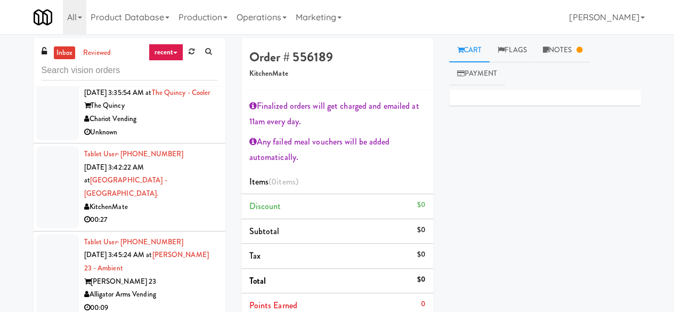
click at [65, 55] on link "inbox" at bounding box center [65, 52] width 22 height 13
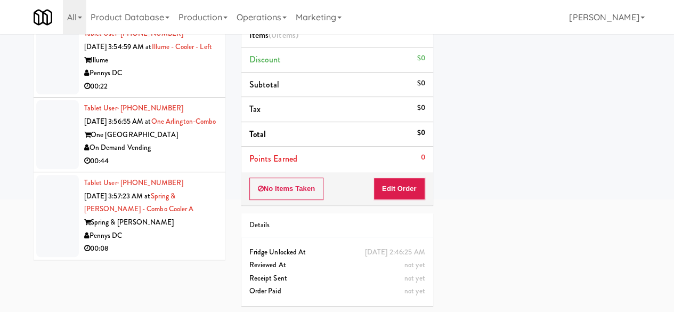
scroll to position [2617, 0]
click at [168, 239] on div "Pennys DC" at bounding box center [150, 235] width 133 height 13
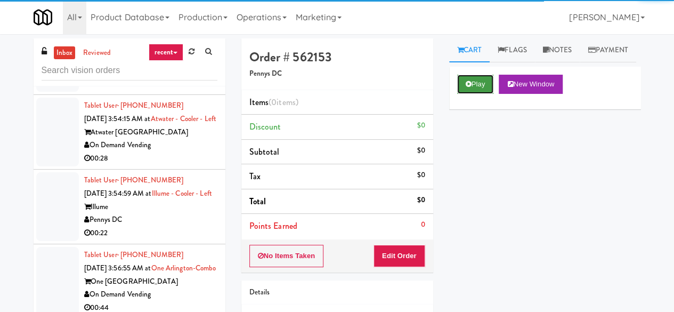
click at [482, 94] on button "Play" at bounding box center [475, 84] width 37 height 19
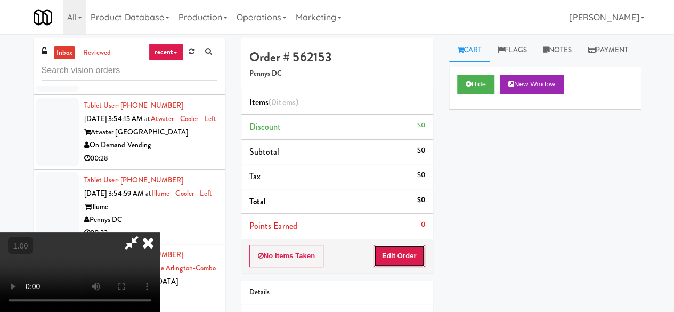
click at [389, 259] on button "Edit Order" at bounding box center [400, 256] width 52 height 22
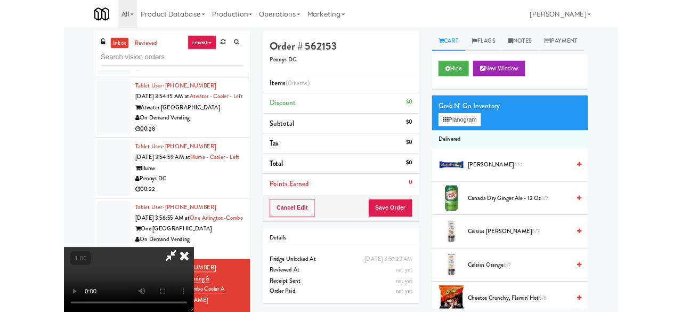
scroll to position [22, 0]
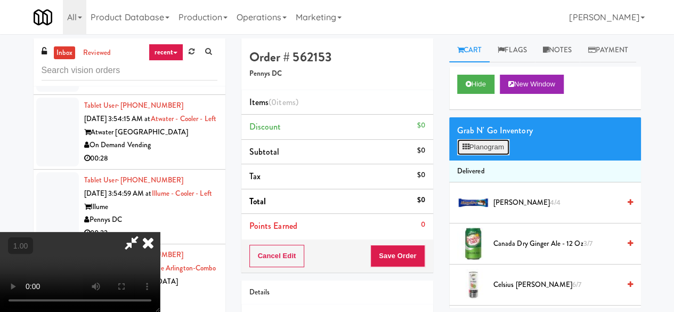
click at [478, 155] on button "Planogram" at bounding box center [483, 147] width 52 height 16
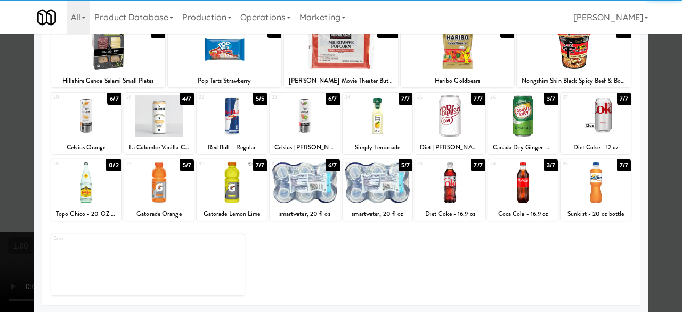
click at [151, 126] on div at bounding box center [159, 115] width 70 height 41
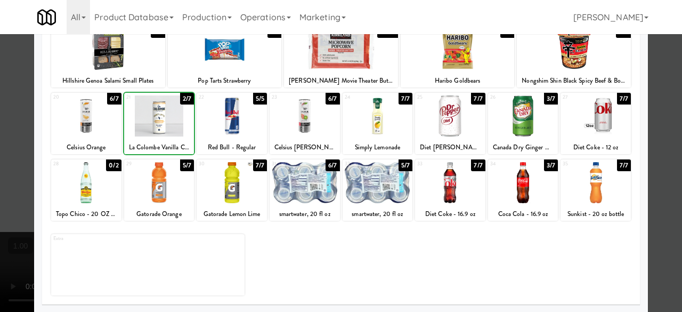
click at [150, 125] on div at bounding box center [159, 115] width 70 height 41
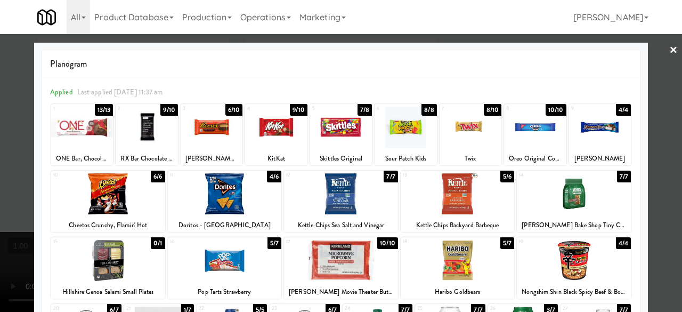
click at [651, 61] on div at bounding box center [341, 156] width 682 height 312
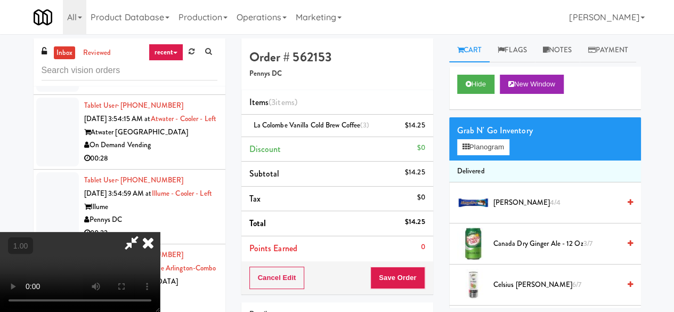
click at [144, 232] on icon at bounding box center [131, 242] width 25 height 21
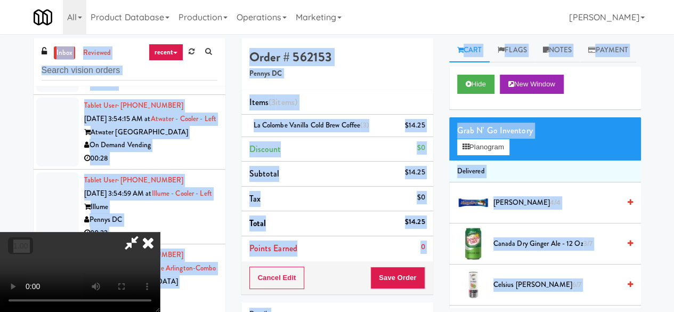
click at [144, 232] on icon at bounding box center [131, 242] width 25 height 21
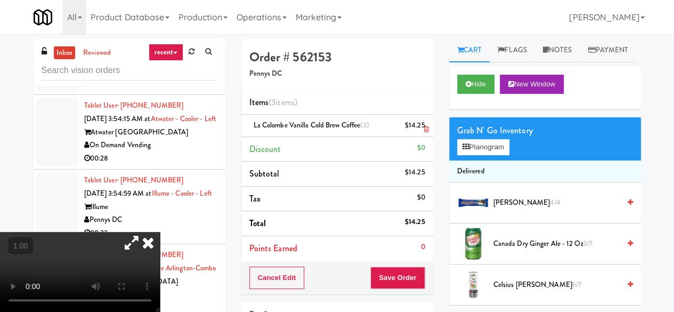
click at [427, 125] on link at bounding box center [424, 129] width 10 height 13
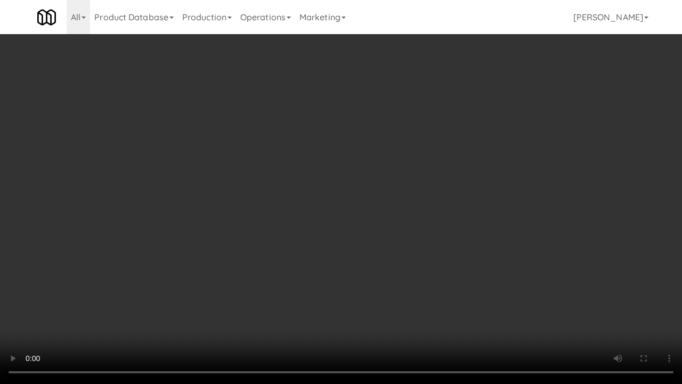
click at [374, 241] on video at bounding box center [341, 192] width 682 height 384
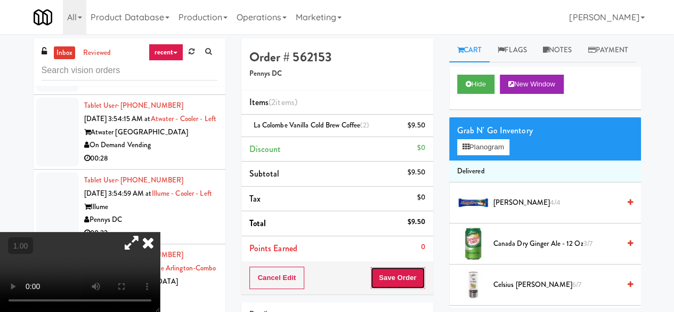
click at [381, 266] on button "Save Order" at bounding box center [397, 277] width 54 height 22
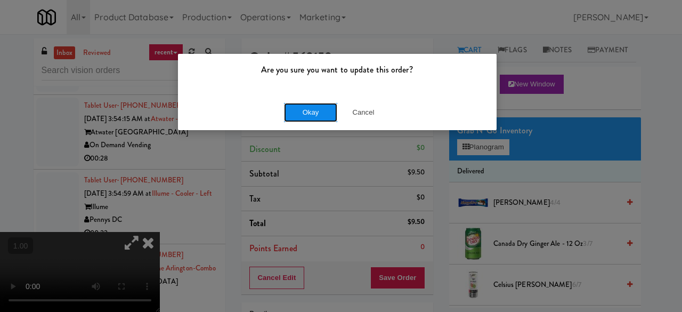
click at [297, 114] on button "Okay" at bounding box center [310, 112] width 53 height 19
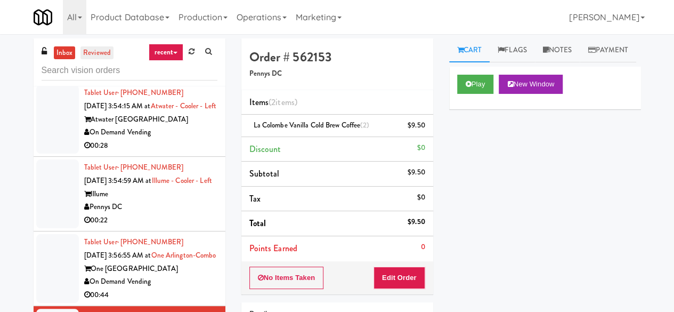
click at [88, 55] on link "reviewed" at bounding box center [96, 52] width 33 height 13
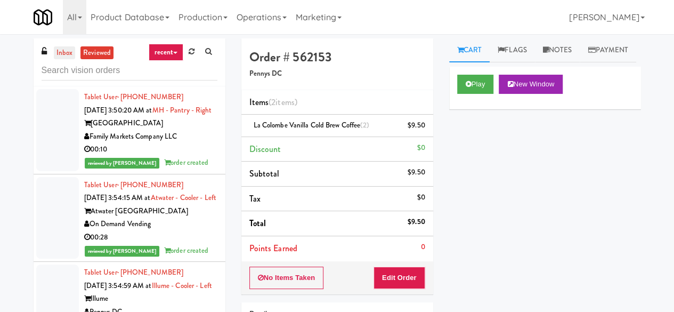
click at [71, 53] on link "inbox" at bounding box center [65, 52] width 22 height 13
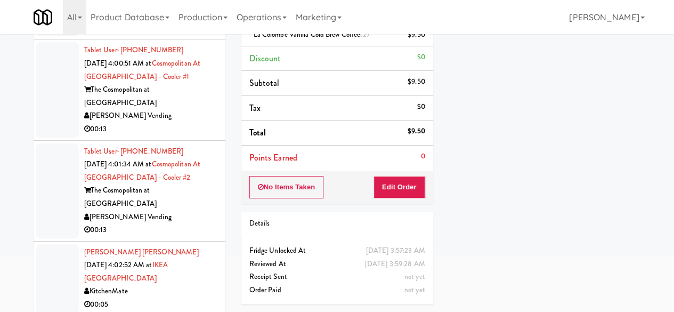
scroll to position [101, 0]
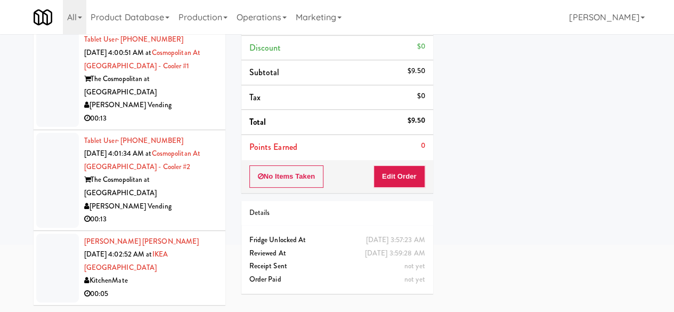
click at [181, 274] on div "KitchenMate" at bounding box center [150, 280] width 133 height 13
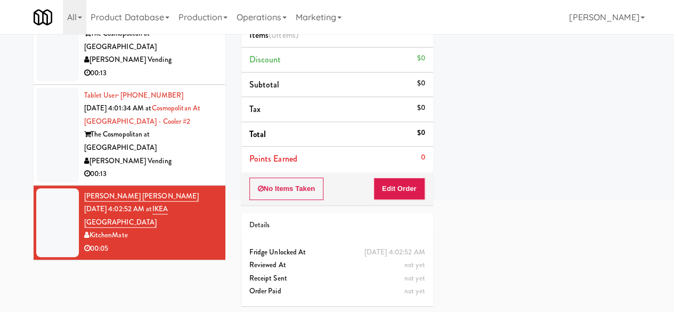
click at [209, 155] on li "Tablet User · (301) 305-8804 Aug 26, 2025 4:01:34 AM at Cosmopolitan at Lorton …" at bounding box center [130, 135] width 192 height 101
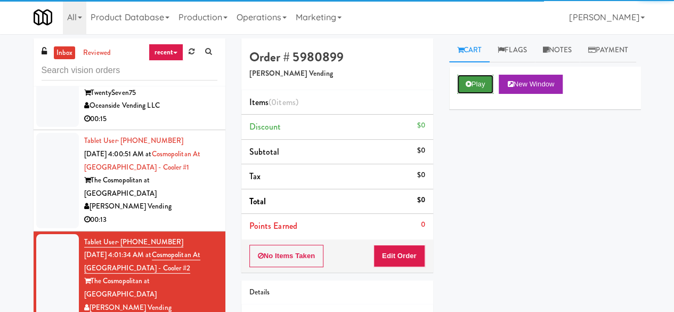
click at [469, 87] on icon at bounding box center [469, 83] width 6 height 7
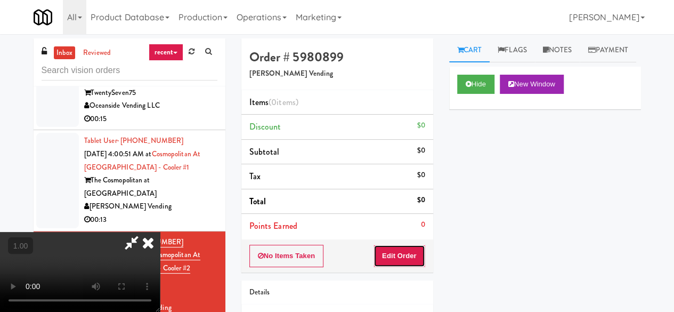
click at [394, 252] on button "Edit Order" at bounding box center [400, 256] width 52 height 22
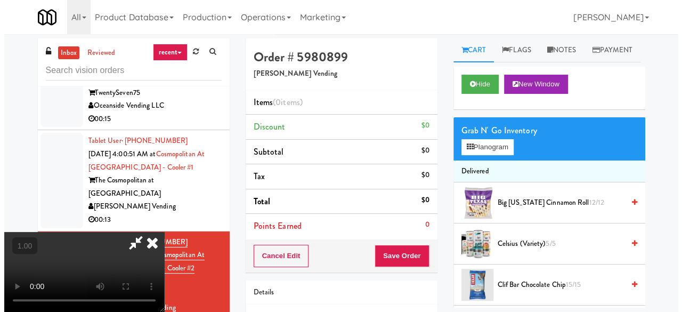
scroll to position [22, 0]
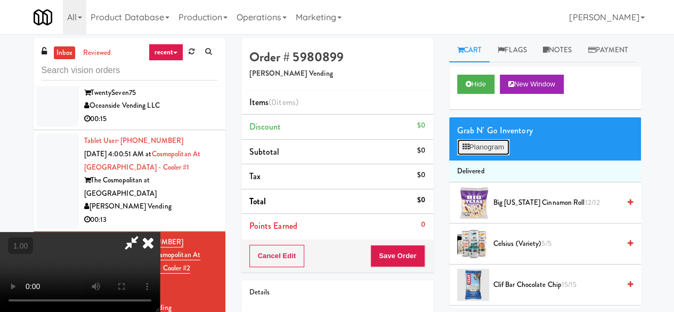
click at [483, 155] on button "Planogram" at bounding box center [483, 147] width 52 height 16
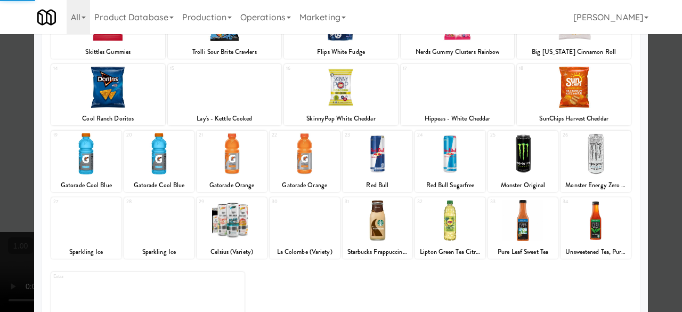
scroll to position [211, 0]
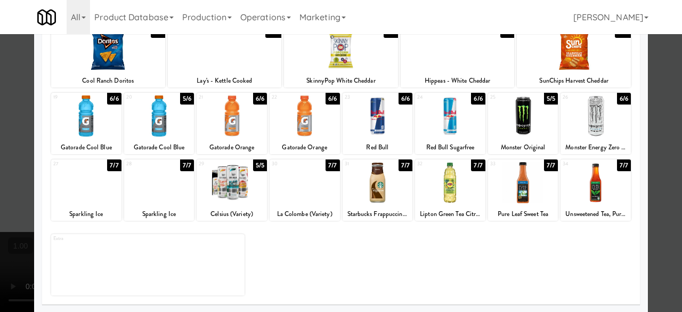
click at [297, 192] on div at bounding box center [305, 182] width 70 height 41
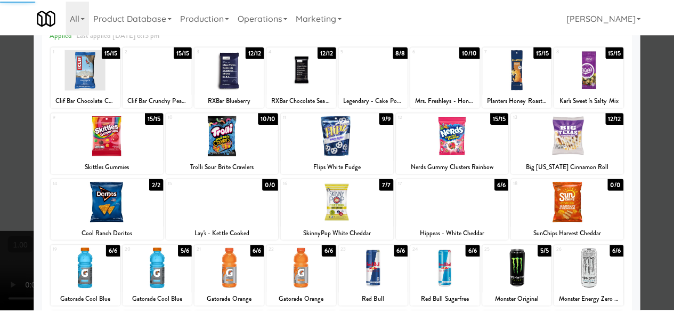
scroll to position [0, 0]
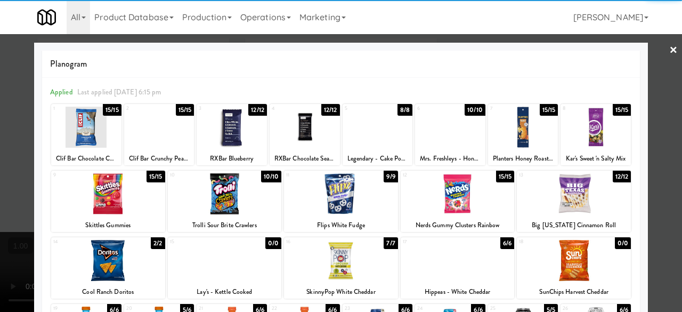
click at [210, 198] on div at bounding box center [225, 193] width 114 height 41
click at [648, 52] on div at bounding box center [341, 156] width 682 height 312
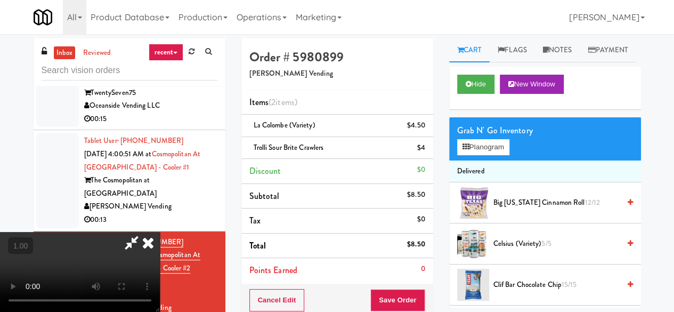
click at [144, 232] on icon at bounding box center [131, 242] width 25 height 21
click at [390, 287] on div "Cancel Edit Save Order" at bounding box center [337, 300] width 192 height 33
click at [396, 301] on button "Save Order" at bounding box center [397, 300] width 54 height 22
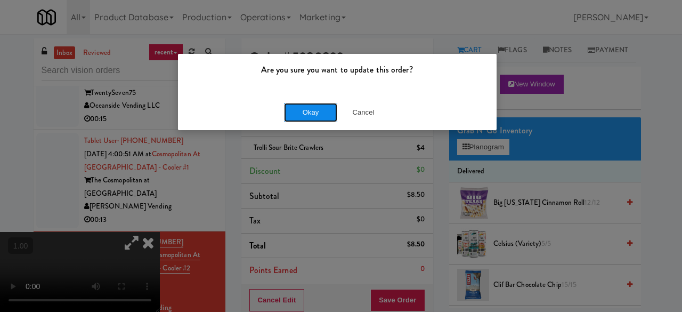
click at [294, 117] on button "Okay" at bounding box center [310, 112] width 53 height 19
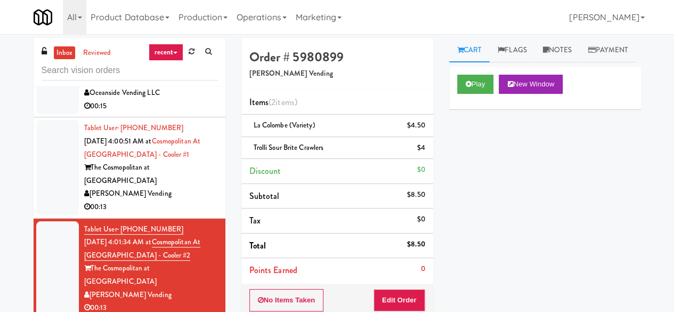
click at [66, 54] on link "inbox" at bounding box center [65, 52] width 22 height 13
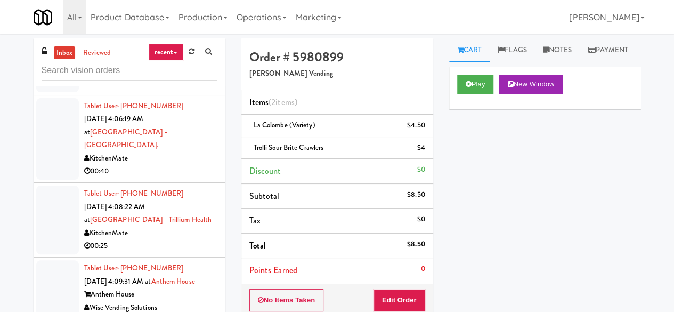
scroll to position [111, 0]
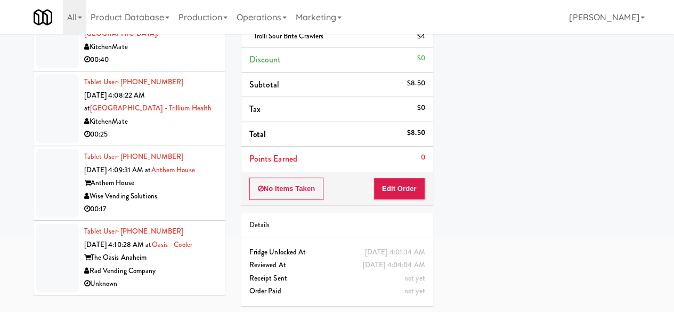
click at [172, 190] on div "Wise Vending Solutions" at bounding box center [150, 196] width 133 height 13
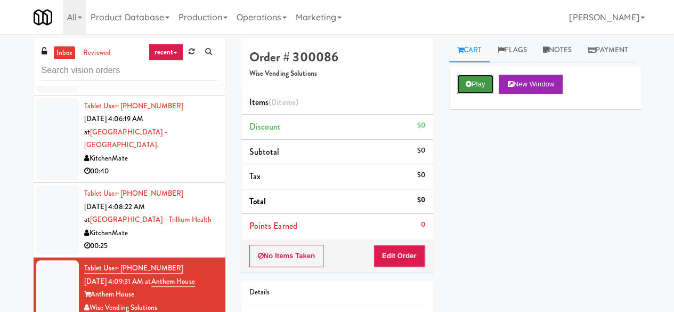
click at [458, 94] on button "Play" at bounding box center [475, 84] width 37 height 19
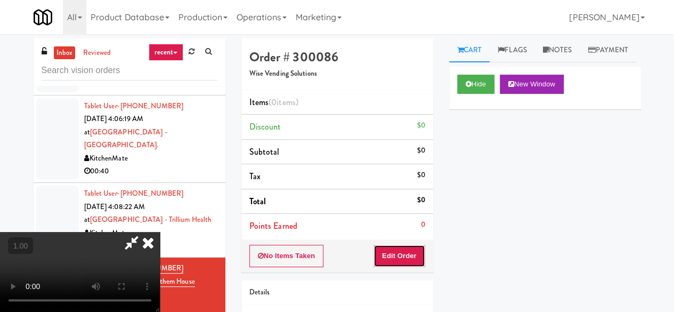
click at [408, 252] on button "Edit Order" at bounding box center [400, 256] width 52 height 22
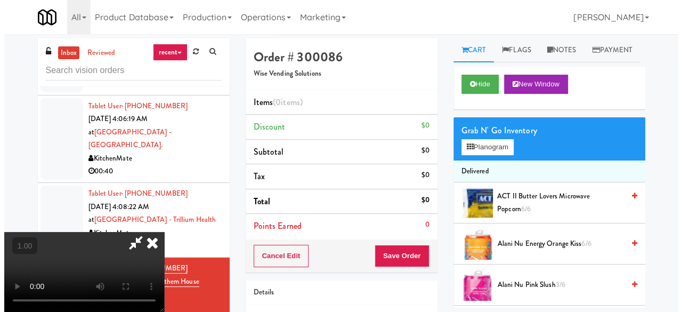
scroll to position [22, 0]
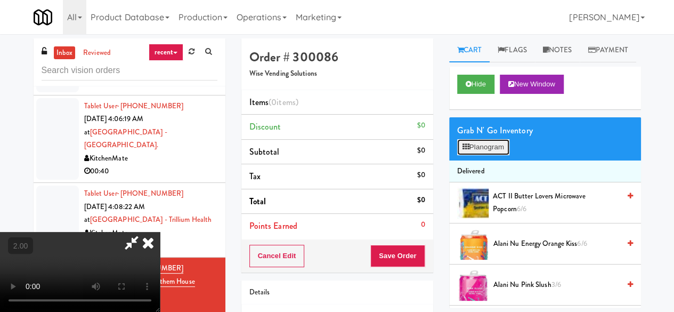
click at [483, 155] on button "Planogram" at bounding box center [483, 147] width 52 height 16
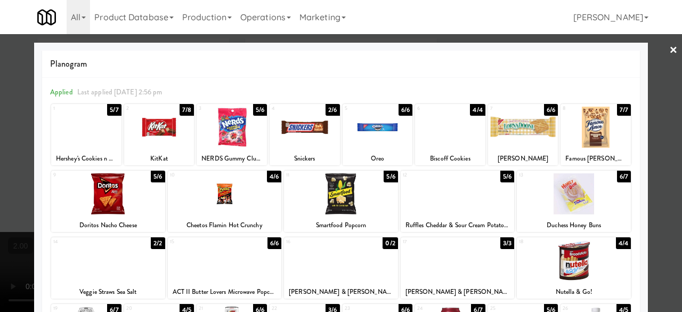
click at [669, 48] on link "×" at bounding box center [673, 50] width 9 height 33
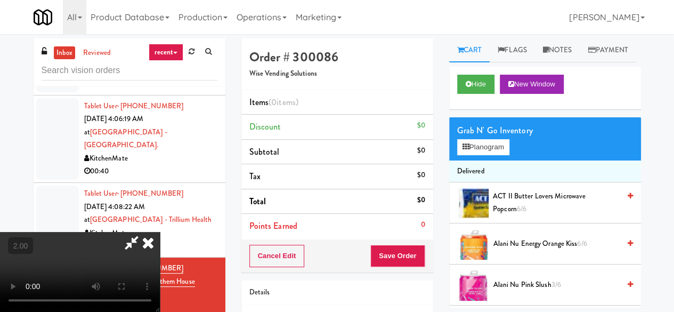
click at [160, 232] on icon at bounding box center [147, 242] width 23 height 21
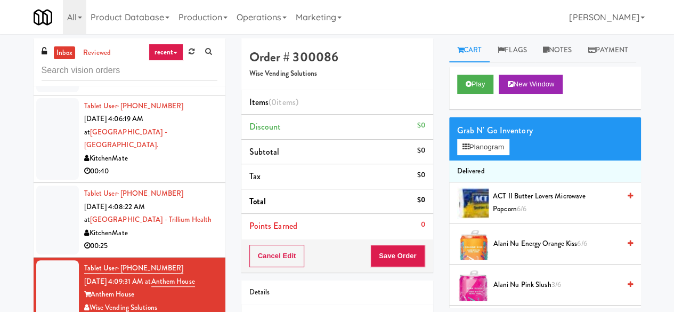
click at [60, 55] on link "inbox" at bounding box center [65, 52] width 22 height 13
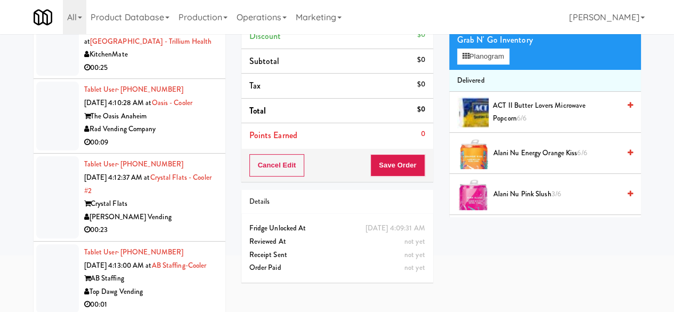
scroll to position [101, 0]
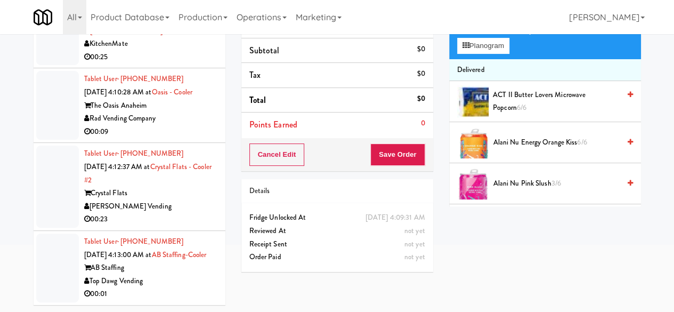
click at [174, 269] on div "AB Staffing" at bounding box center [150, 267] width 133 height 13
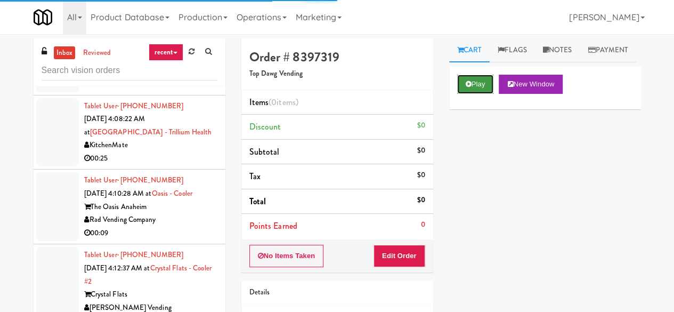
click at [475, 94] on button "Play" at bounding box center [475, 84] width 37 height 19
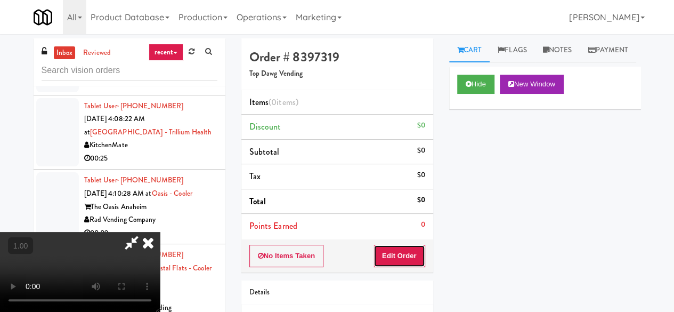
click at [400, 249] on button "Edit Order" at bounding box center [400, 256] width 52 height 22
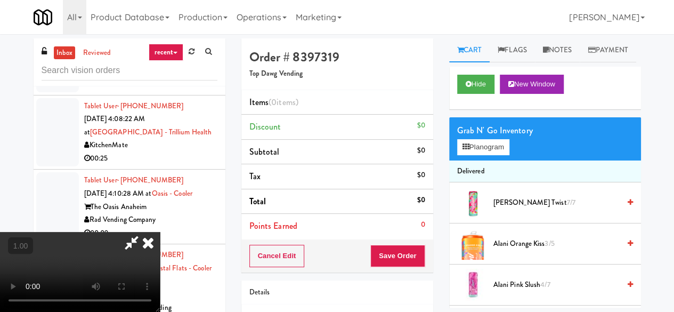
click at [160, 232] on icon at bounding box center [147, 242] width 23 height 21
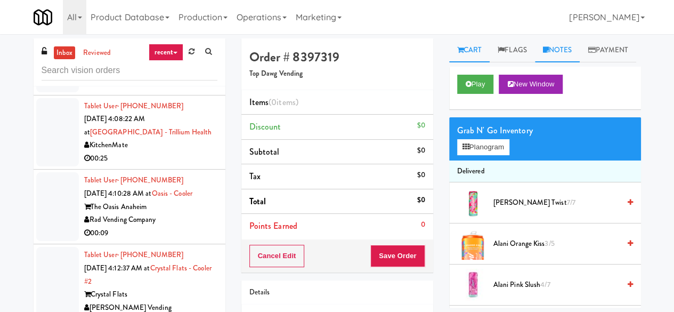
click at [541, 48] on link "Notes" at bounding box center [557, 50] width 45 height 24
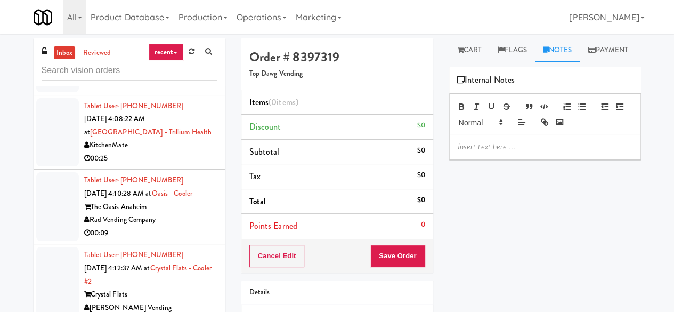
click at [483, 152] on p at bounding box center [545, 147] width 175 height 12
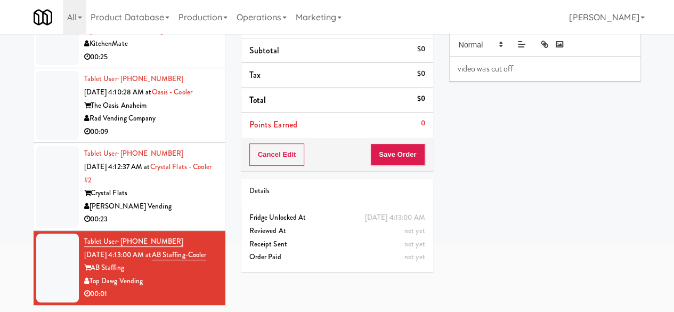
click at [175, 214] on li "Tablet User · (703) 598-1494 Aug 26, 2025 4:12:37 AM at Crystal Flats - Cooler …" at bounding box center [130, 187] width 192 height 88
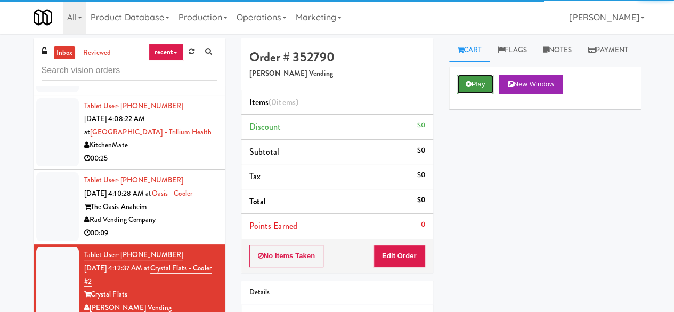
click at [464, 94] on button "Play" at bounding box center [475, 84] width 37 height 19
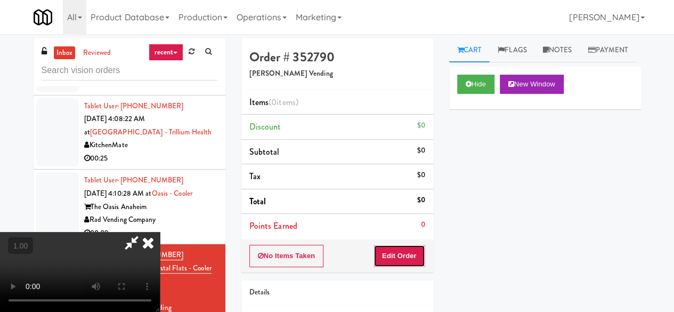
click at [387, 258] on button "Edit Order" at bounding box center [400, 256] width 52 height 22
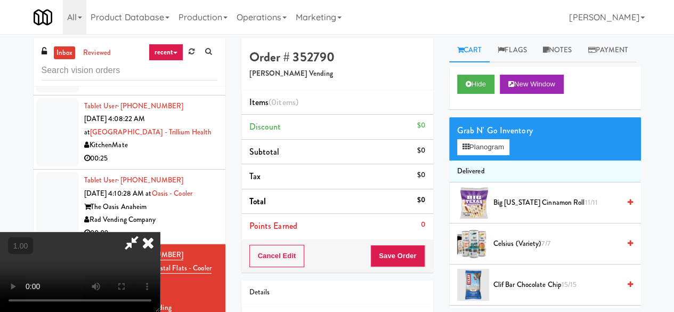
scroll to position [22, 0]
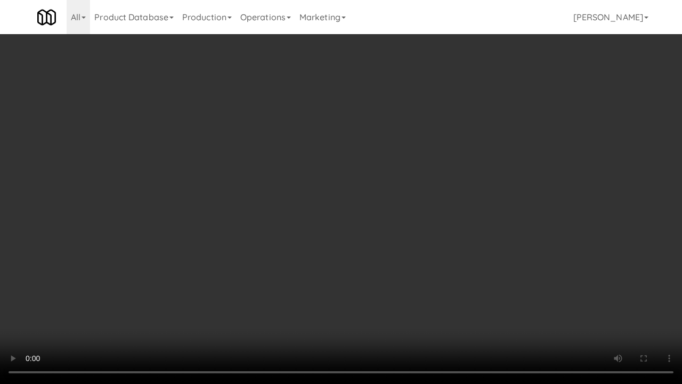
click at [402, 164] on video at bounding box center [341, 192] width 682 height 384
click at [326, 311] on video at bounding box center [341, 192] width 682 height 384
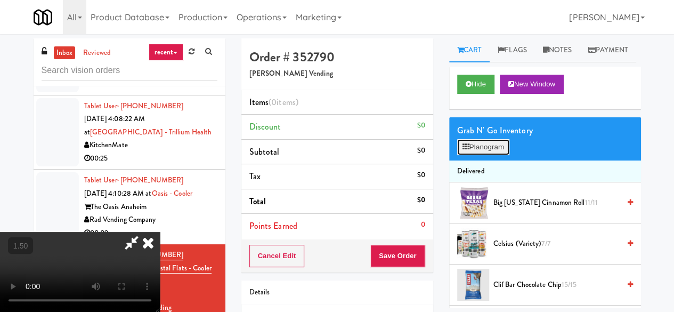
click at [471, 155] on button "Planogram" at bounding box center [483, 147] width 52 height 16
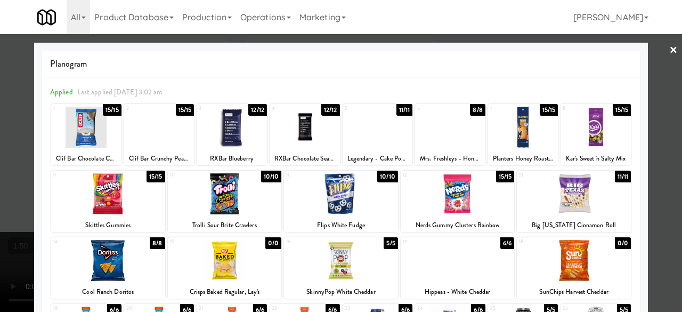
click at [448, 126] on div at bounding box center [450, 127] width 70 height 41
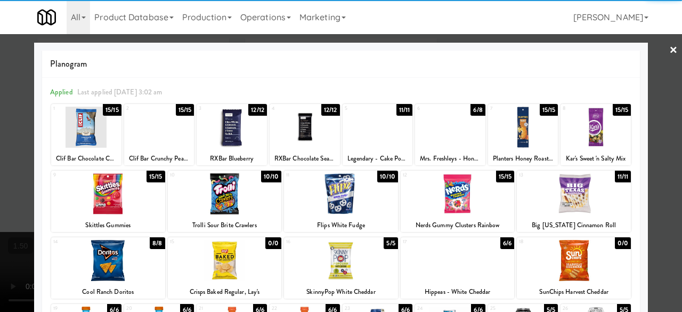
click at [652, 56] on div at bounding box center [341, 156] width 682 height 312
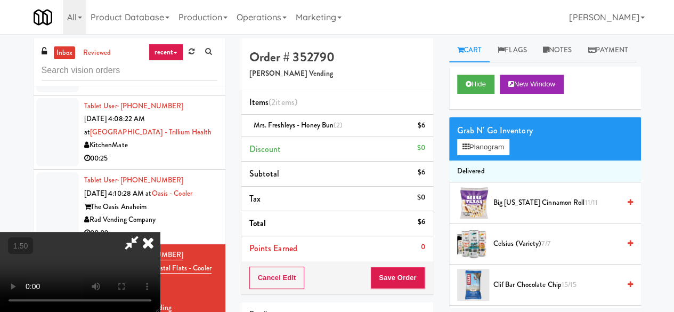
click at [144, 232] on icon at bounding box center [131, 242] width 25 height 21
click at [470, 155] on button "Planogram" at bounding box center [483, 147] width 52 height 16
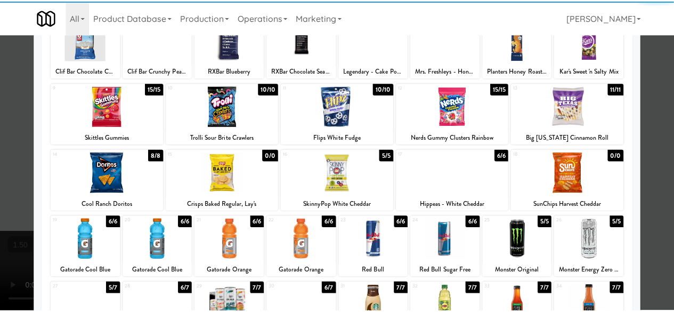
scroll to position [160, 0]
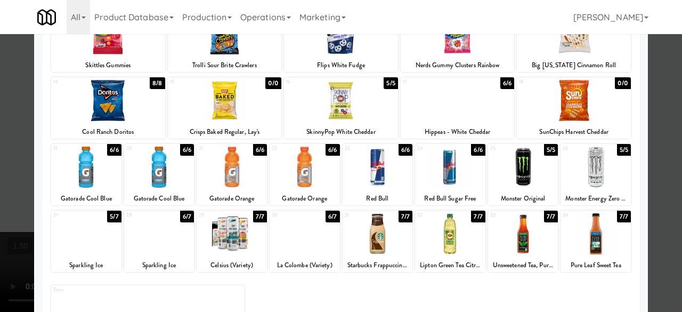
click at [112, 118] on div at bounding box center [108, 100] width 114 height 41
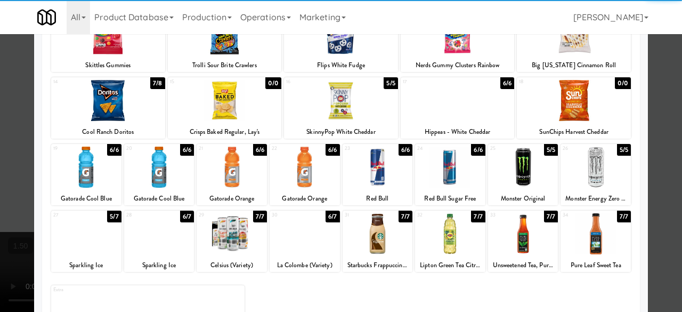
click at [228, 104] on div at bounding box center [225, 100] width 114 height 41
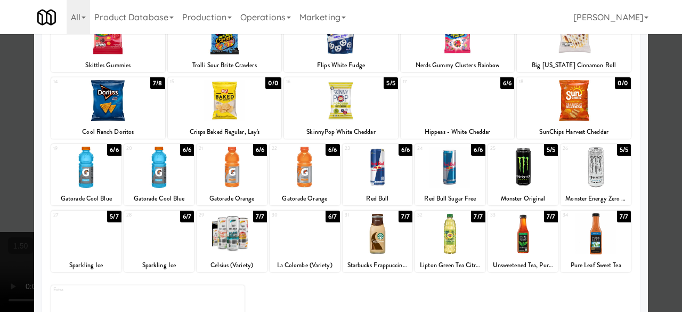
click at [654, 74] on div at bounding box center [341, 156] width 682 height 312
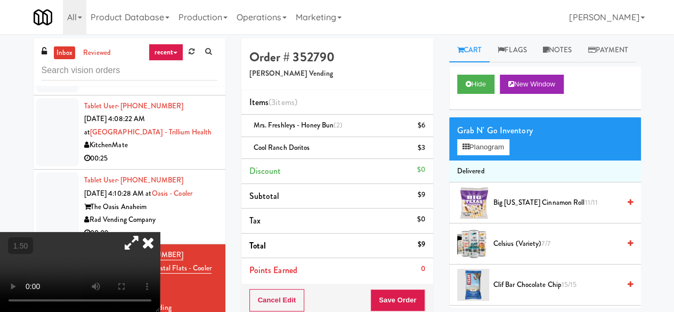
click at [160, 232] on icon at bounding box center [147, 242] width 23 height 21
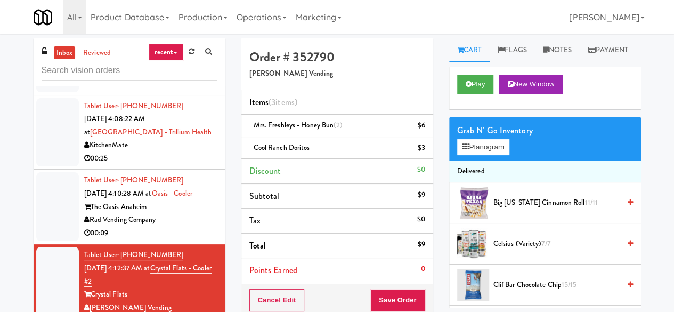
click at [184, 200] on div "The Oasis Anaheim" at bounding box center [150, 206] width 133 height 13
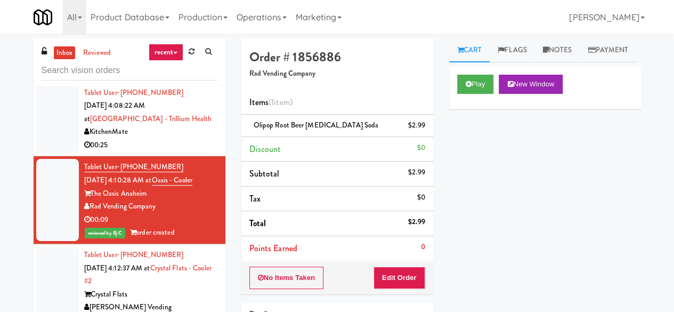
scroll to position [2606, 0]
click at [189, 77] on div "00:40" at bounding box center [150, 70] width 133 height 13
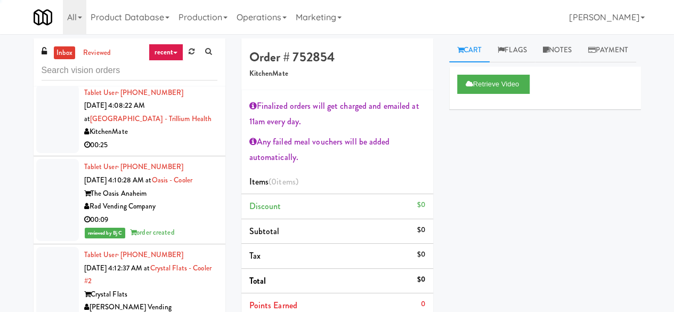
click at [63, 53] on link "inbox" at bounding box center [65, 52] width 22 height 13
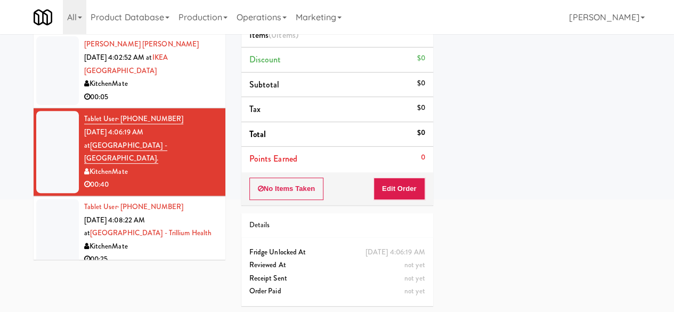
scroll to position [2165, 0]
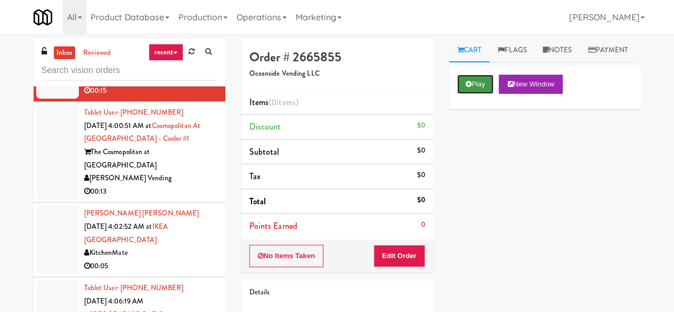
click at [472, 94] on button "Play" at bounding box center [475, 84] width 37 height 19
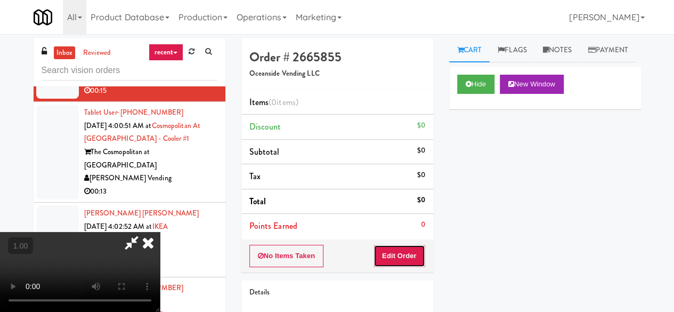
click at [400, 257] on button "Edit Order" at bounding box center [400, 256] width 52 height 22
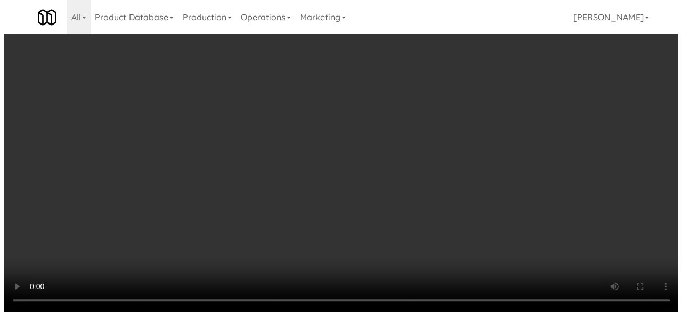
scroll to position [22, 0]
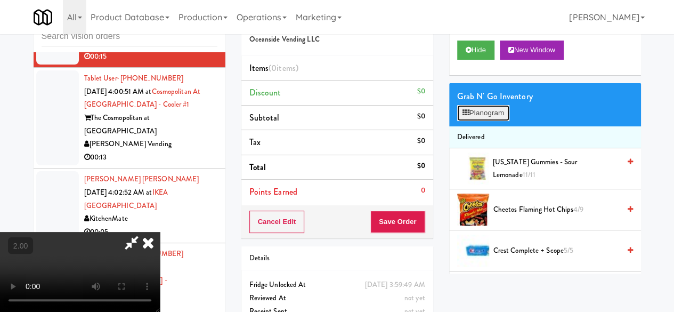
click at [474, 121] on button "Planogram" at bounding box center [483, 113] width 52 height 16
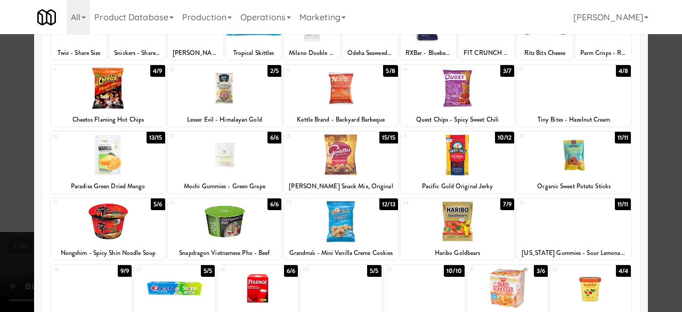
scroll to position [104, 0]
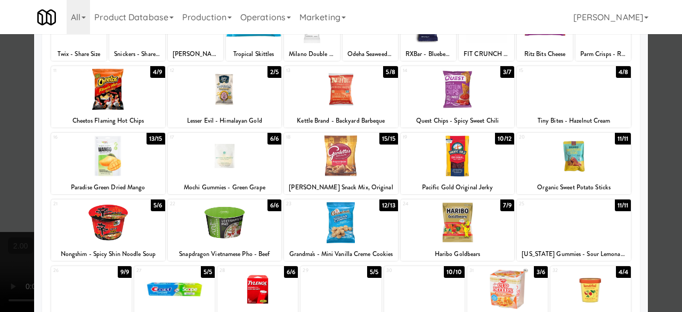
click at [118, 151] on div at bounding box center [108, 155] width 114 height 41
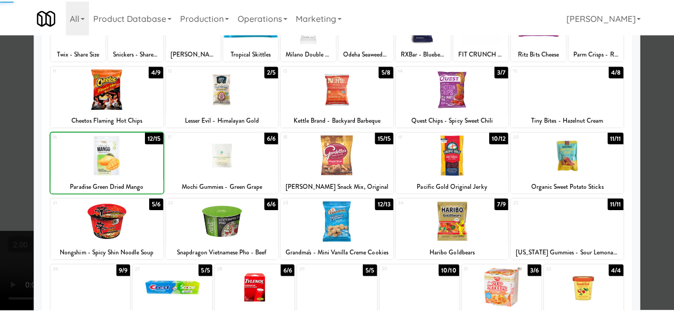
scroll to position [0, 0]
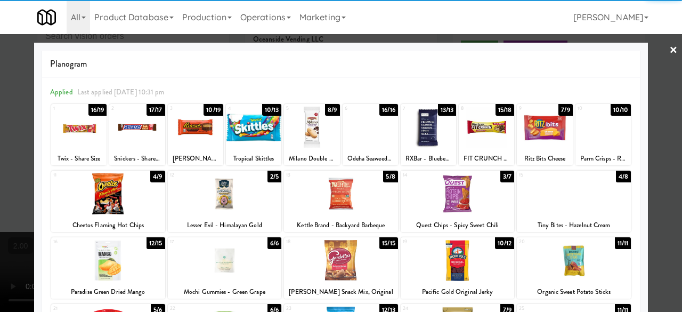
click at [651, 62] on div at bounding box center [341, 156] width 682 height 312
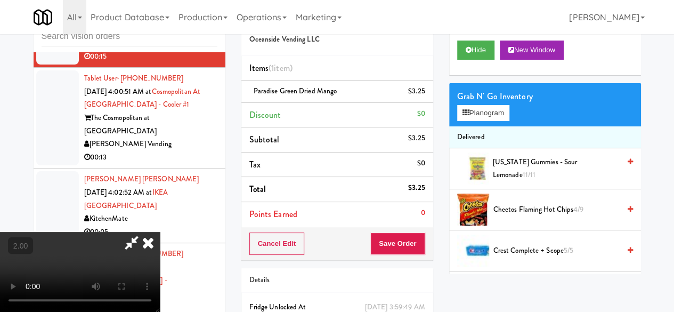
click at [144, 232] on icon at bounding box center [131, 242] width 25 height 21
click at [410, 235] on button "Save Order" at bounding box center [397, 243] width 54 height 22
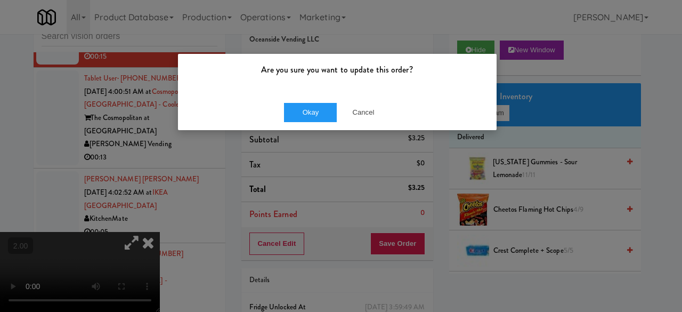
click at [291, 124] on div "Okay Cancel" at bounding box center [337, 112] width 319 height 36
click at [307, 121] on button "Okay" at bounding box center [310, 112] width 53 height 19
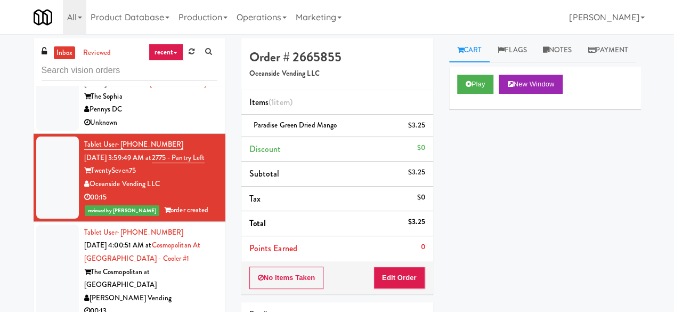
click at [64, 54] on link "inbox" at bounding box center [65, 52] width 22 height 13
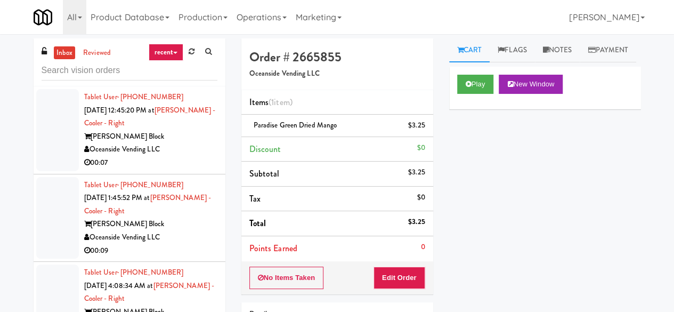
click at [70, 53] on link "inbox" at bounding box center [65, 52] width 22 height 13
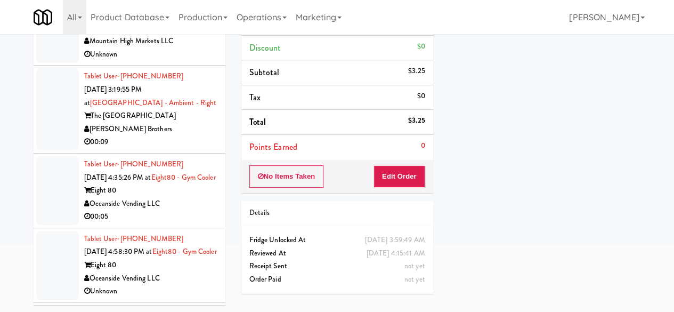
scroll to position [2127, 0]
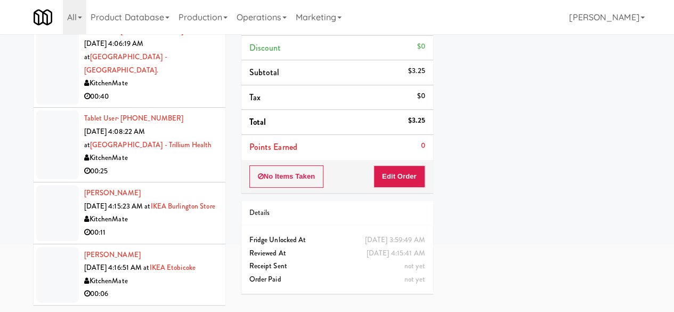
click at [176, 283] on div "KitchenMate" at bounding box center [150, 280] width 133 height 13
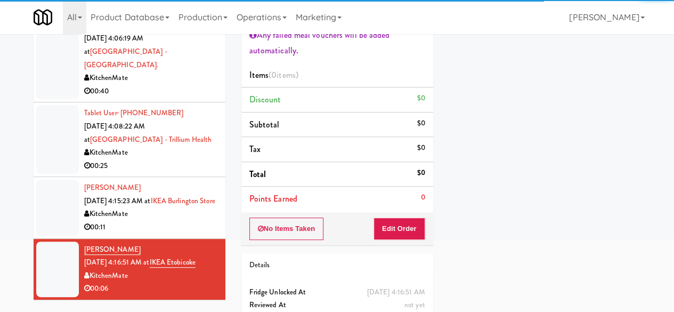
click at [173, 207] on div "KitchenMate" at bounding box center [150, 213] width 133 height 13
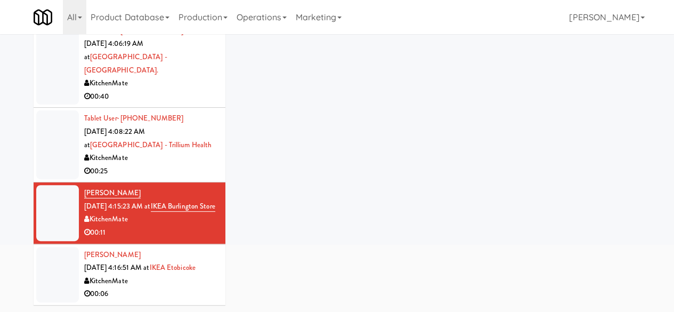
scroll to position [2074, 0]
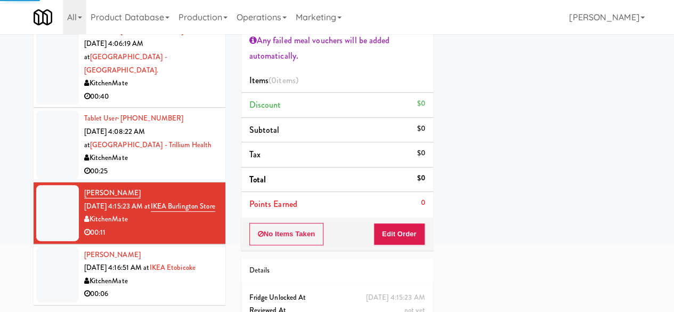
click at [174, 178] on div "00:25" at bounding box center [150, 171] width 133 height 13
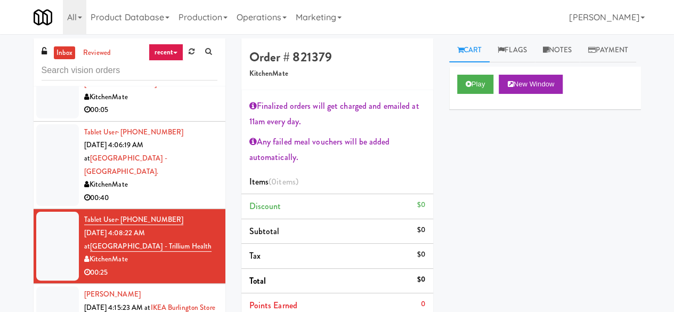
click at [147, 191] on div "KitchenMate" at bounding box center [150, 184] width 133 height 13
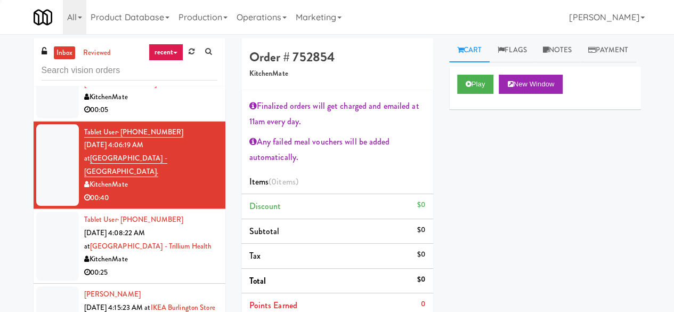
click at [184, 104] on div "KitchenMate" at bounding box center [150, 97] width 133 height 13
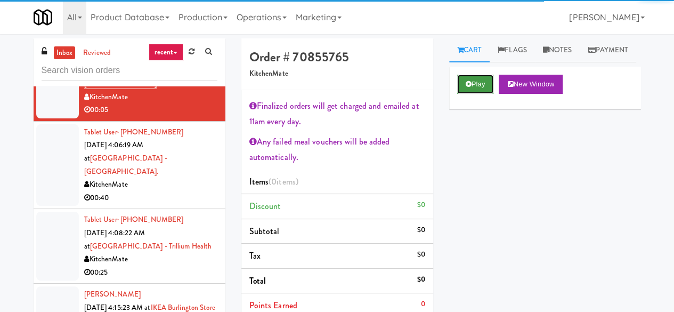
click at [468, 94] on button "Play" at bounding box center [475, 84] width 37 height 19
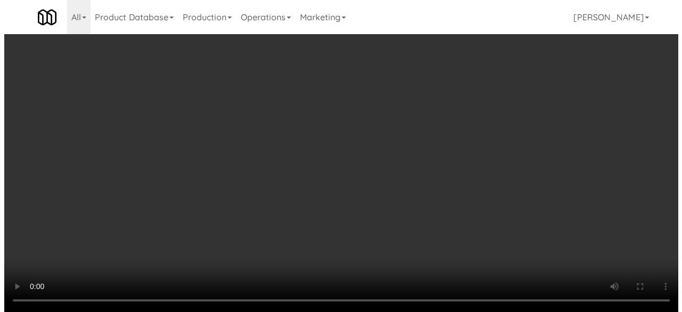
scroll to position [147, 0]
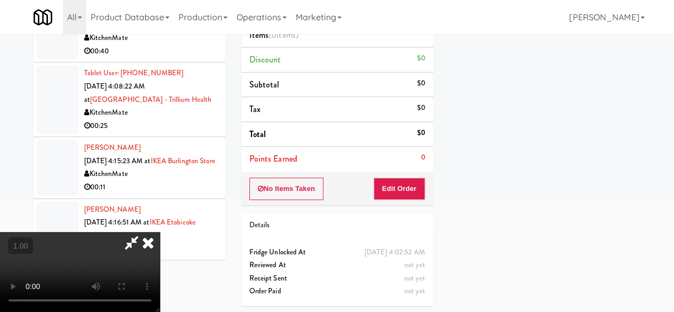
click at [416, 200] on div "No Items Taken Edit Order" at bounding box center [337, 188] width 192 height 33
click at [408, 188] on button "Edit Order" at bounding box center [400, 188] width 52 height 22
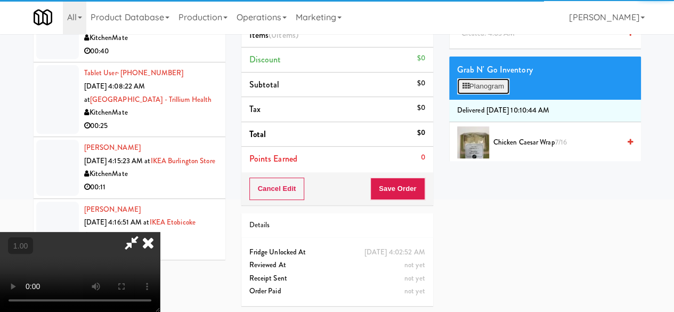
click at [473, 94] on button "Planogram" at bounding box center [483, 86] width 52 height 16
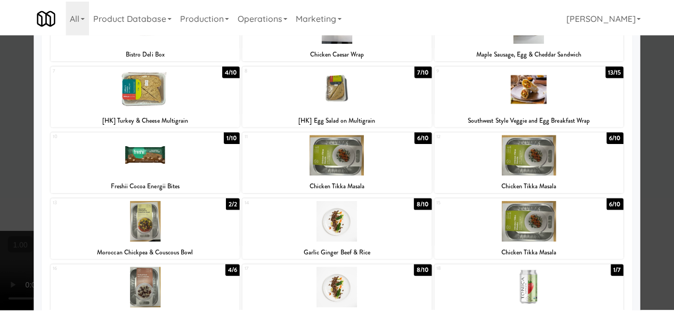
scroll to position [171, 0]
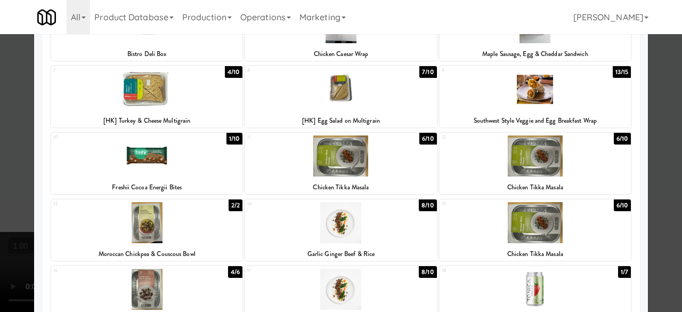
drag, startPoint x: 375, startPoint y: 164, endPoint x: 628, endPoint y: 161, distance: 252.6
click at [376, 164] on div at bounding box center [340, 155] width 191 height 41
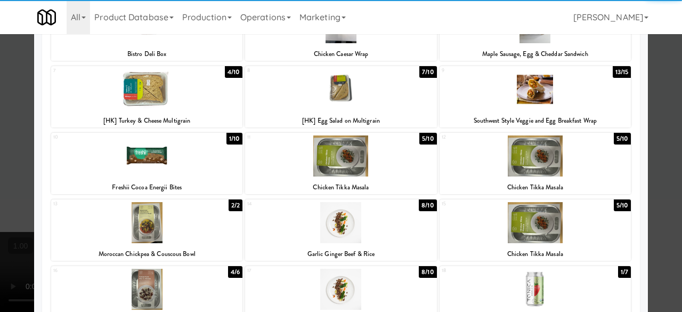
click at [659, 134] on div at bounding box center [341, 156] width 682 height 312
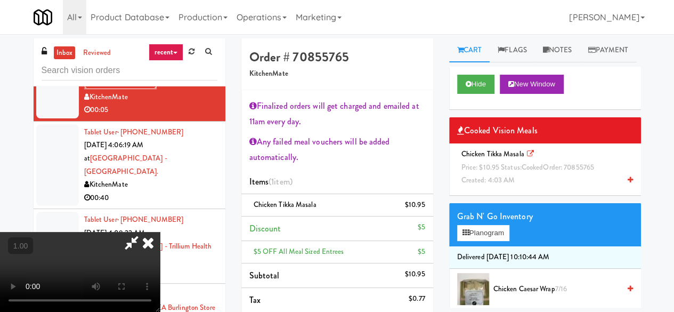
click at [144, 232] on icon at bounding box center [131, 242] width 25 height 21
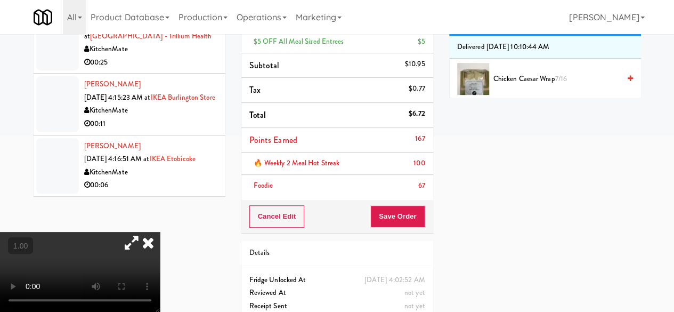
scroll to position [213, 0]
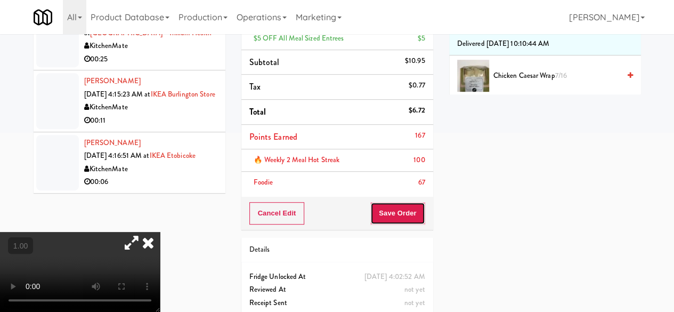
click at [388, 215] on button "Save Order" at bounding box center [397, 213] width 54 height 22
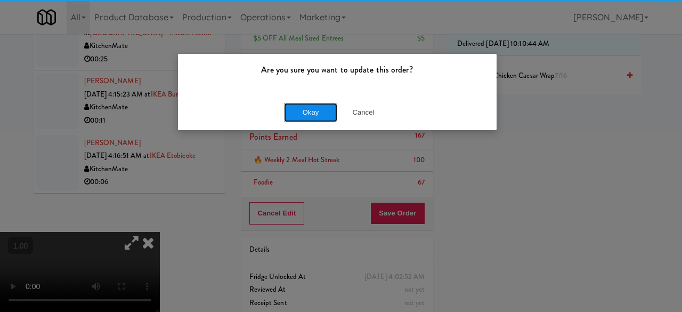
click at [303, 112] on button "Okay" at bounding box center [310, 112] width 53 height 19
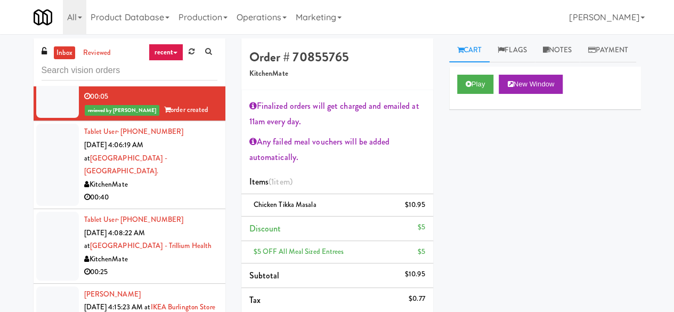
scroll to position [1914, 0]
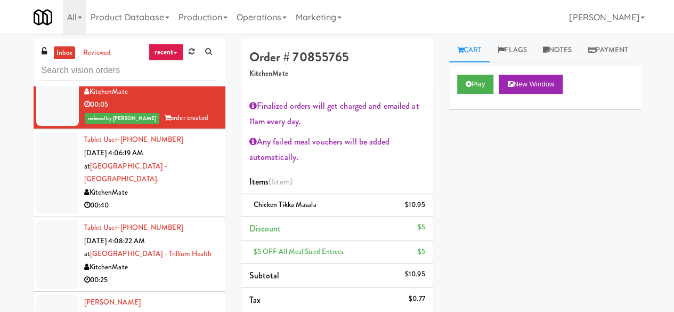
click at [165, 24] on div "KitchenMate" at bounding box center [150, 17] width 133 height 13
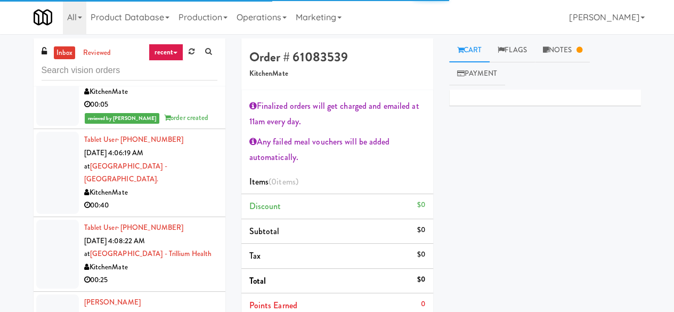
click at [61, 53] on link "inbox" at bounding box center [65, 52] width 22 height 13
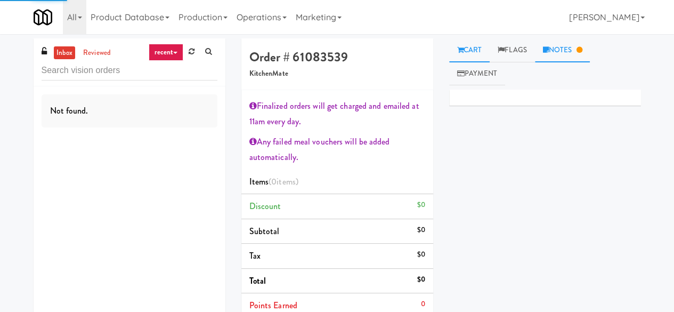
click at [543, 52] on link "Notes" at bounding box center [562, 50] width 55 height 24
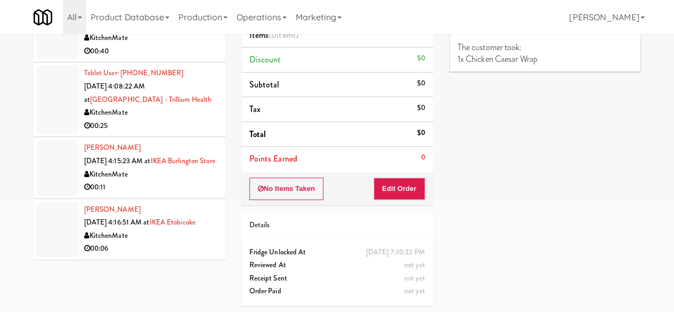
scroll to position [1892, 0]
click at [185, 45] on div "KitchenMate" at bounding box center [150, 37] width 133 height 13
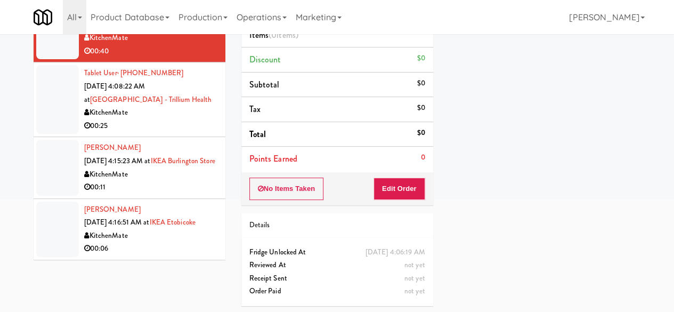
scroll to position [2052, 0]
click at [176, 168] on div "KitchenMate" at bounding box center [150, 174] width 133 height 13
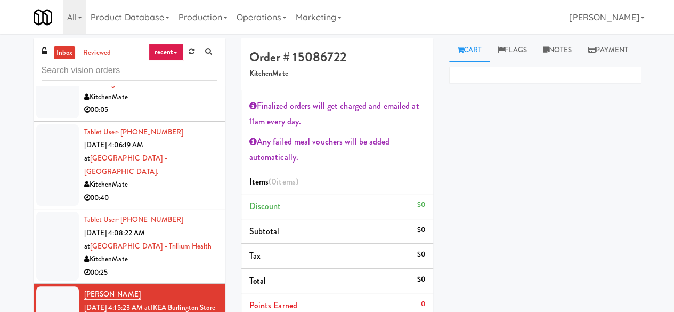
click at [65, 48] on link "inbox" at bounding box center [65, 52] width 22 height 13
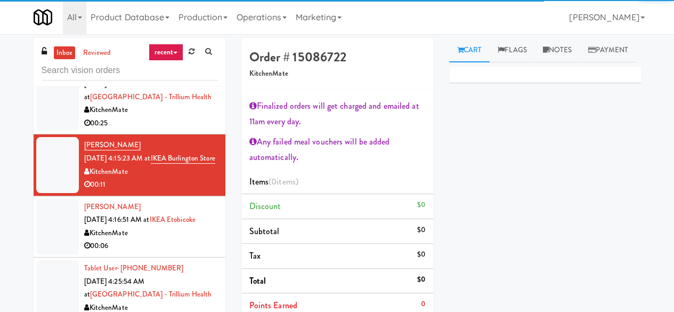
scroll to position [2214, 0]
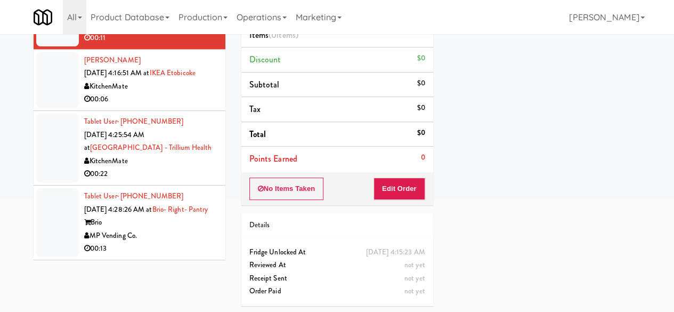
click at [161, 247] on div "00:13" at bounding box center [150, 248] width 133 height 13
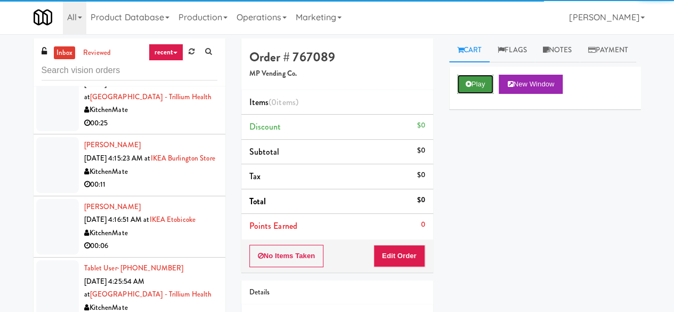
click at [481, 94] on button "Play" at bounding box center [475, 84] width 37 height 19
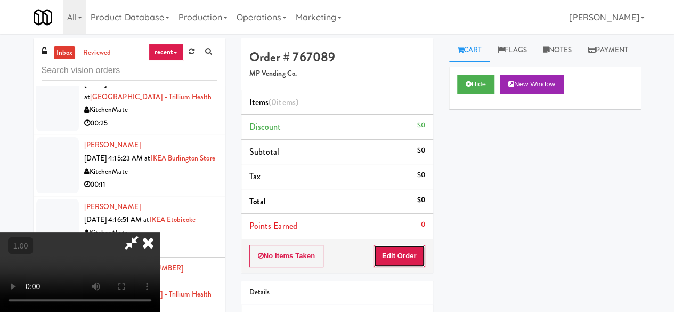
click at [398, 253] on button "Edit Order" at bounding box center [400, 256] width 52 height 22
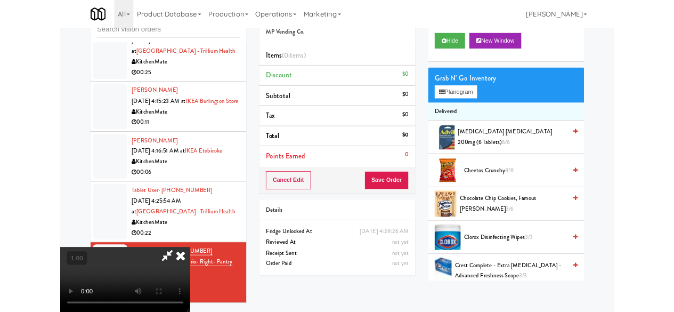
scroll to position [53, 0]
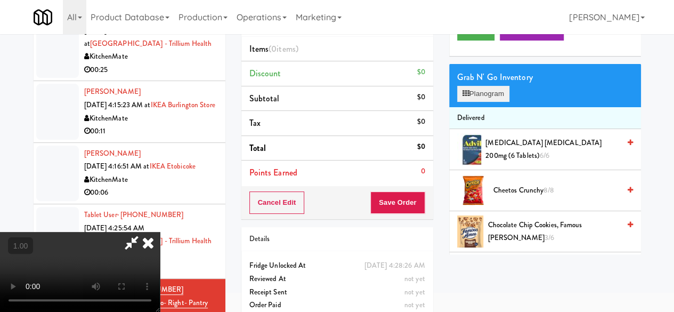
drag, startPoint x: 475, startPoint y: 131, endPoint x: 488, endPoint y: 119, distance: 17.0
click at [488, 102] on button "Planogram" at bounding box center [483, 94] width 52 height 16
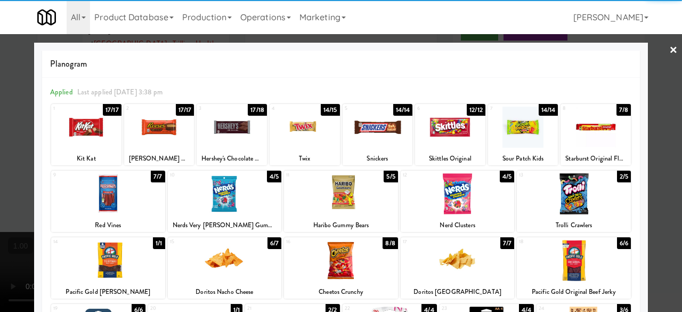
click at [376, 133] on div at bounding box center [378, 127] width 70 height 41
click at [649, 53] on div at bounding box center [341, 156] width 682 height 312
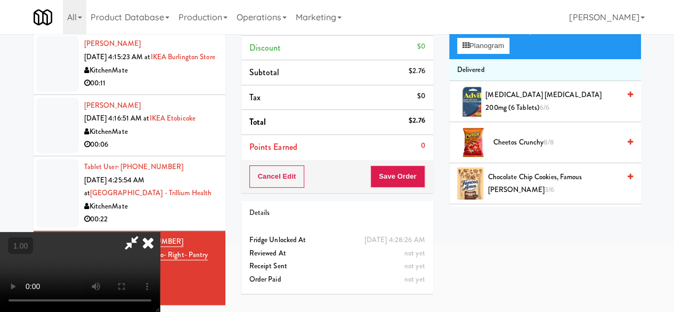
scroll to position [34, 0]
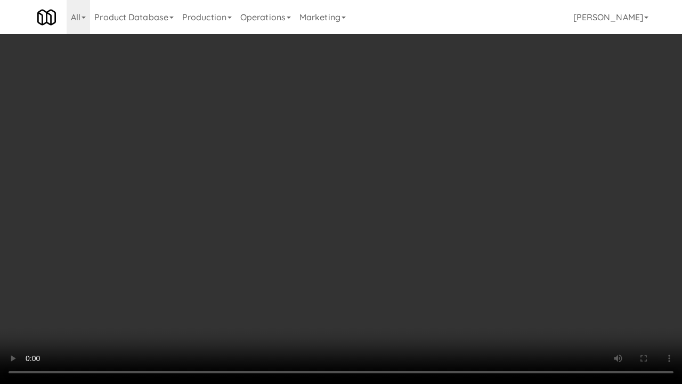
click at [275, 266] on video at bounding box center [341, 192] width 682 height 384
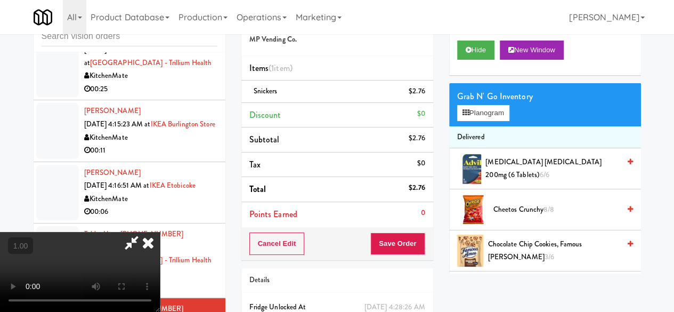
click at [144, 232] on icon at bounding box center [131, 242] width 25 height 21
click at [389, 246] on button "Save Order" at bounding box center [397, 243] width 54 height 22
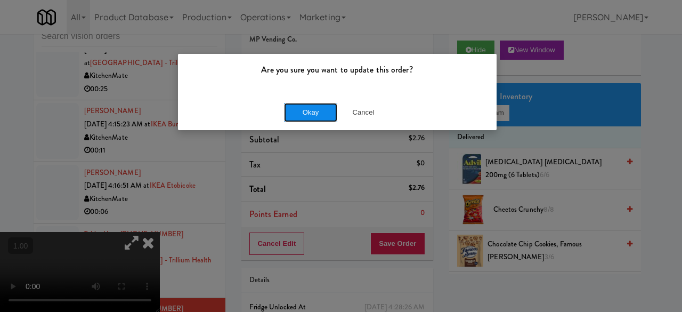
click at [304, 104] on button "Okay" at bounding box center [310, 112] width 53 height 19
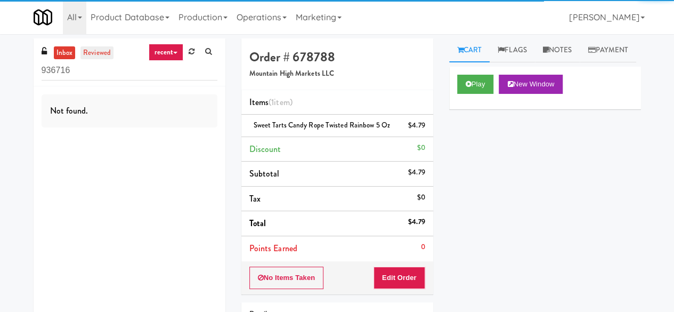
click at [98, 52] on link "reviewed" at bounding box center [96, 52] width 33 height 13
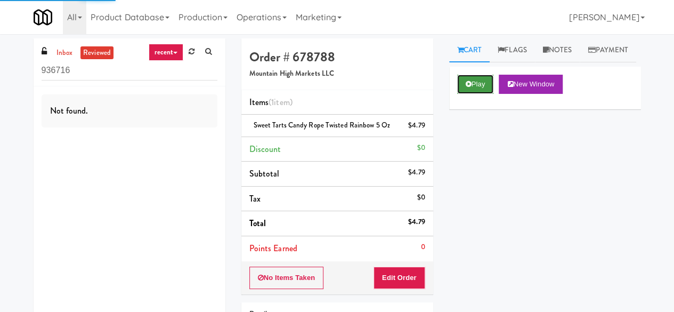
click at [464, 94] on button "Play" at bounding box center [475, 84] width 37 height 19
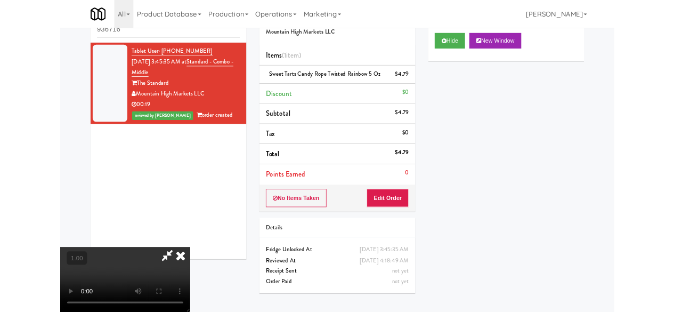
scroll to position [90, 0]
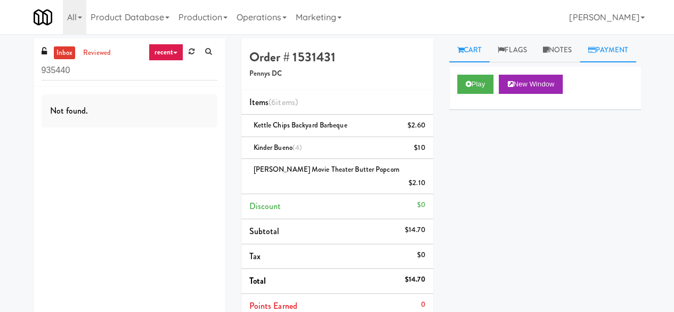
click at [580, 62] on link "Payment" at bounding box center [608, 50] width 56 height 24
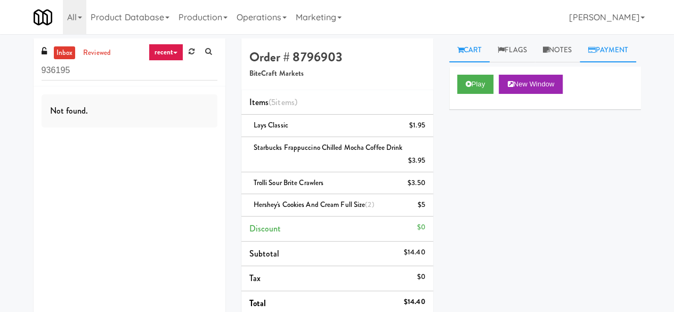
click at [580, 62] on link "Payment" at bounding box center [608, 50] width 56 height 24
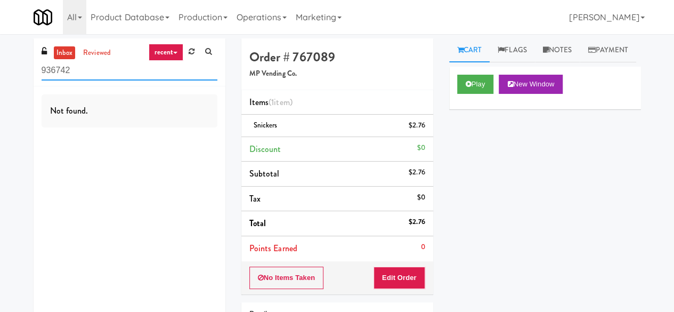
click at [123, 64] on input "936742" at bounding box center [130, 71] width 176 height 20
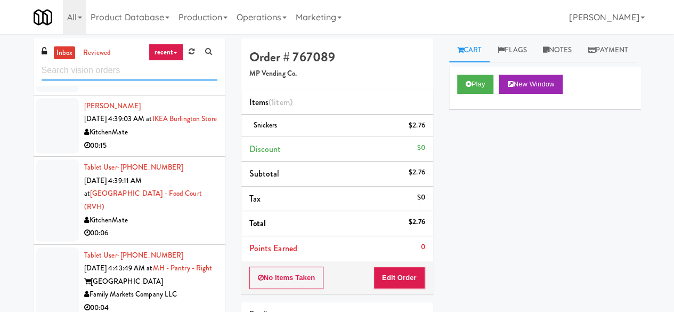
scroll to position [101, 0]
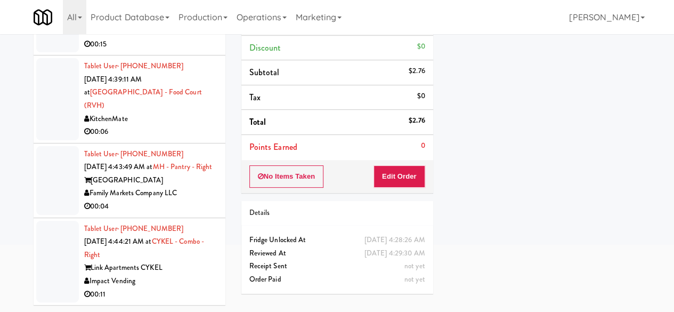
drag, startPoint x: 197, startPoint y: 268, endPoint x: 246, endPoint y: 255, distance: 50.7
click at [197, 268] on div "Link Apartments CYKEL" at bounding box center [150, 267] width 133 height 13
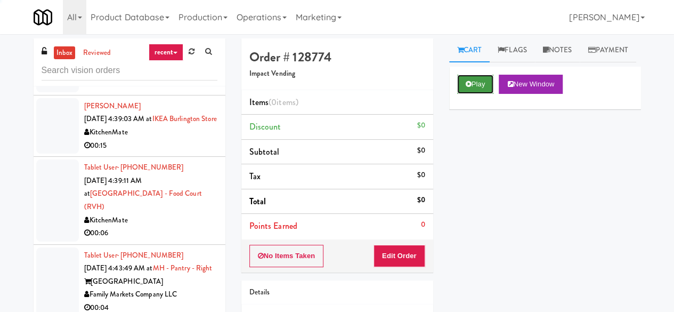
click at [459, 94] on button "Play" at bounding box center [475, 84] width 37 height 19
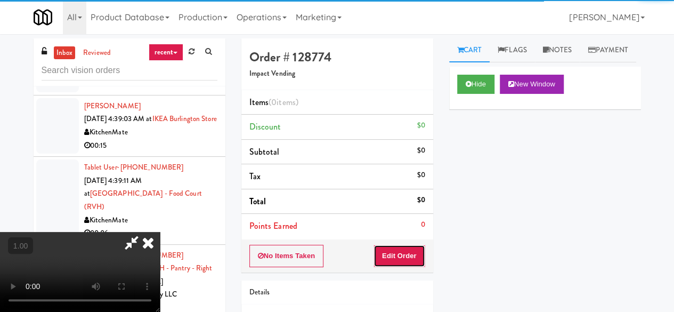
click at [396, 257] on button "Edit Order" at bounding box center [400, 256] width 52 height 22
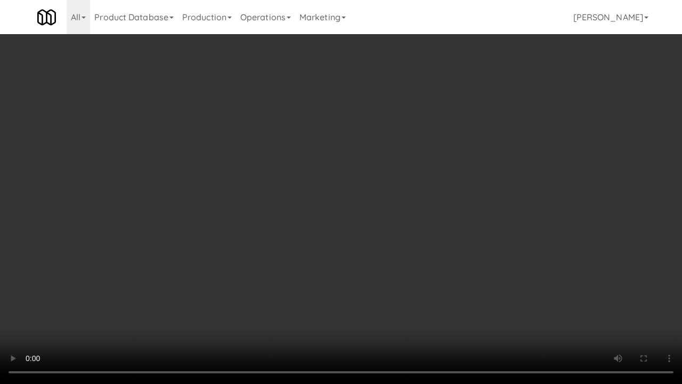
click at [360, 290] on video at bounding box center [341, 192] width 682 height 384
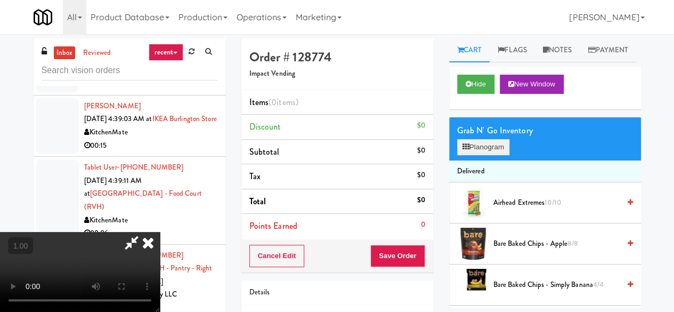
click at [504, 160] on div "Grab N' Go Inventory Planogram" at bounding box center [545, 138] width 192 height 43
click at [501, 155] on button "Planogram" at bounding box center [483, 147] width 52 height 16
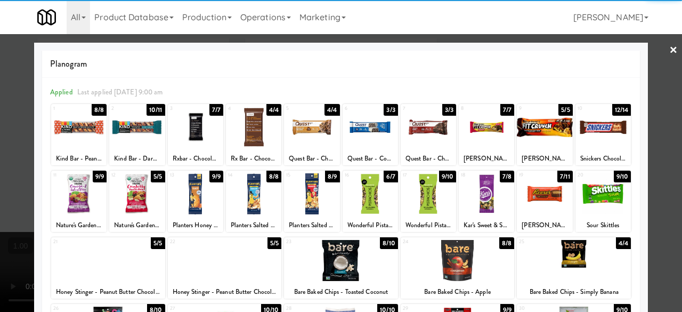
click at [587, 126] on div at bounding box center [603, 127] width 55 height 41
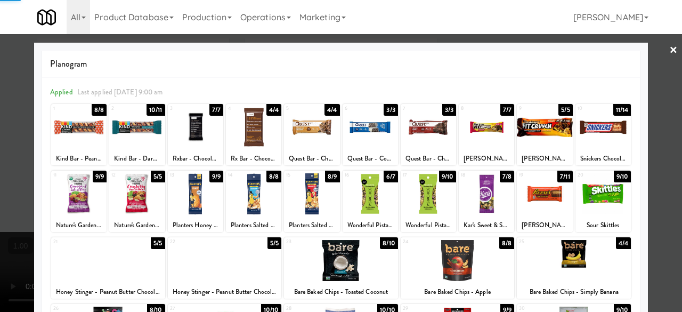
click at [587, 126] on div at bounding box center [603, 127] width 55 height 41
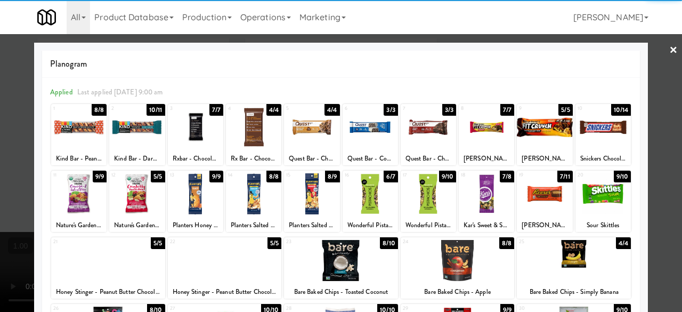
click at [536, 187] on div at bounding box center [544, 193] width 55 height 41
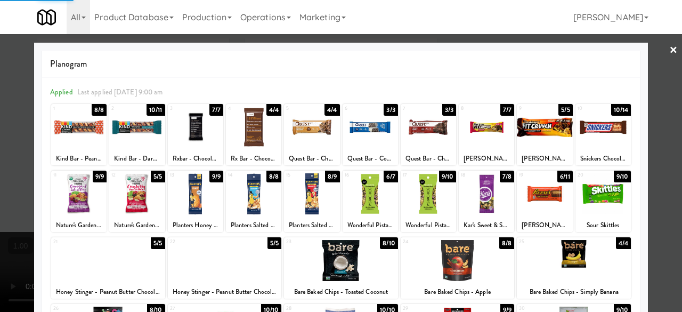
click at [644, 94] on div at bounding box center [341, 156] width 682 height 312
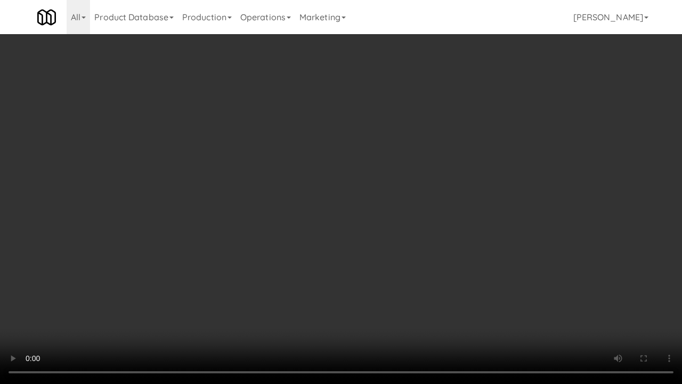
click at [379, 271] on video at bounding box center [341, 192] width 682 height 384
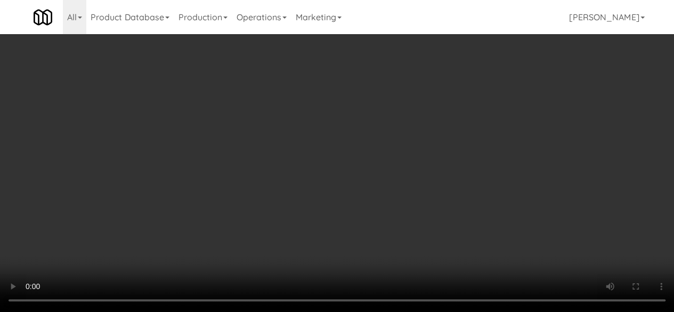
click at [361, 88] on video at bounding box center [337, 156] width 674 height 312
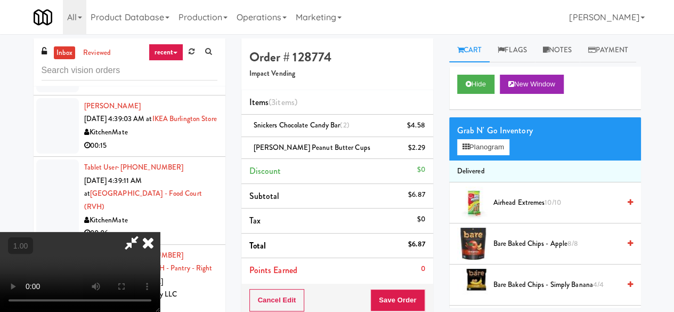
click at [144, 232] on icon at bounding box center [131, 242] width 25 height 21
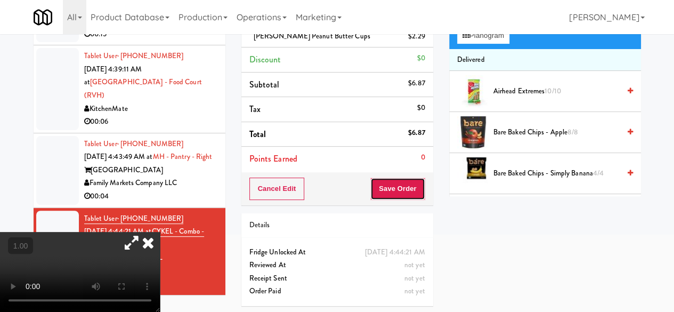
click at [399, 194] on button "Save Order" at bounding box center [397, 188] width 54 height 22
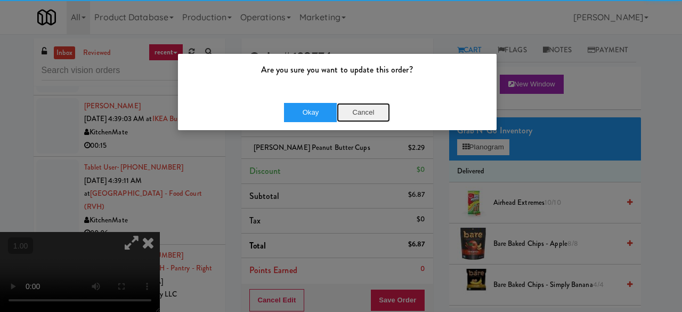
click at [338, 118] on button "Cancel" at bounding box center [363, 112] width 53 height 19
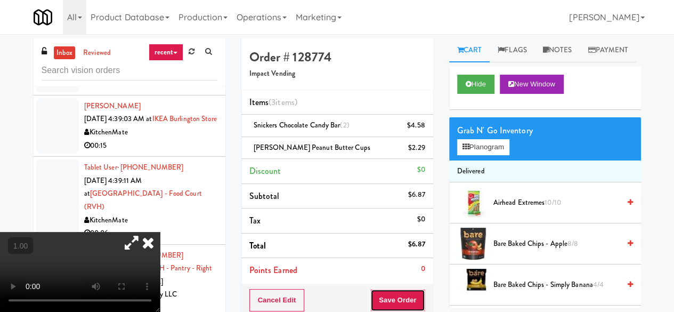
click at [389, 305] on button "Save Order" at bounding box center [397, 300] width 54 height 22
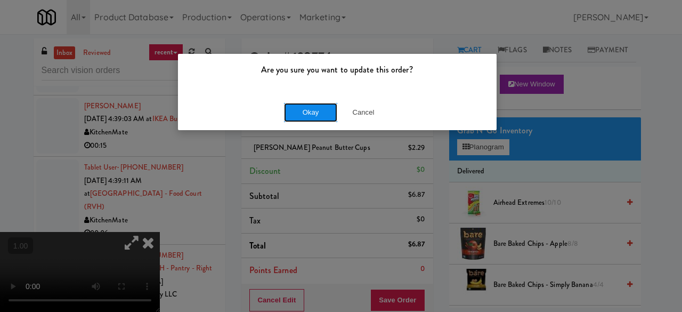
click at [302, 111] on button "Okay" at bounding box center [310, 112] width 53 height 19
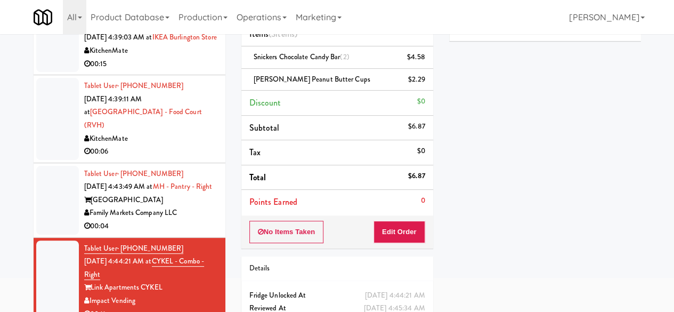
scroll to position [111, 0]
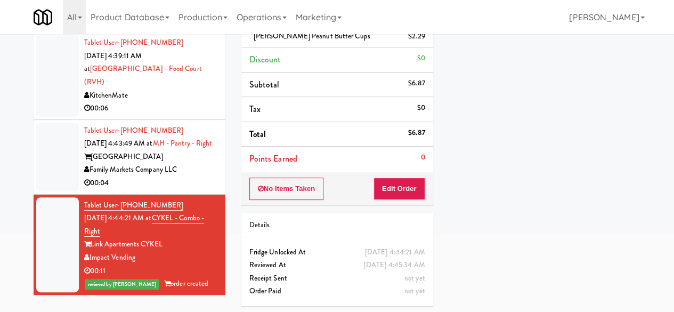
click at [181, 164] on div "[GEOGRAPHIC_DATA]" at bounding box center [150, 156] width 133 height 13
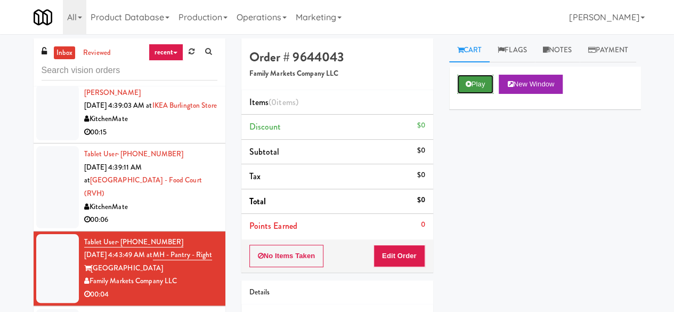
click at [466, 87] on icon at bounding box center [469, 83] width 6 height 7
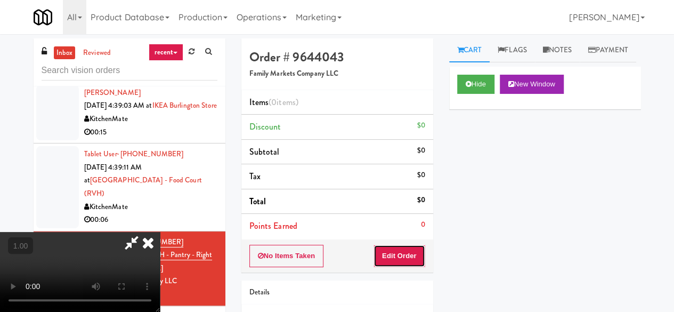
click at [404, 245] on button "Edit Order" at bounding box center [400, 256] width 52 height 22
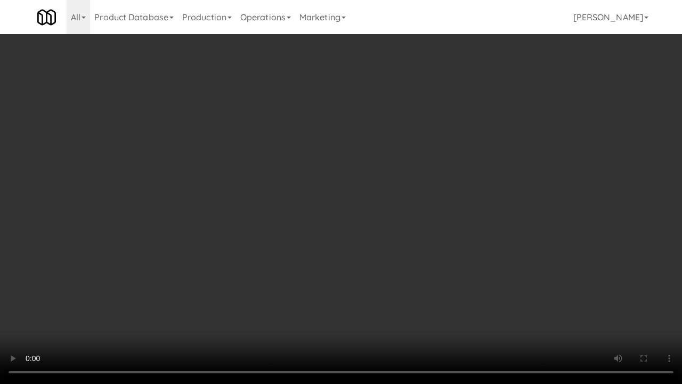
click at [354, 227] on video at bounding box center [341, 192] width 682 height 384
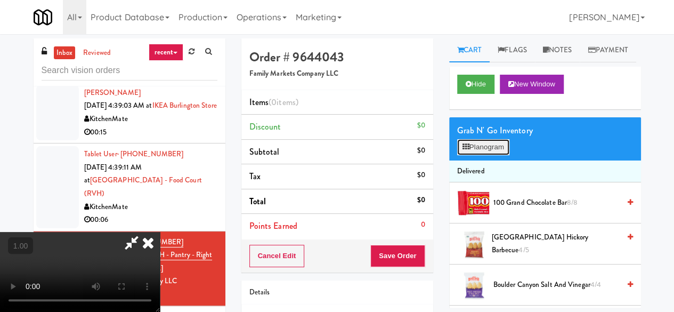
click at [490, 155] on button "Planogram" at bounding box center [483, 147] width 52 height 16
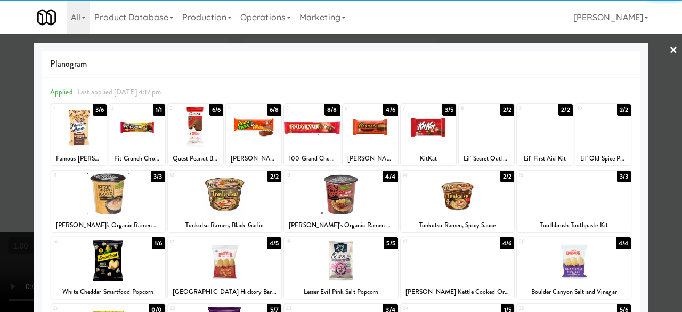
click at [252, 138] on div at bounding box center [253, 127] width 55 height 41
click at [650, 57] on div at bounding box center [341, 156] width 682 height 312
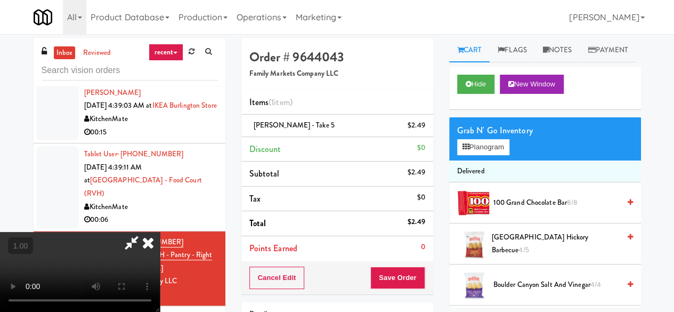
click at [144, 232] on icon at bounding box center [131, 242] width 25 height 21
click at [397, 272] on button "Save Order" at bounding box center [397, 277] width 54 height 22
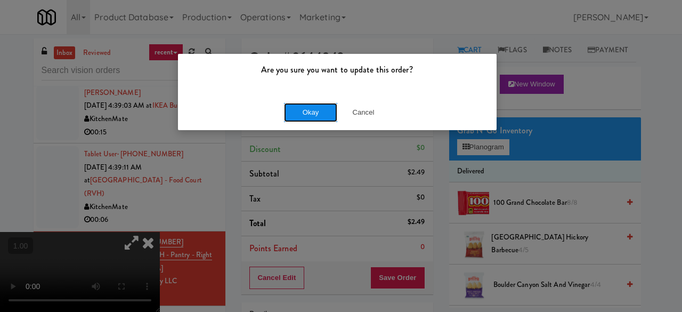
click at [297, 108] on button "Okay" at bounding box center [310, 112] width 53 height 19
